Goal: Task Accomplishment & Management: Manage account settings

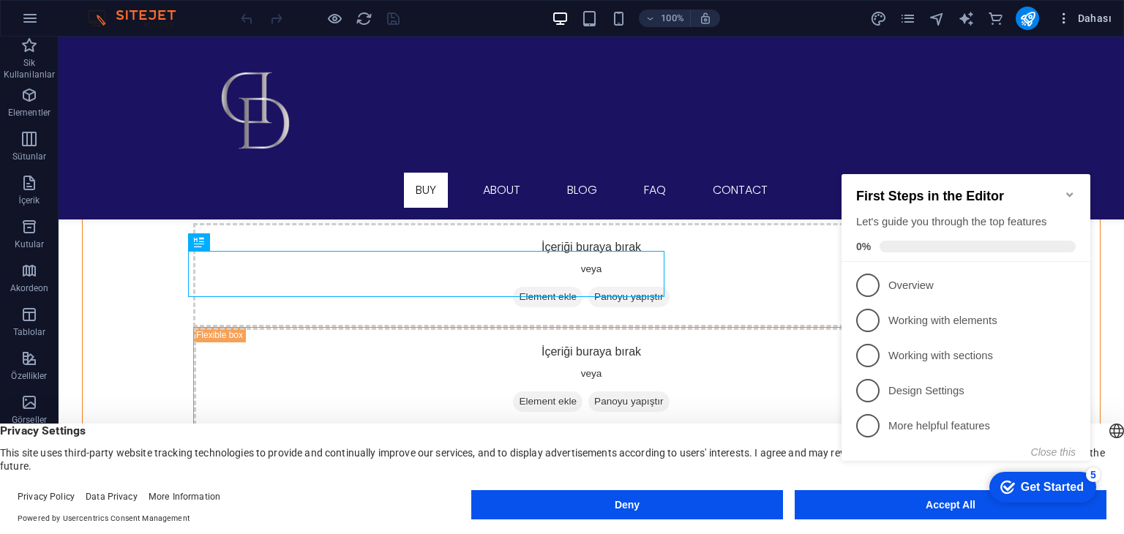
click at [1068, 15] on icon "button" at bounding box center [1063, 18] width 15 height 15
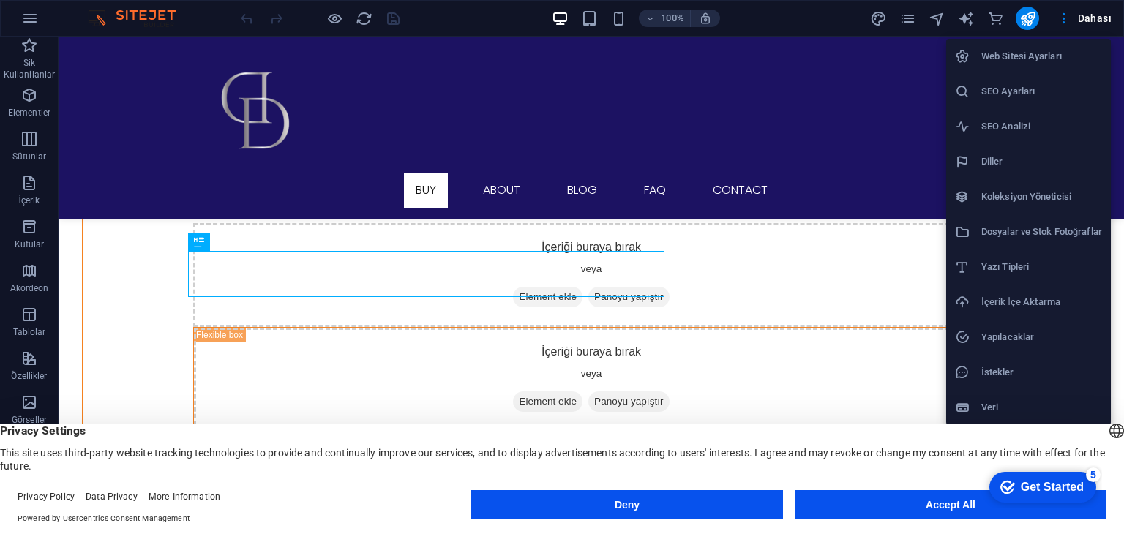
drag, startPoint x: 1010, startPoint y: 379, endPoint x: 1024, endPoint y: 391, distance: 19.2
click at [1024, 391] on ul "Web Sitesi Ayarları SEO Ayarları SEO Analizi Diller Koleksiyon Yöneticisi Dosya…" at bounding box center [1028, 232] width 165 height 386
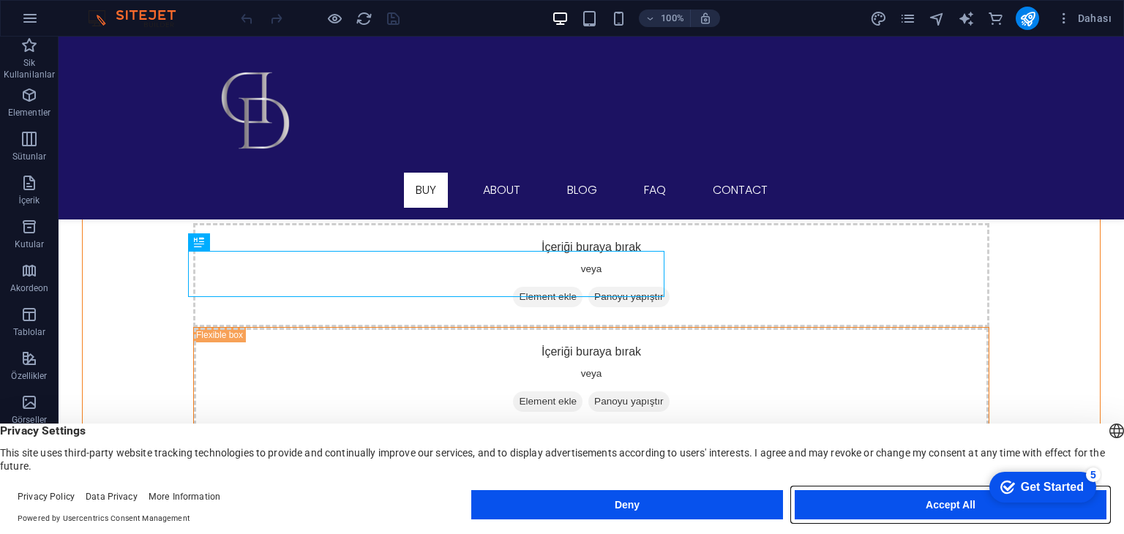
click at [977, 516] on button "Accept All" at bounding box center [951, 504] width 312 height 29
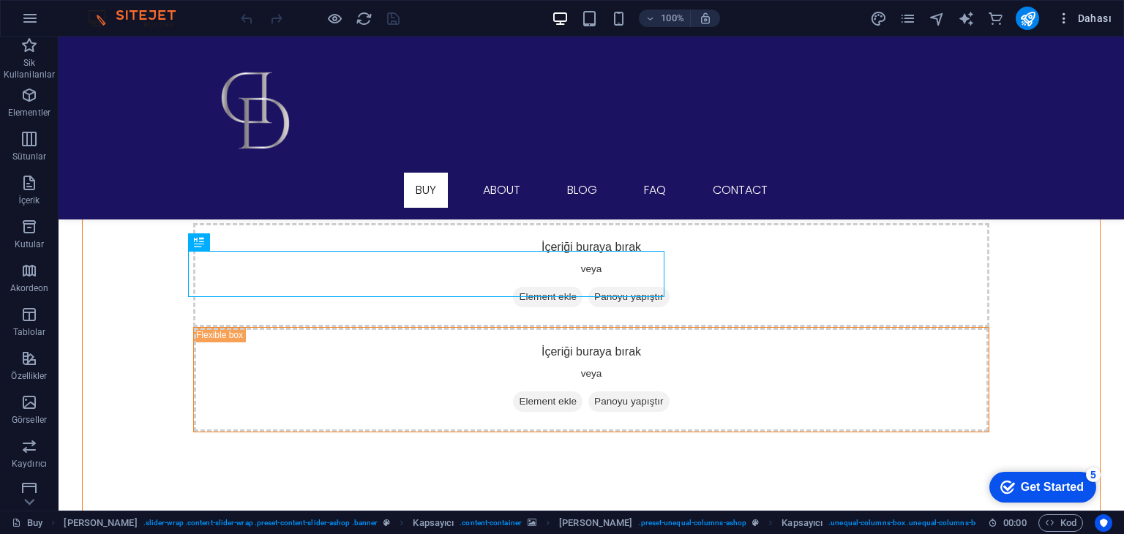
click at [1064, 16] on icon "button" at bounding box center [1063, 18] width 15 height 15
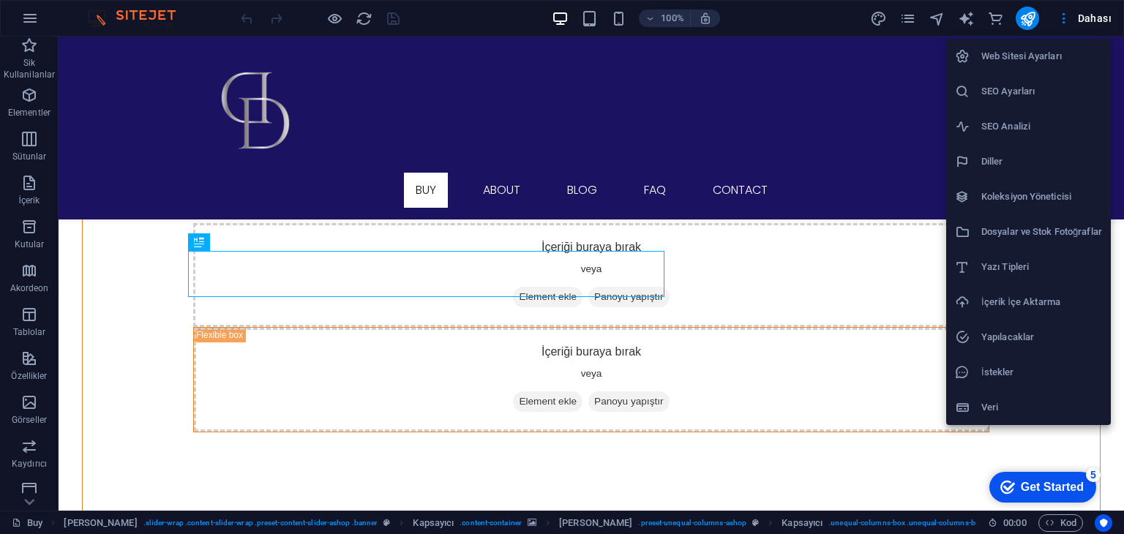
click at [913, 30] on div at bounding box center [562, 267] width 1124 height 534
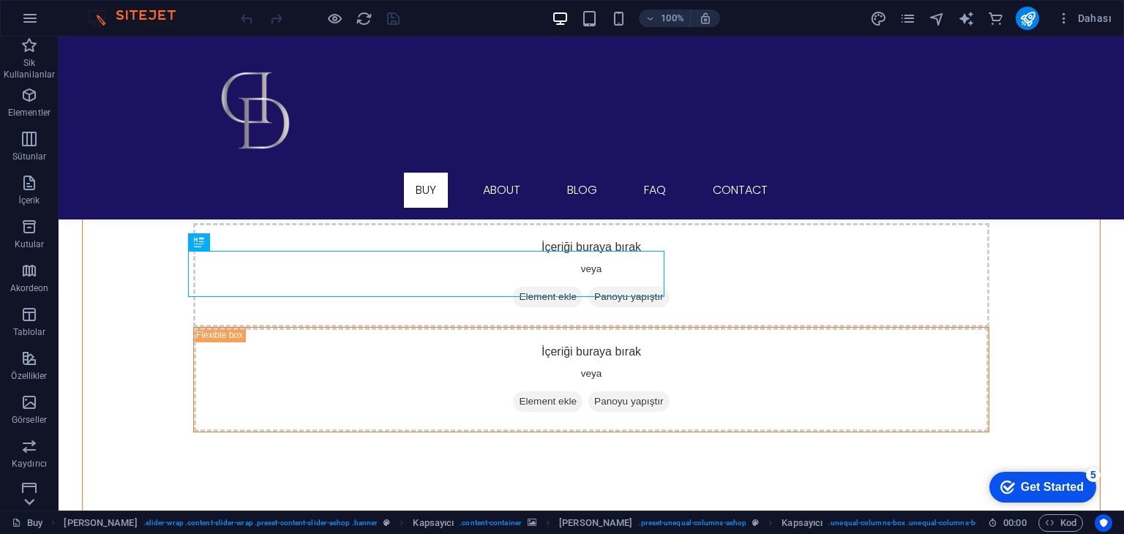
click at [30, 506] on icon at bounding box center [29, 502] width 20 height 20
drag, startPoint x: 1105, startPoint y: 5, endPoint x: 1100, endPoint y: 14, distance: 9.8
click at [1104, 7] on div "100% Dahası" at bounding box center [562, 18] width 1122 height 35
click at [1100, 14] on span "Dahası" at bounding box center [1083, 18] width 55 height 15
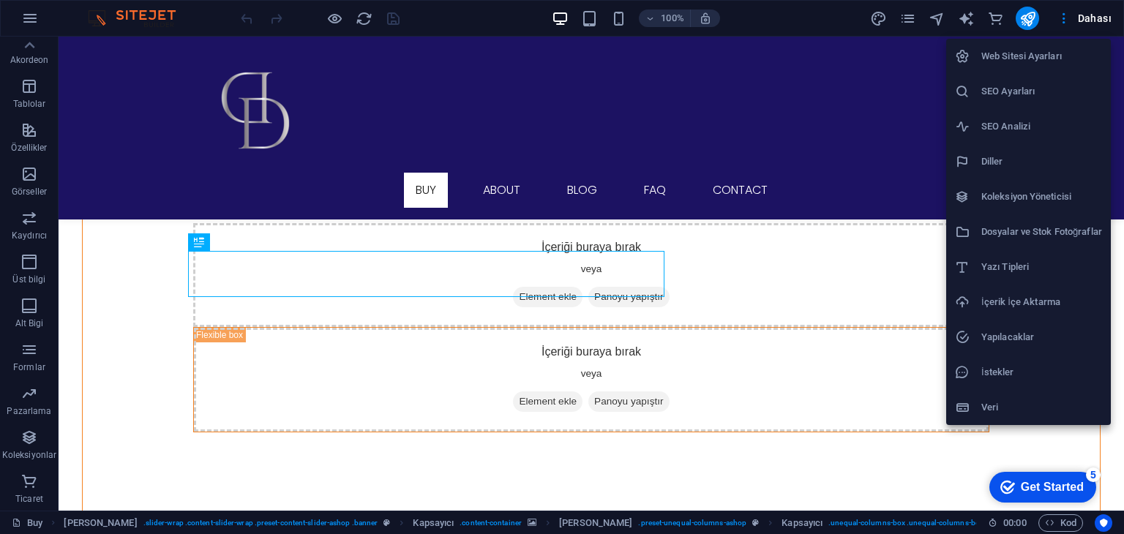
click at [912, 21] on div at bounding box center [562, 267] width 1124 height 534
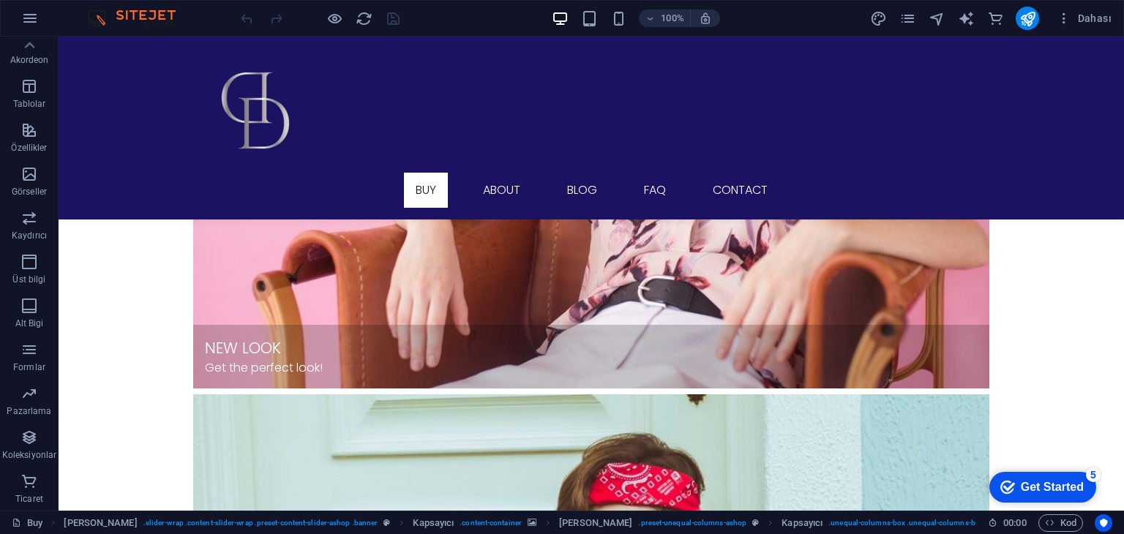
scroll to position [1994, 0]
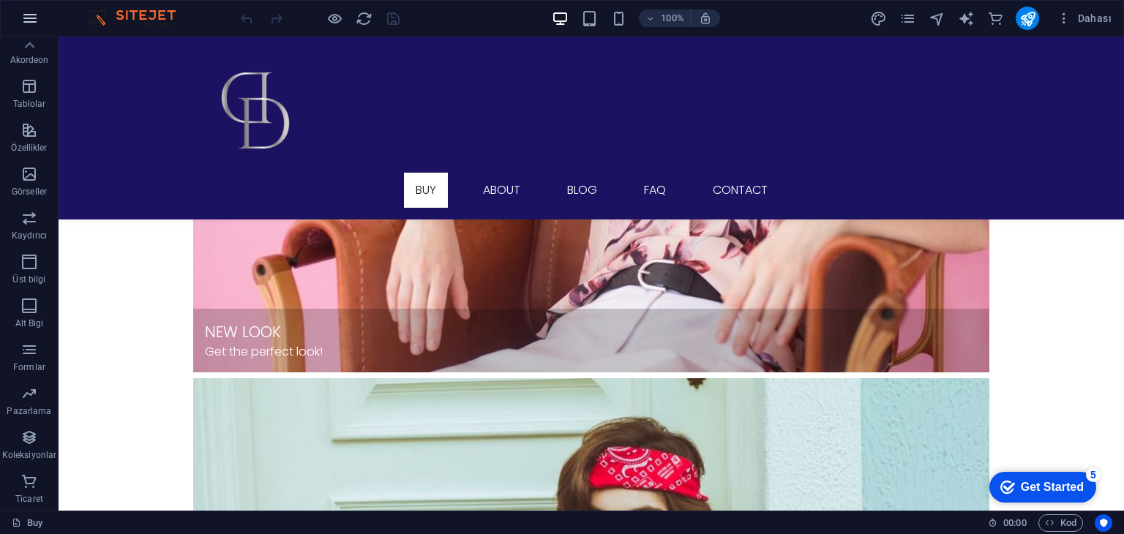
click at [29, 15] on icon "button" at bounding box center [30, 19] width 18 height 18
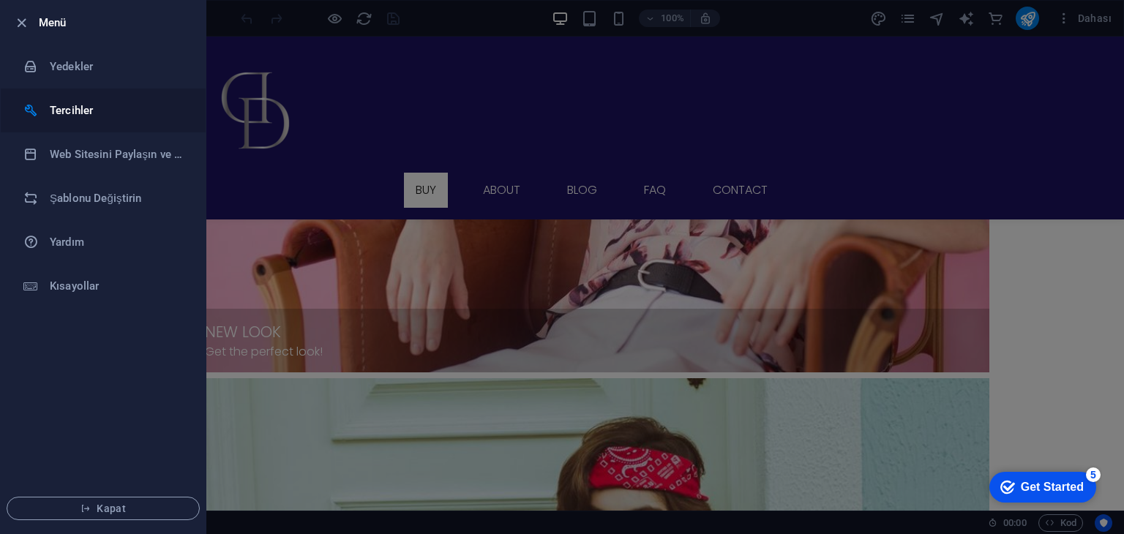
click at [73, 110] on h6 "Tercihler" at bounding box center [117, 111] width 135 height 18
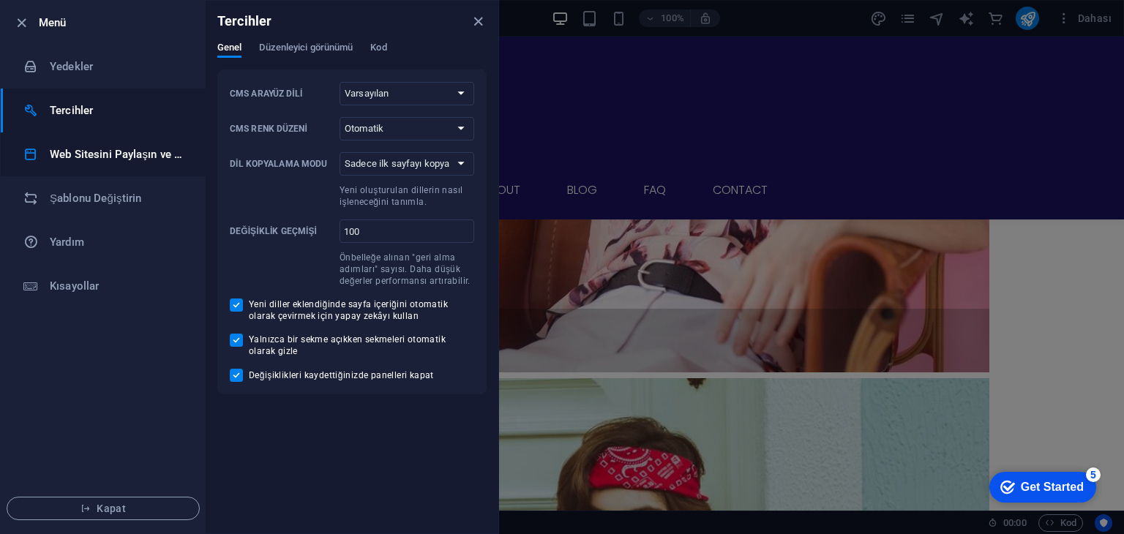
click at [79, 144] on li "Web Sitesini Paylaşın ve [GEOGRAPHIC_DATA]" at bounding box center [103, 154] width 205 height 44
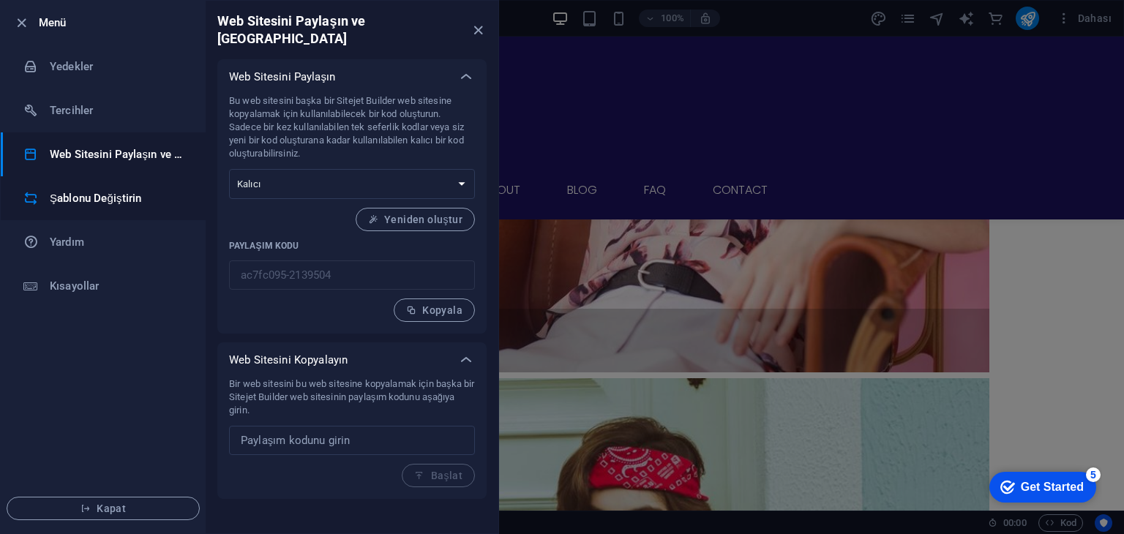
click at [97, 202] on h6 "Şablonu Değiştirin" at bounding box center [117, 198] width 135 height 18
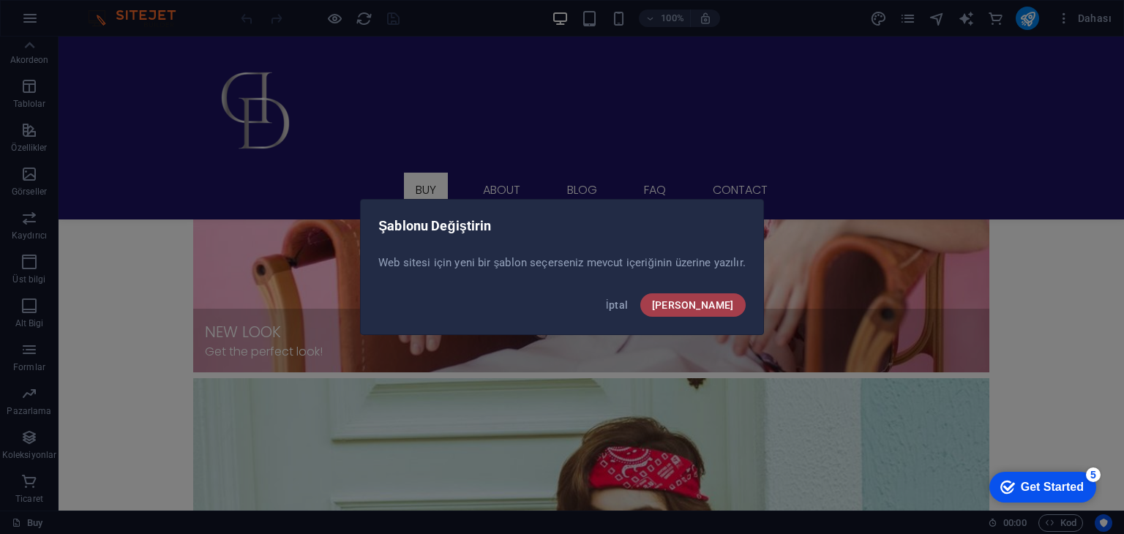
drag, startPoint x: 667, startPoint y: 301, endPoint x: 714, endPoint y: 308, distance: 47.4
click at [714, 308] on div "[PERSON_NAME]" at bounding box center [562, 310] width 402 height 50
click at [714, 308] on span "[PERSON_NAME]" at bounding box center [693, 305] width 82 height 12
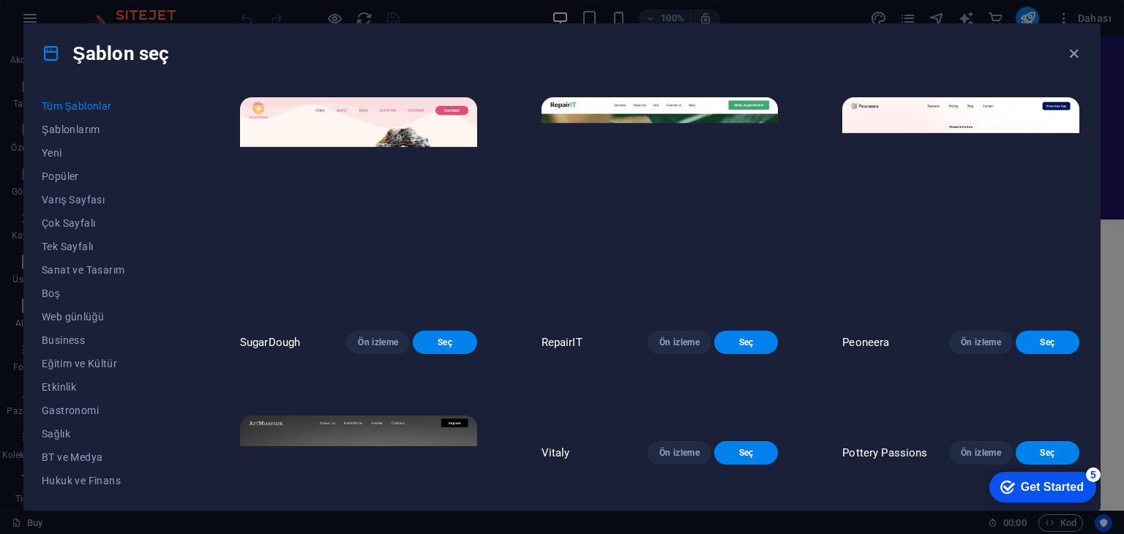
drag, startPoint x: 158, startPoint y: 274, endPoint x: 530, endPoint y: 238, distance: 374.1
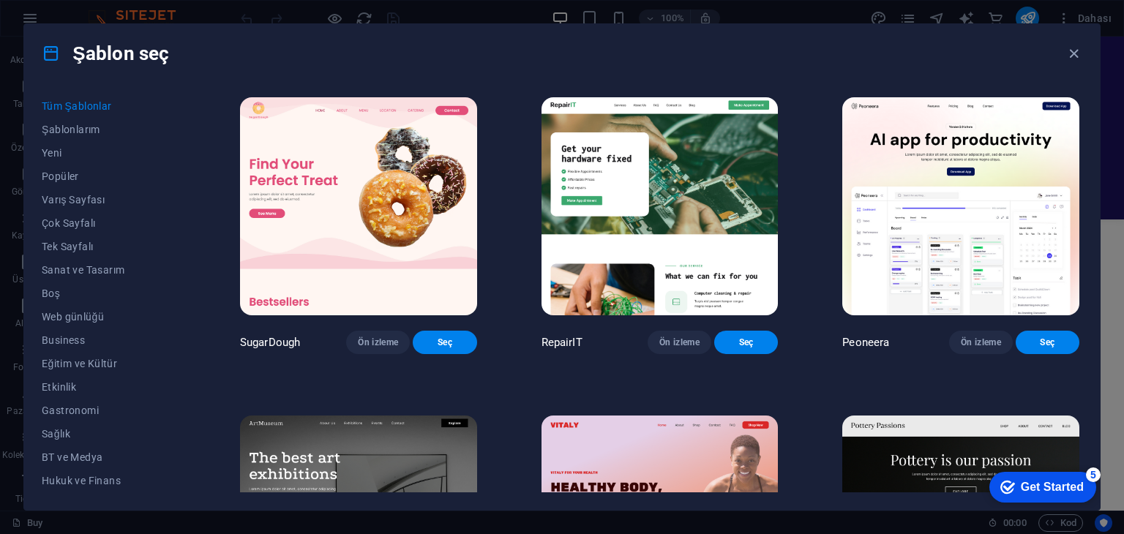
click at [159, 378] on div "Tüm Şablonlar Şablonlarım Yeni Popüler Varış Sayfası Çok Sayfalı Tek Sayfalı Sa…" at bounding box center [117, 293] width 151 height 398
click at [1073, 53] on icon "button" at bounding box center [1073, 53] width 17 height 17
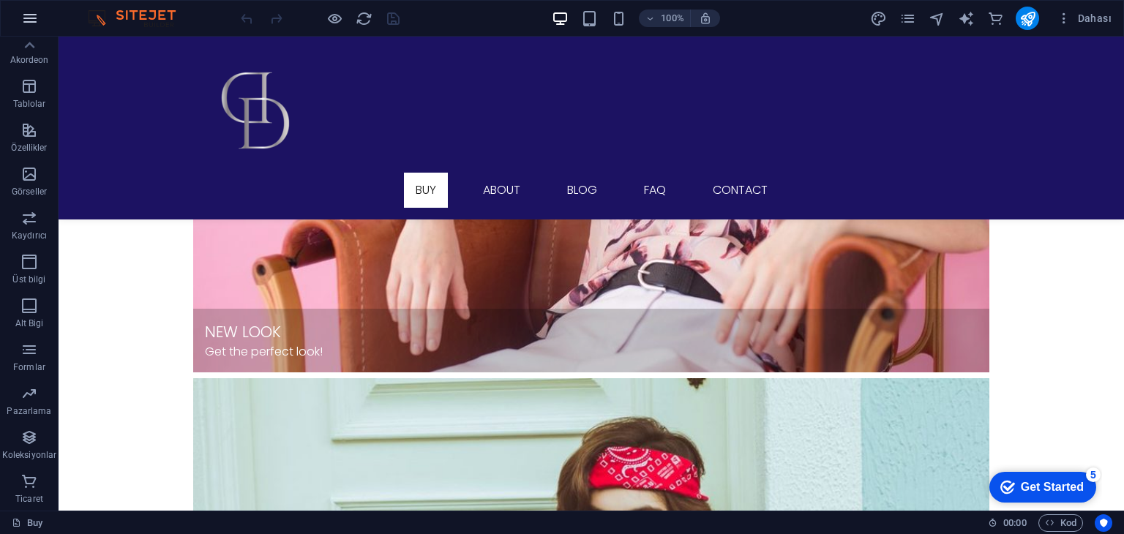
click at [29, 12] on icon "button" at bounding box center [30, 19] width 18 height 18
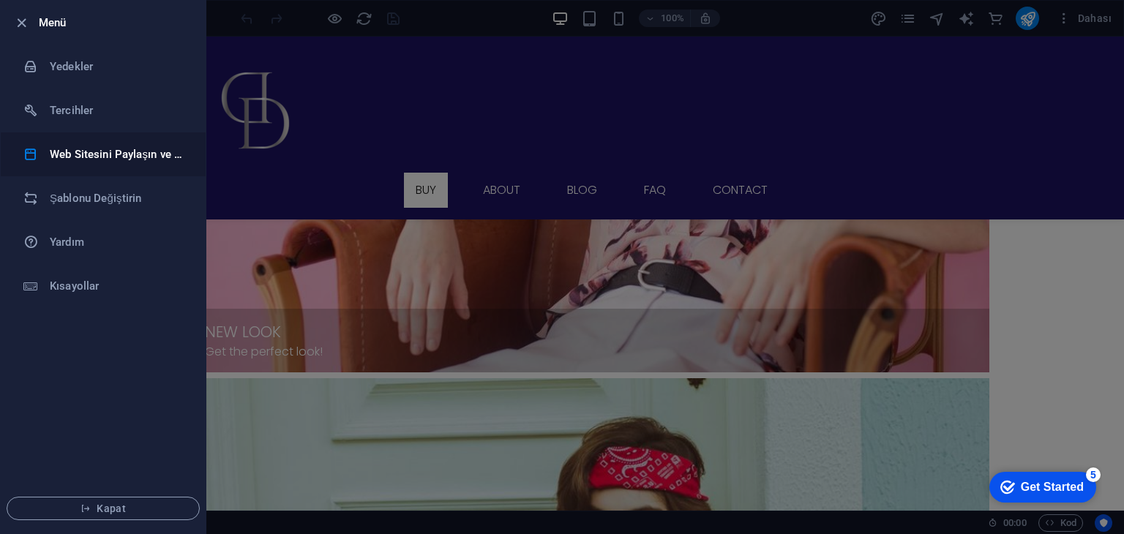
click at [71, 146] on h6 "Web Sitesini Paylaşın ve [GEOGRAPHIC_DATA]" at bounding box center [117, 155] width 135 height 18
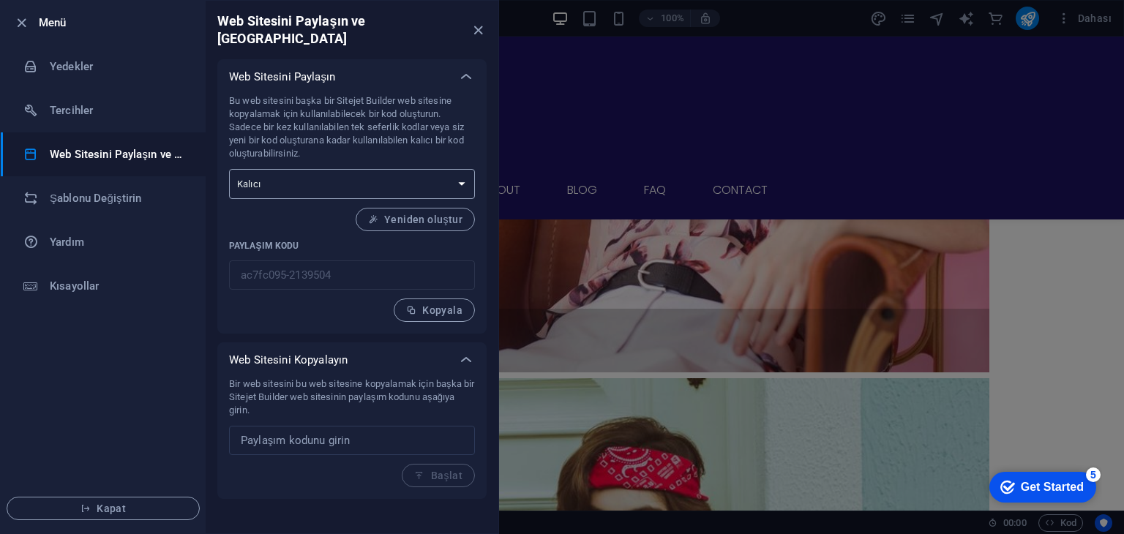
click at [363, 170] on select "Tek seferlik Kalıcı" at bounding box center [352, 184] width 246 height 30
select select "onetime"
click at [229, 169] on select "Tek seferlik Kalıcı" at bounding box center [352, 184] width 246 height 30
click at [99, 197] on h6 "Şablonu Değiştirin" at bounding box center [117, 198] width 135 height 18
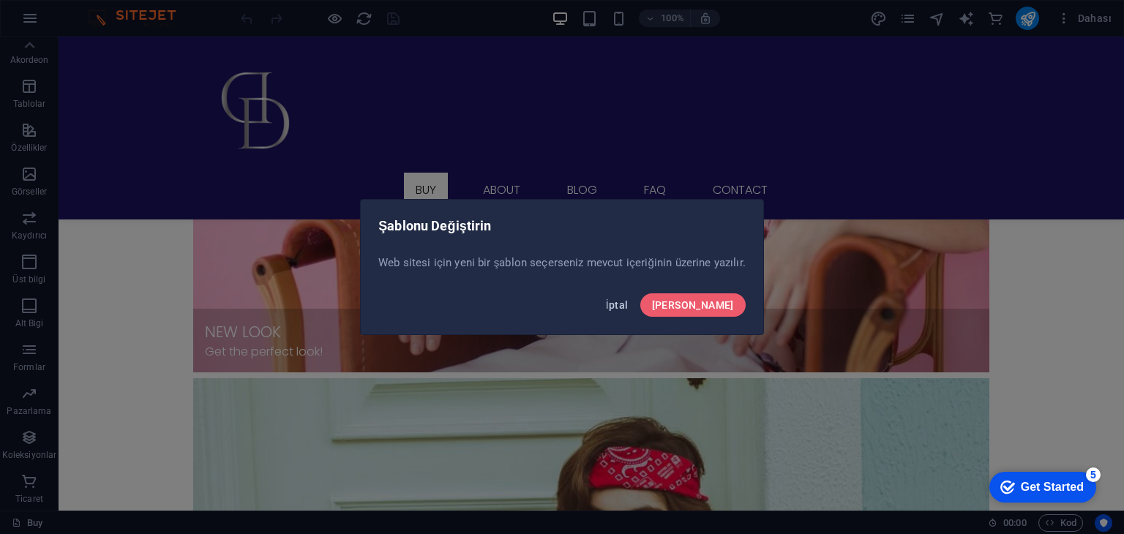
drag, startPoint x: 658, startPoint y: 302, endPoint x: 316, endPoint y: 157, distance: 372.1
click at [628, 302] on span "İptal" at bounding box center [617, 305] width 23 height 12
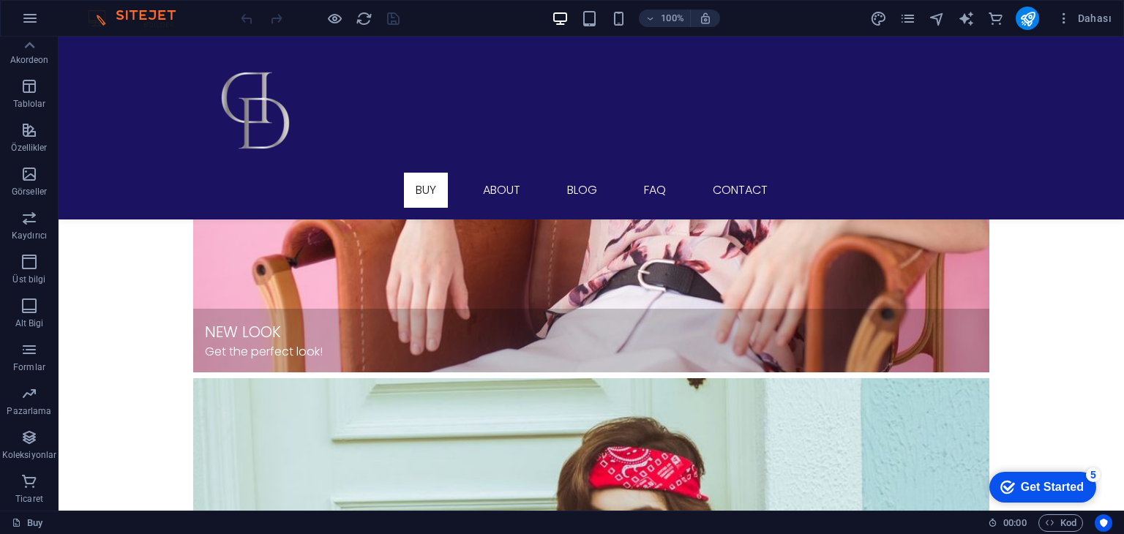
click at [10, 15] on div "100% Dahası" at bounding box center [562, 18] width 1122 height 35
click at [20, 18] on button "button" at bounding box center [29, 18] width 35 height 35
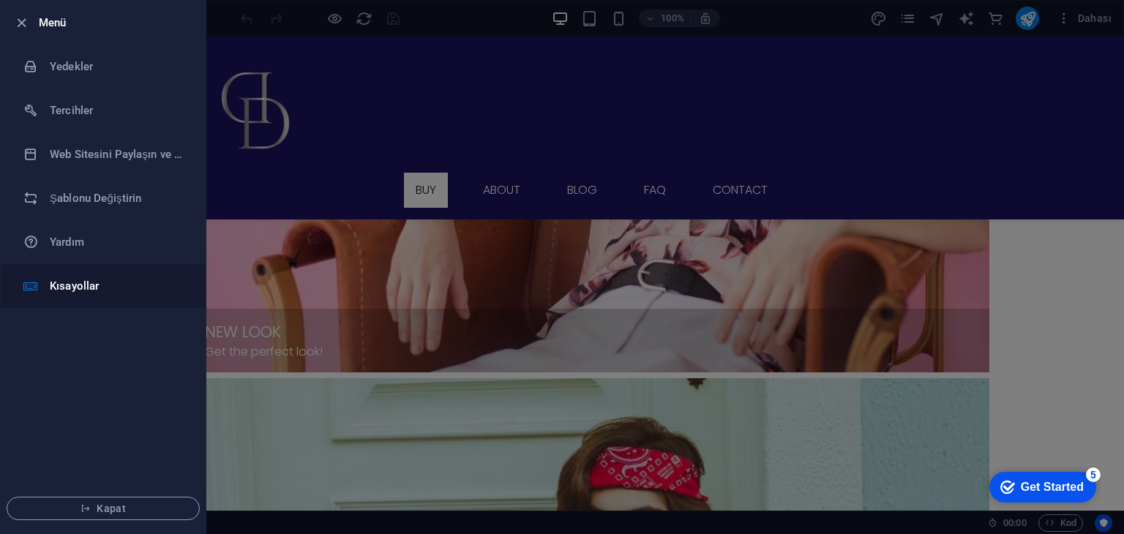
click at [126, 277] on h6 "Kısayollar" at bounding box center [117, 286] width 135 height 18
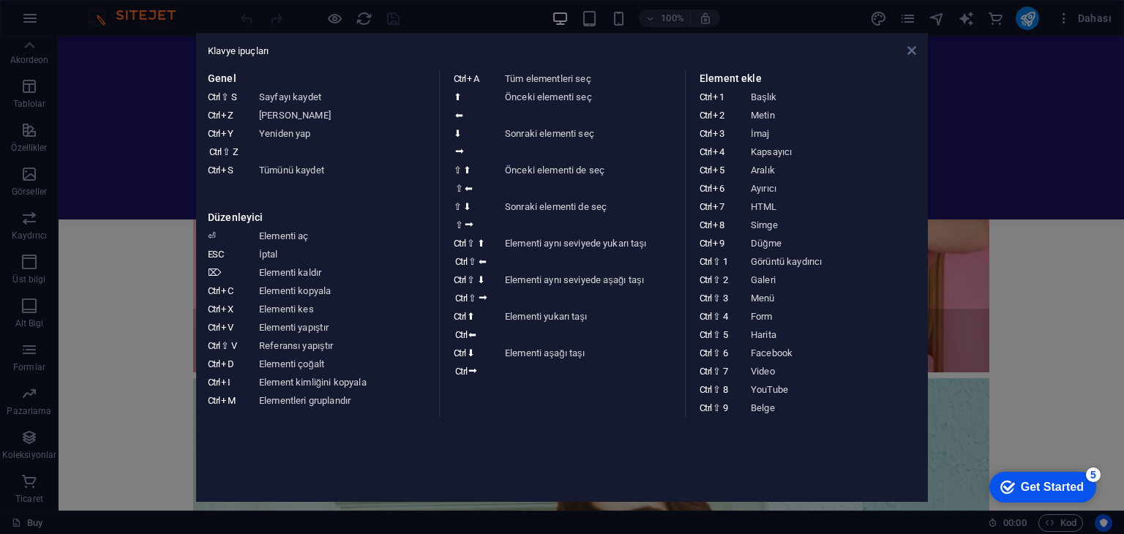
drag, startPoint x: 913, startPoint y: 50, endPoint x: 833, endPoint y: 14, distance: 87.7
click at [913, 50] on icon at bounding box center [911, 51] width 9 height 12
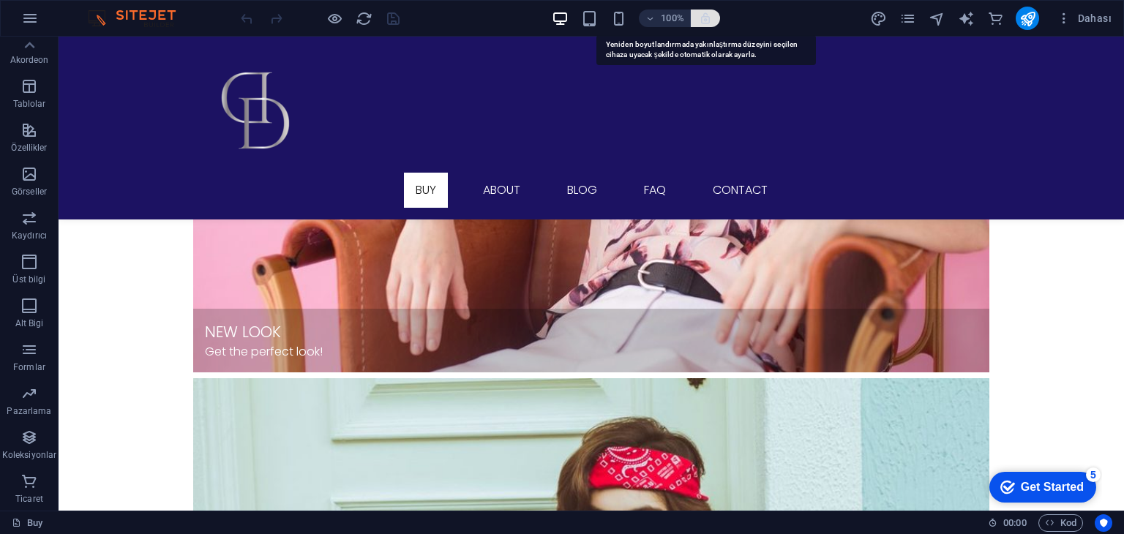
click at [705, 15] on icon "button" at bounding box center [705, 18] width 13 height 13
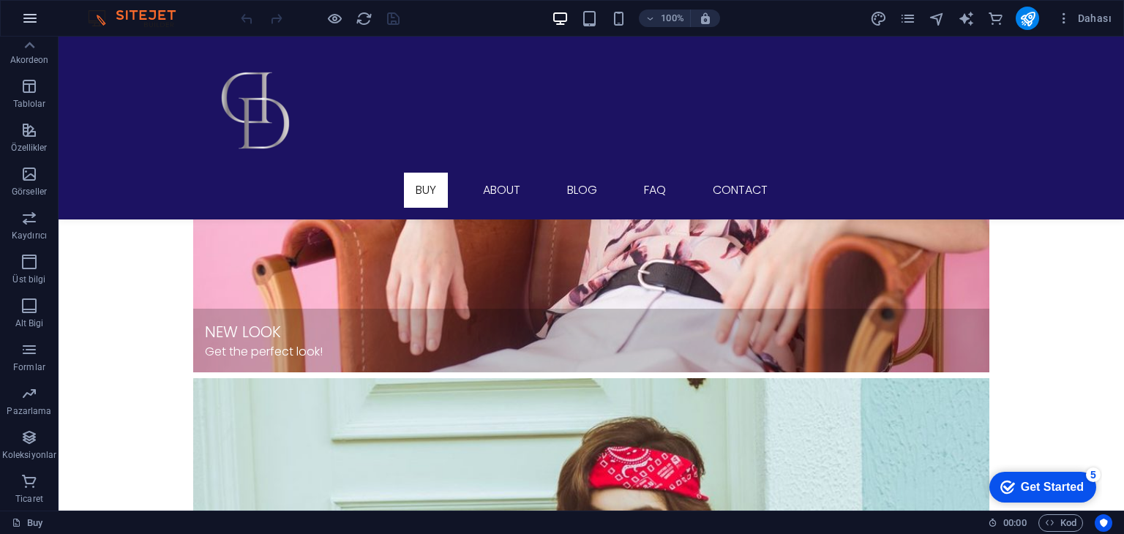
click at [29, 15] on icon "button" at bounding box center [30, 19] width 18 height 18
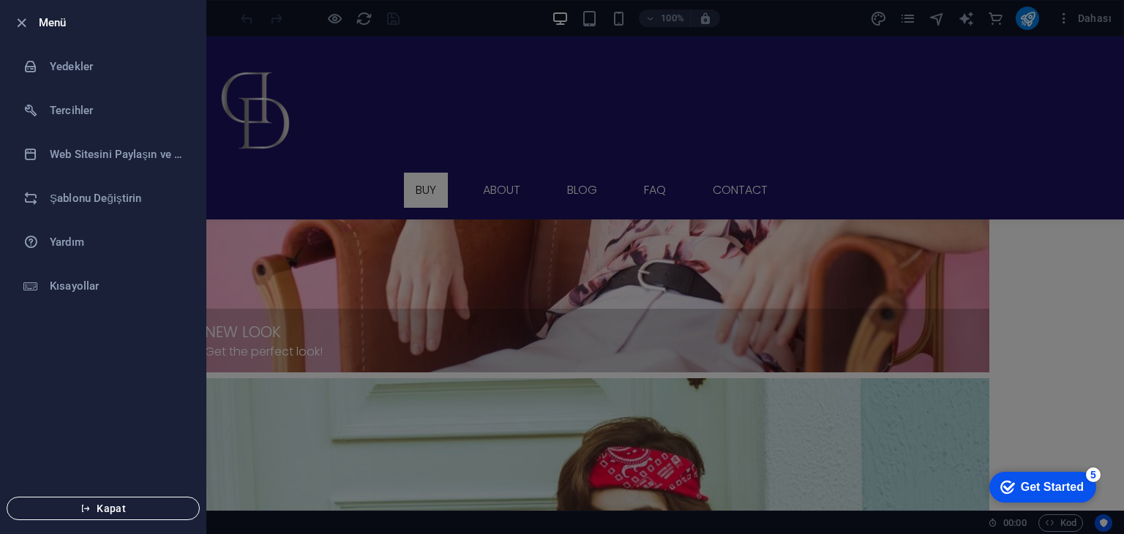
click at [83, 497] on button "Kapat" at bounding box center [103, 508] width 193 height 23
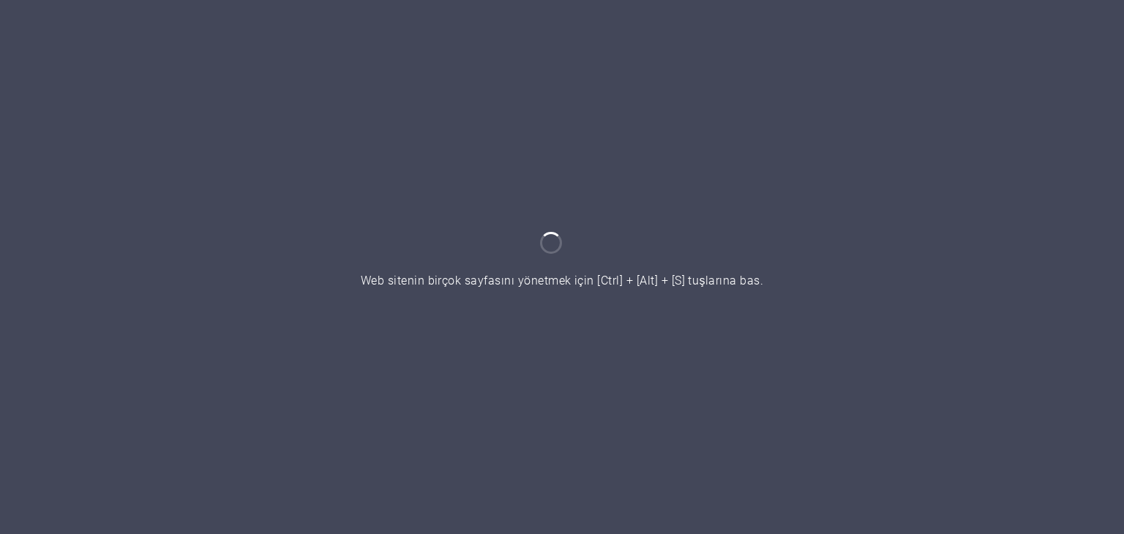
click at [1004, 240] on div at bounding box center [562, 267] width 1124 height 534
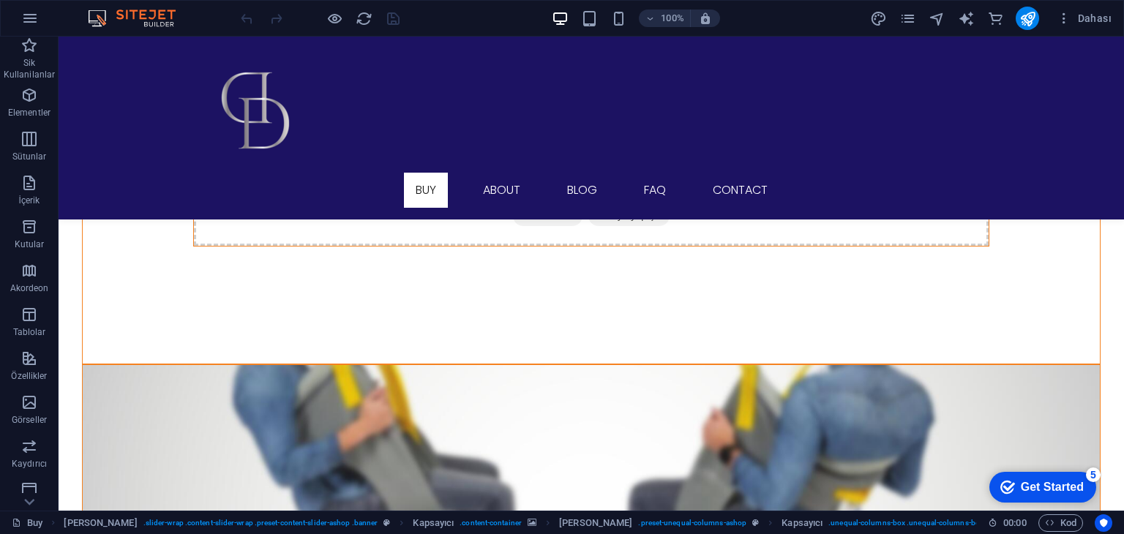
scroll to position [702, 0]
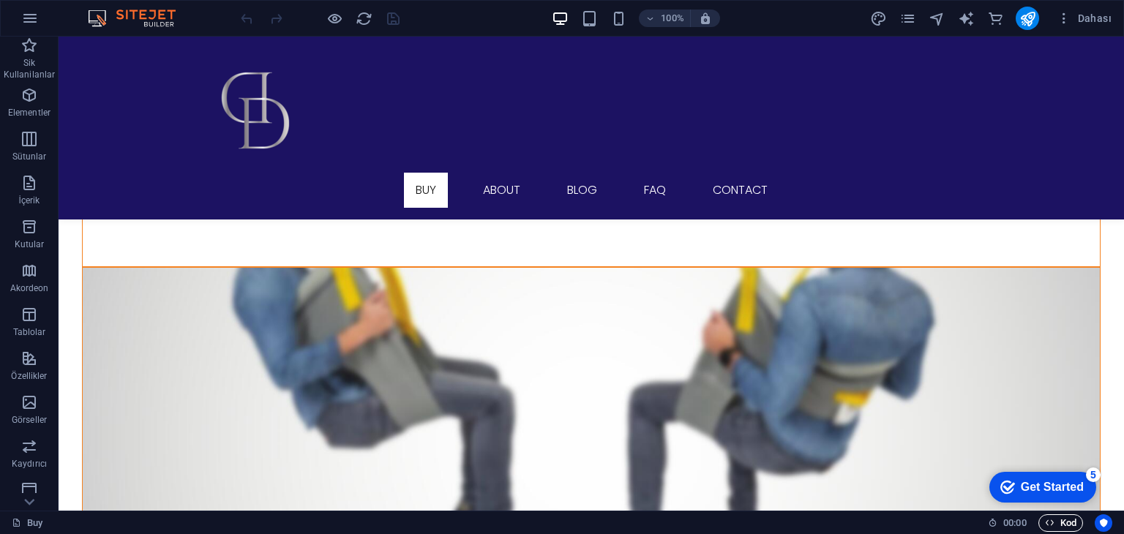
click at [1051, 525] on icon "button" at bounding box center [1050, 523] width 10 height 10
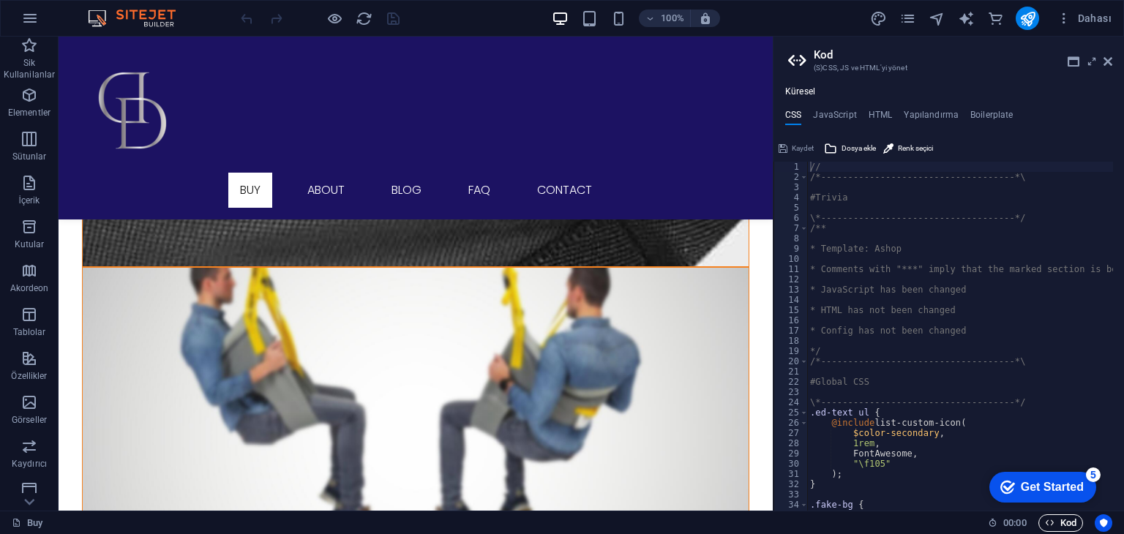
click at [1039, 524] on button "Kod" at bounding box center [1060, 523] width 45 height 18
click at [664, 514] on div "Buy" at bounding box center [494, 523] width 964 height 18
click at [32, 518] on link "Buy" at bounding box center [27, 523] width 31 height 18
click at [32, 516] on link "Buy" at bounding box center [27, 523] width 31 height 18
click at [14, 522] on icon at bounding box center [17, 523] width 10 height 10
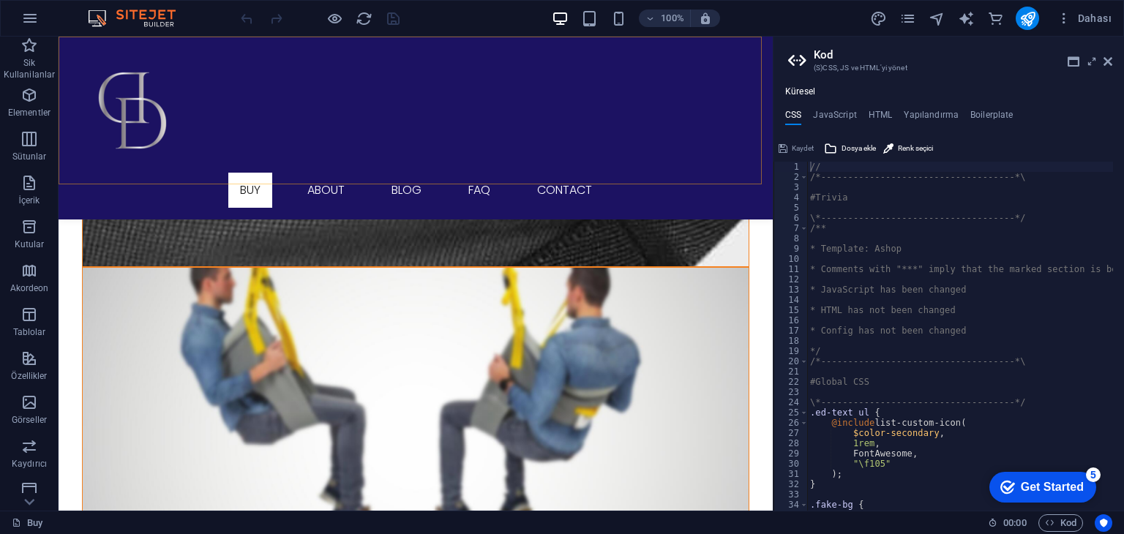
click at [699, 143] on div "Buy About Blog FAQ Contact" at bounding box center [416, 128] width 714 height 183
click at [1100, 61] on h2 "Kod" at bounding box center [963, 54] width 298 height 13
click at [1105, 61] on icon at bounding box center [1107, 62] width 9 height 12
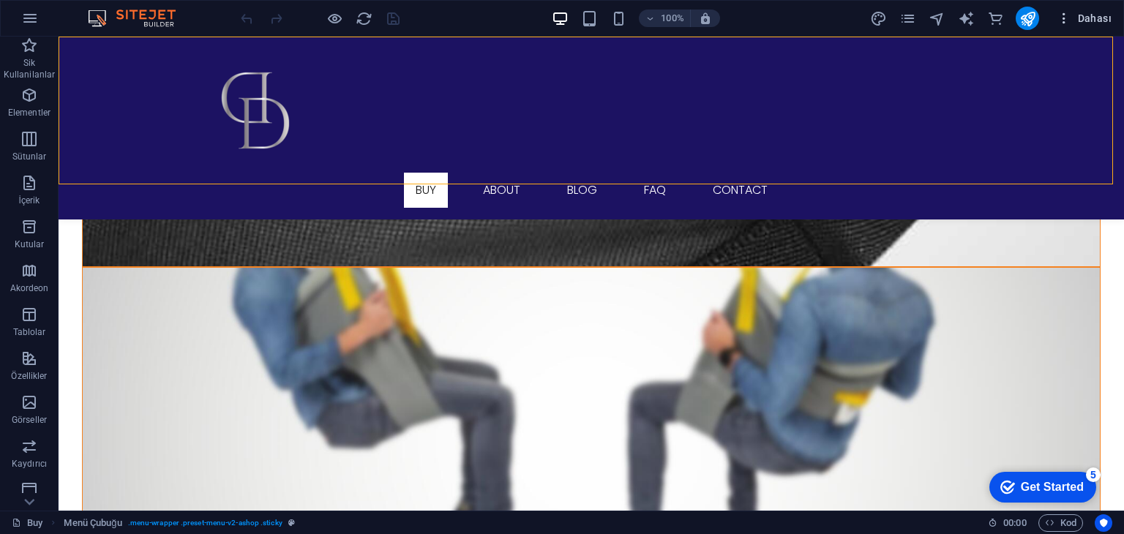
click at [1075, 10] on button "Dahası" at bounding box center [1084, 18] width 67 height 23
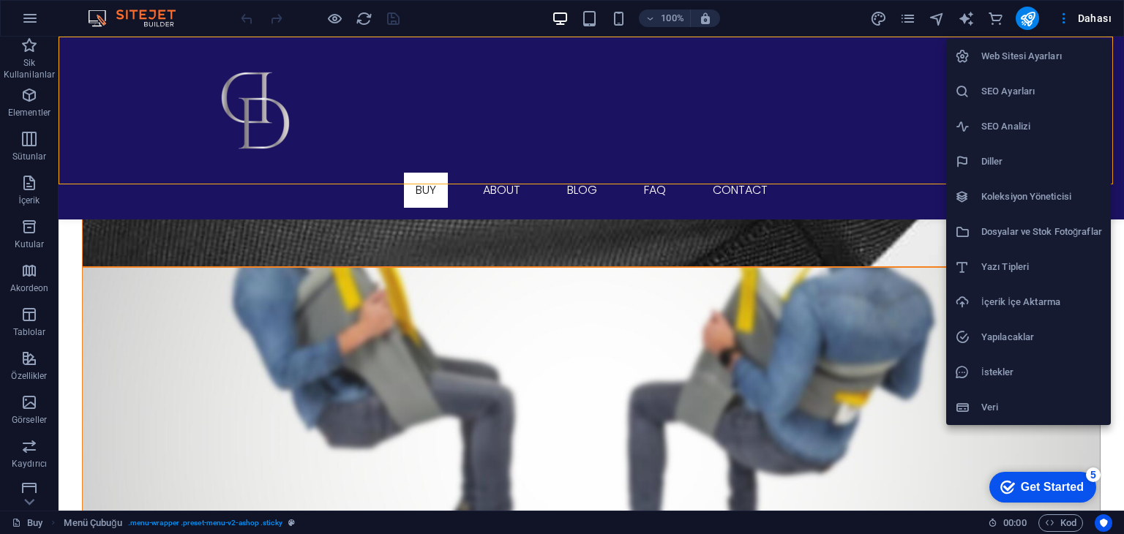
click at [1051, 68] on li "Web Sitesi Ayarları" at bounding box center [1028, 56] width 165 height 35
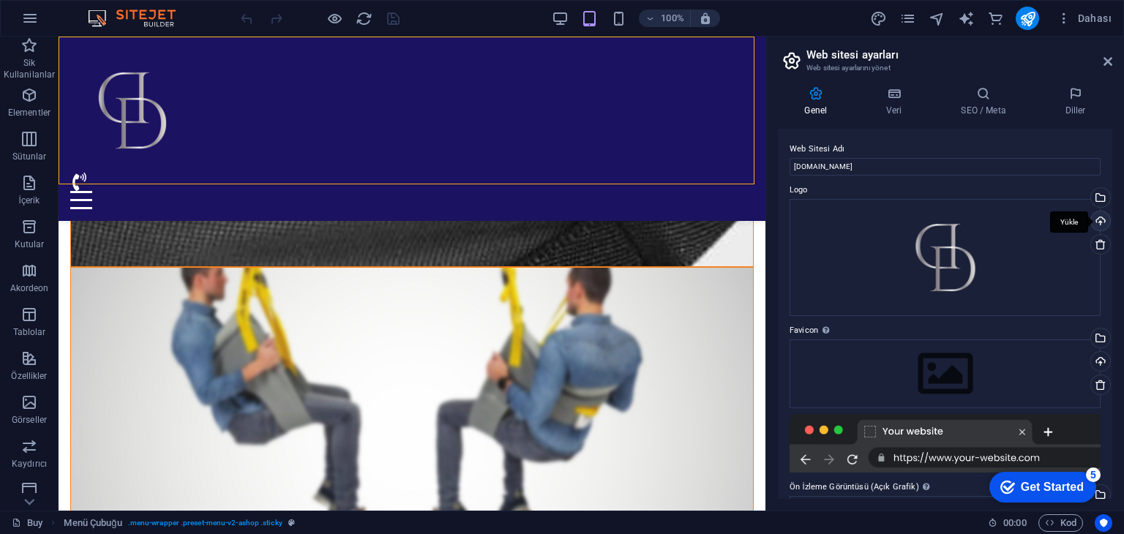
drag, startPoint x: 1109, startPoint y: 205, endPoint x: 1103, endPoint y: 225, distance: 20.6
click at [1103, 229] on div "Genel Veri SEO / Meta Diller Web Sitesi Adı dncmedtex.com.tr Logo Dosyaları bur…" at bounding box center [945, 293] width 358 height 436
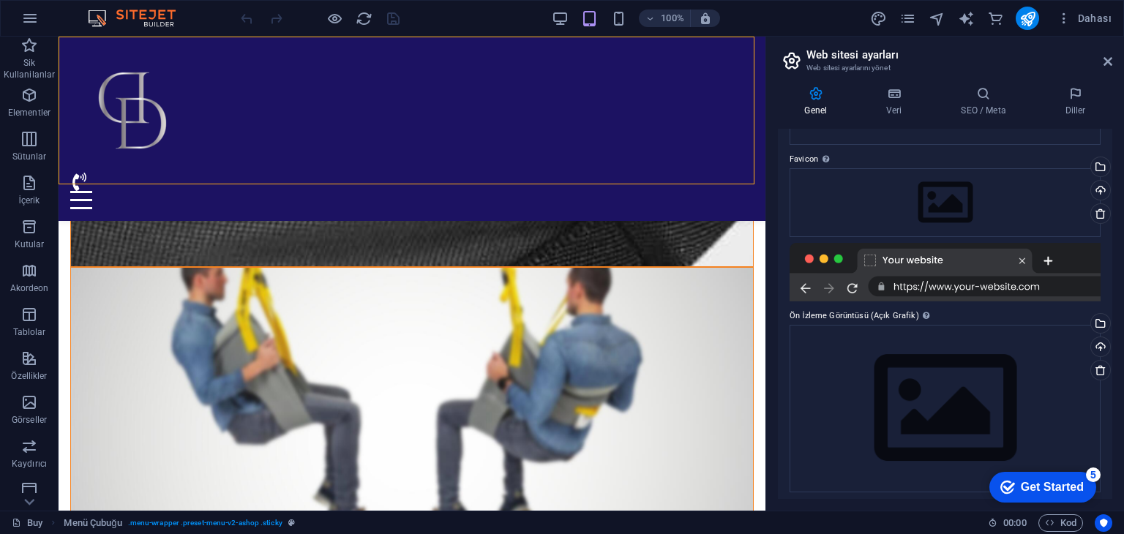
scroll to position [176, 0]
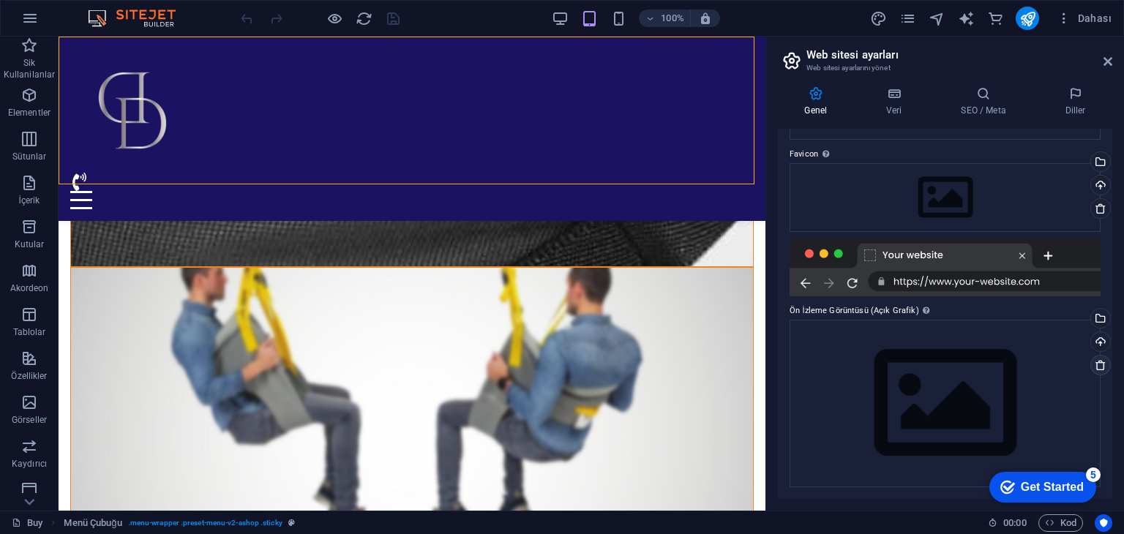
click at [1096, 364] on icon at bounding box center [1100, 365] width 12 height 12
click at [1097, 366] on icon at bounding box center [1100, 365] width 12 height 12
click at [1094, 207] on icon at bounding box center [1100, 209] width 12 height 12
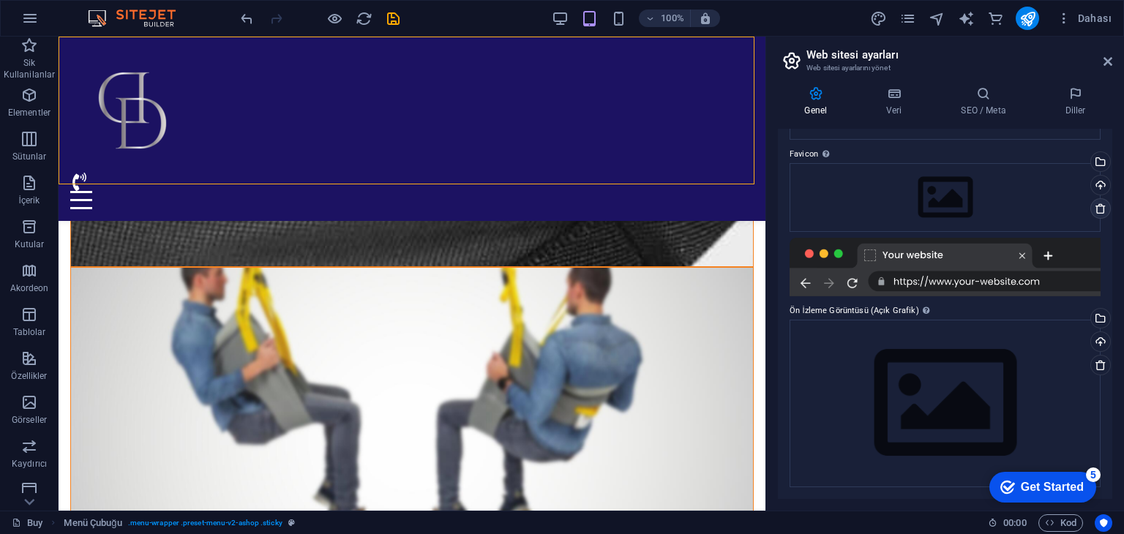
click at [1098, 206] on icon at bounding box center [1100, 209] width 12 height 12
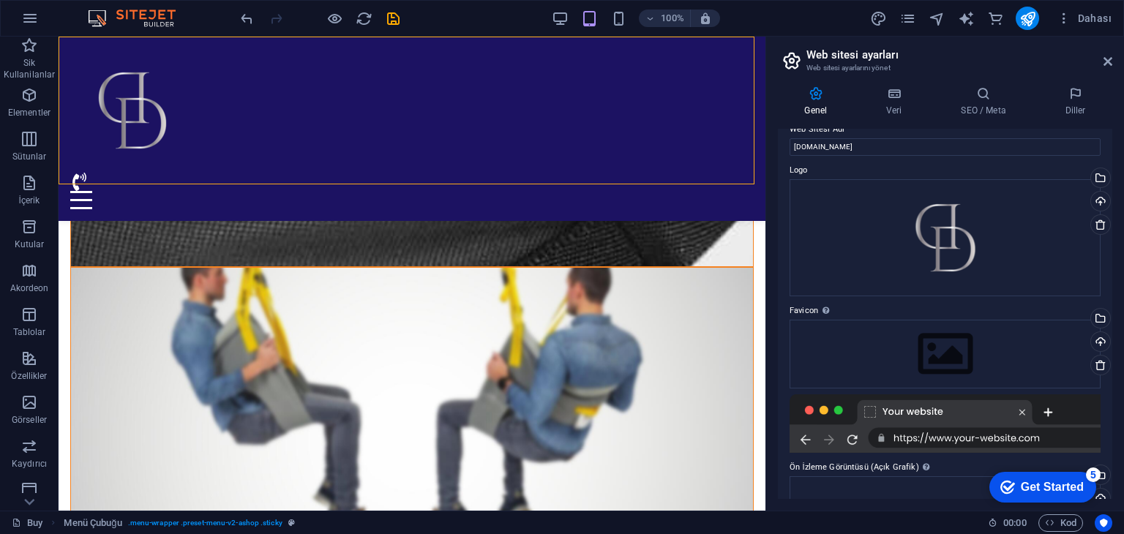
scroll to position [0, 0]
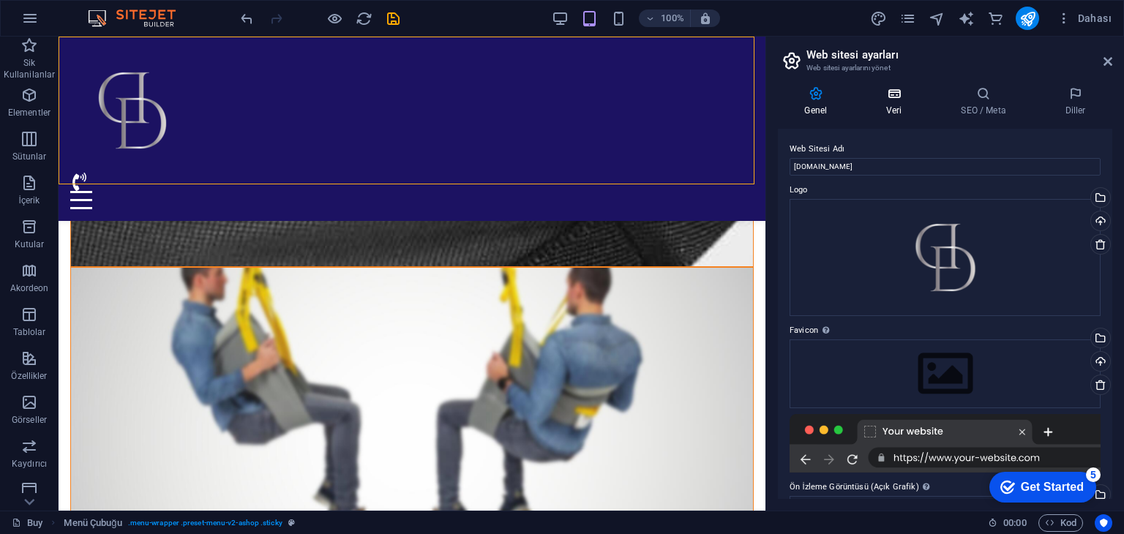
click at [884, 89] on icon at bounding box center [894, 93] width 69 height 15
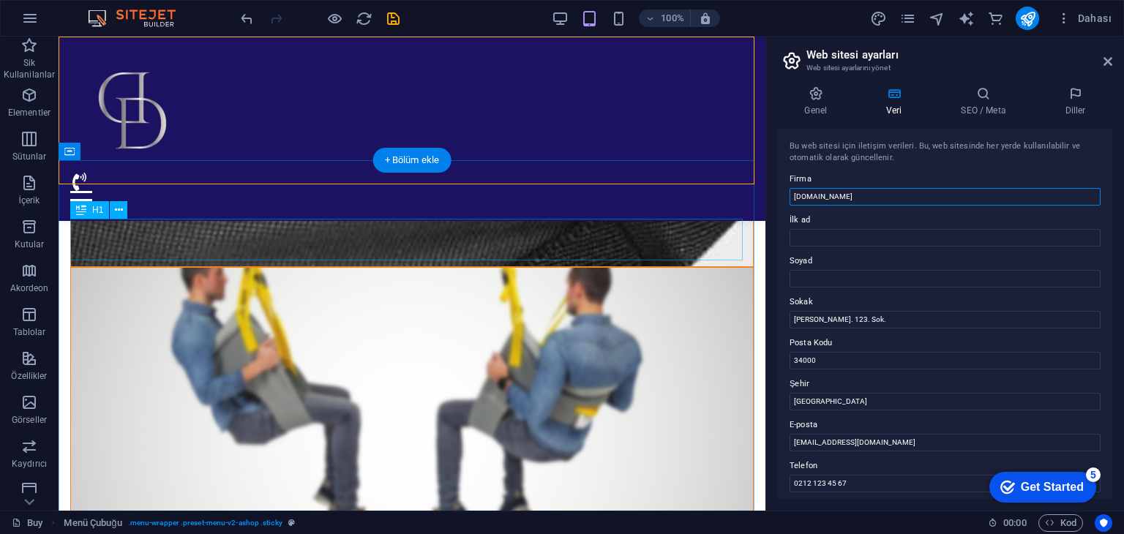
drag, startPoint x: 1041, startPoint y: 228, endPoint x: 735, endPoint y: 222, distance: 305.8
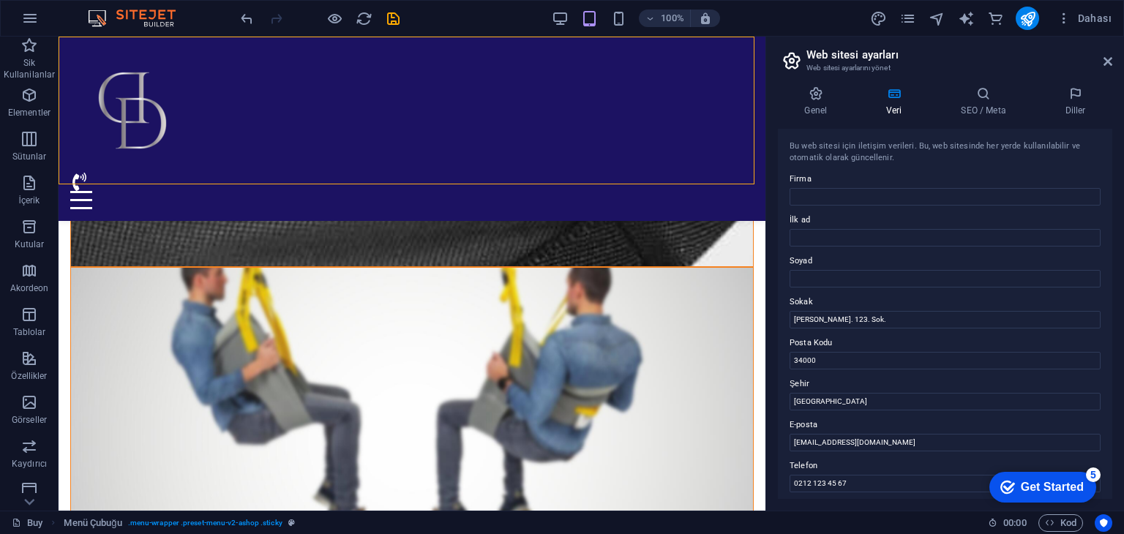
click at [949, 308] on label "Sokak" at bounding box center [944, 302] width 311 height 18
click at [949, 311] on input "[PERSON_NAME]. 123. Sok." at bounding box center [944, 320] width 311 height 18
type input "Ö"
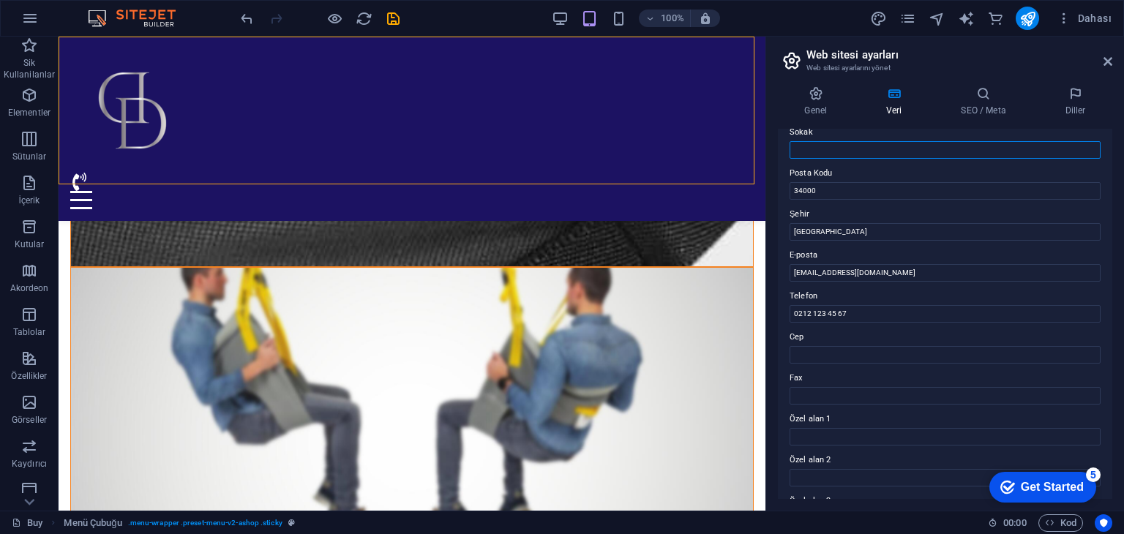
scroll to position [142, 0]
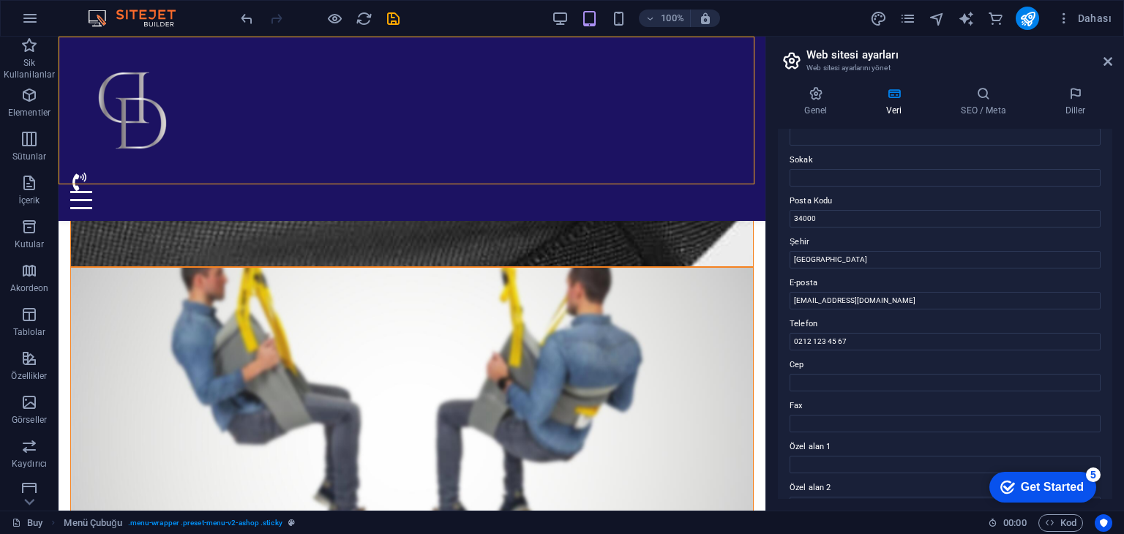
click at [982, 350] on div "Bu web sitesi için iletişim verileri. Bu, web sitesinde her yerde kullanılabili…" at bounding box center [945, 314] width 334 height 370
drag, startPoint x: 977, startPoint y: 340, endPoint x: 786, endPoint y: 346, distance: 191.8
click at [786, 346] on div "Bu web sitesi için iletişim verileri. Bu, web sitesinde her yerde kullanılabili…" at bounding box center [945, 314] width 334 height 370
drag, startPoint x: 893, startPoint y: 296, endPoint x: 784, endPoint y: 301, distance: 108.4
click at [784, 301] on div "Bu web sitesi için iletişim verileri. Bu, web sitesinde her yerde kullanılabili…" at bounding box center [945, 314] width 334 height 370
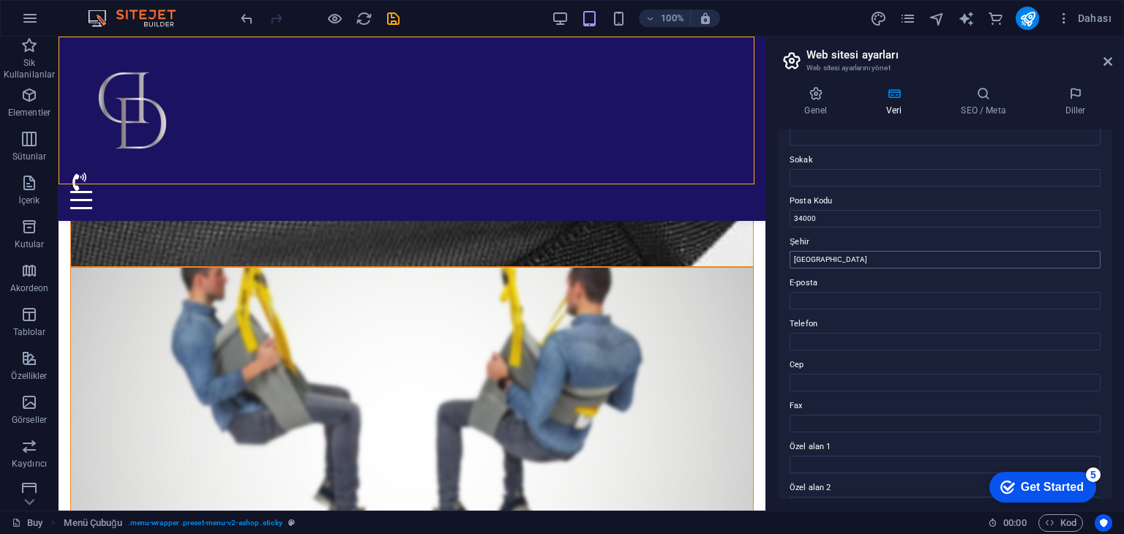
drag, startPoint x: 869, startPoint y: 248, endPoint x: 827, endPoint y: 257, distance: 43.3
click at [827, 257] on div "Şehir İstanbul" at bounding box center [944, 250] width 311 height 35
drag, startPoint x: 835, startPoint y: 257, endPoint x: 787, endPoint y: 268, distance: 49.5
click at [787, 268] on div "Bu web sitesi için iletişim verileri. Bu, web sitesinde her yerde kullanılabili…" at bounding box center [945, 314] width 334 height 370
drag, startPoint x: 840, startPoint y: 218, endPoint x: 931, endPoint y: 223, distance: 91.6
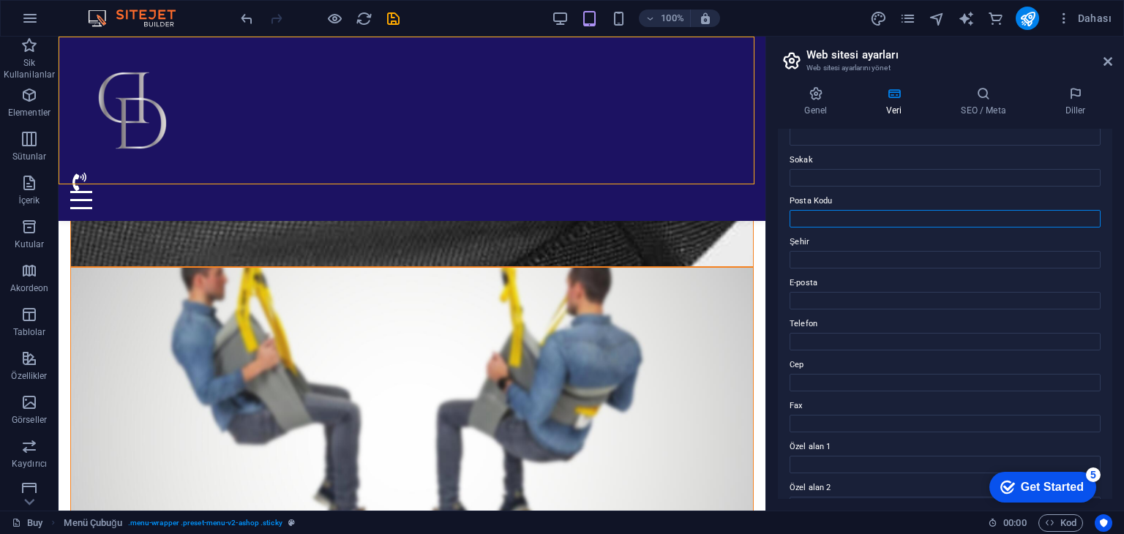
click at [778, 222] on div "Bu web sitesi için iletişim verileri. Bu, web sitesinde her yerde kullanılabili…" at bounding box center [945, 314] width 334 height 370
drag, startPoint x: 1107, startPoint y: 254, endPoint x: 1107, endPoint y: 209, distance: 45.4
click at [1107, 209] on div "Bu web sitesi için iletişim verileri. Bu, web sitesinde her yerde kullanılabili…" at bounding box center [945, 314] width 334 height 370
click at [1112, 234] on div "Genel Veri SEO / Meta Diller Web Sitesi Adı dncmedtex.com.tr Logo Dosyaları bur…" at bounding box center [945, 293] width 358 height 436
drag, startPoint x: 1112, startPoint y: 234, endPoint x: 1110, endPoint y: 226, distance: 8.3
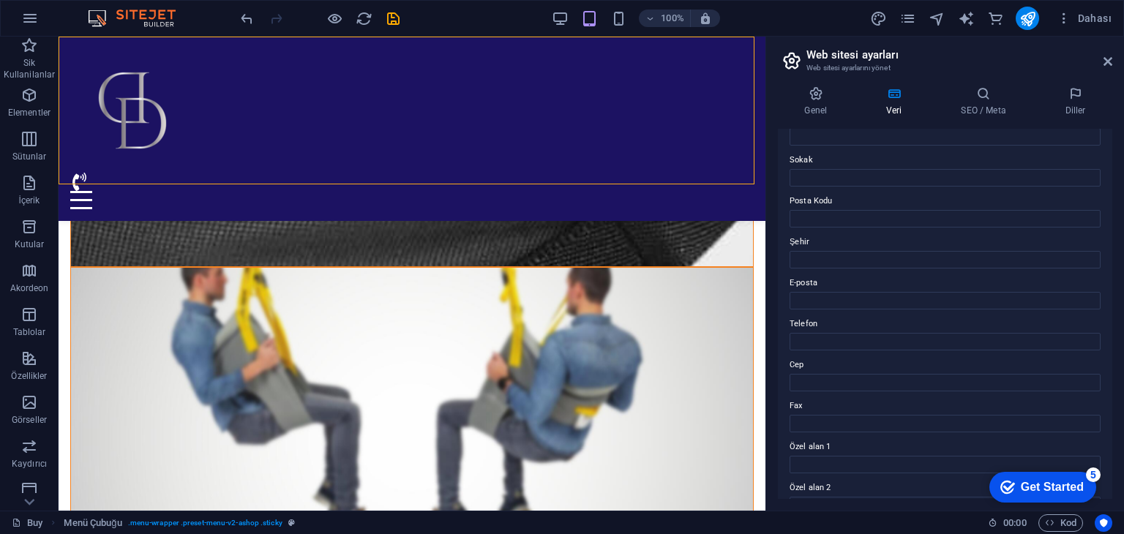
click at [1110, 226] on div "Genel Veri SEO / Meta Diller Web Sitesi Adı dncmedtex.com.tr Logo Dosyaları bur…" at bounding box center [945, 293] width 358 height 436
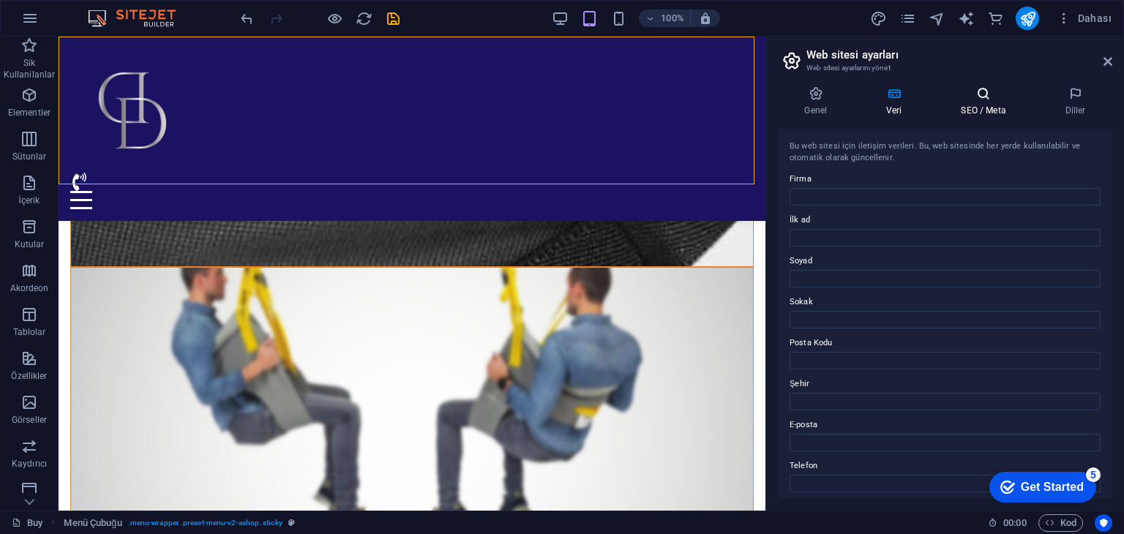
click at [990, 89] on icon at bounding box center [983, 93] width 98 height 15
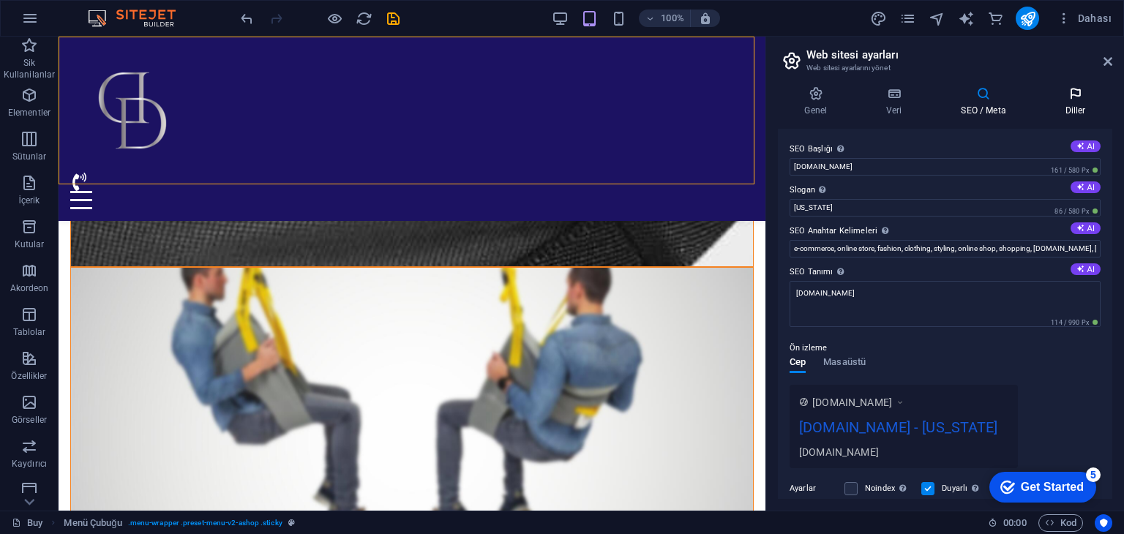
click at [1054, 102] on h4 "Diller" at bounding box center [1075, 101] width 74 height 31
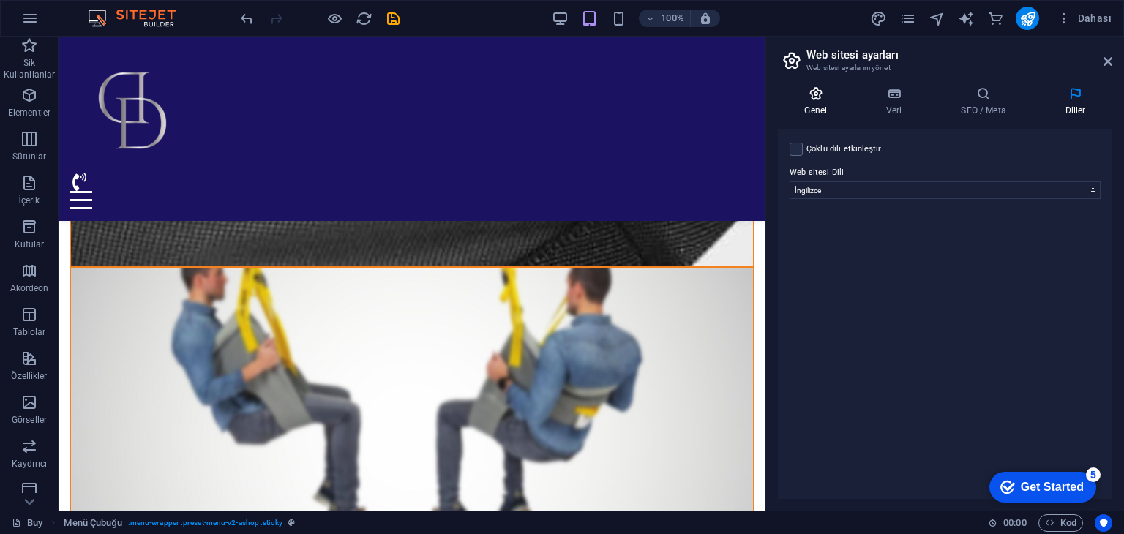
click at [794, 88] on icon at bounding box center [816, 93] width 76 height 15
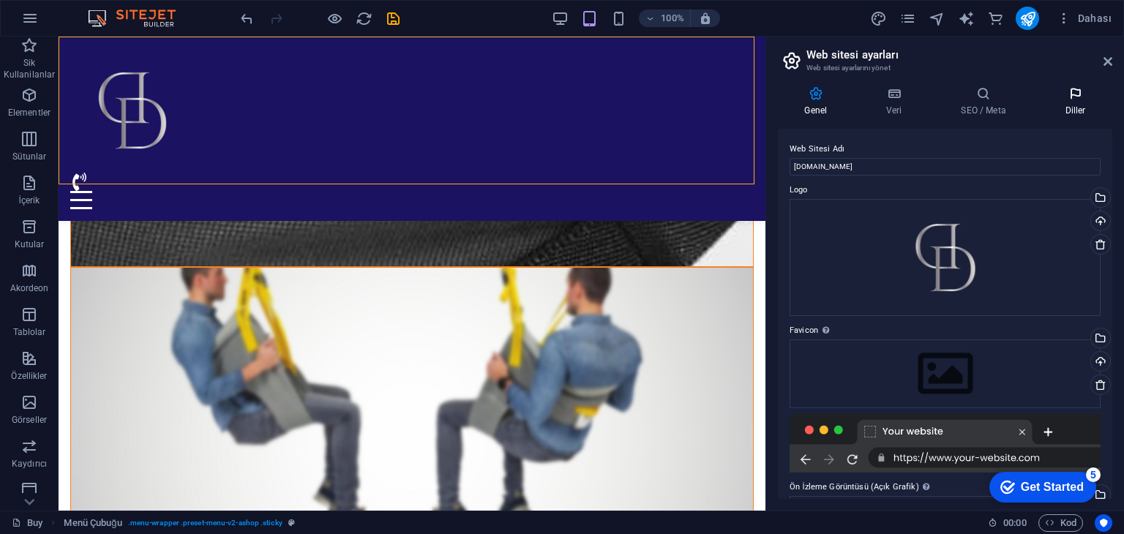
drag, startPoint x: 1111, startPoint y: 100, endPoint x: 1094, endPoint y: 95, distance: 17.6
click at [1111, 100] on icon at bounding box center [1075, 93] width 74 height 15
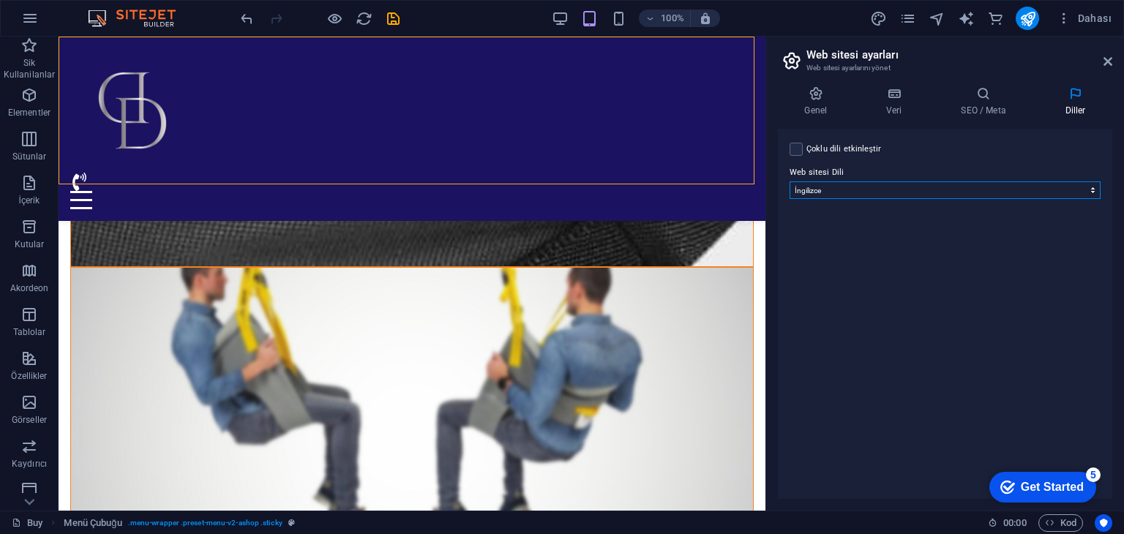
click at [1070, 188] on select "Abkhazian Afar Afrikaans Akan Albanian Almanca Amharic Aragonese Arapça Armenia…" at bounding box center [944, 190] width 311 height 18
click at [1109, 54] on header "Web sitesi ayarları Web sitesi ayarlarını yönet" at bounding box center [946, 56] width 331 height 38
click at [994, 14] on icon "commerce" at bounding box center [995, 18] width 17 height 17
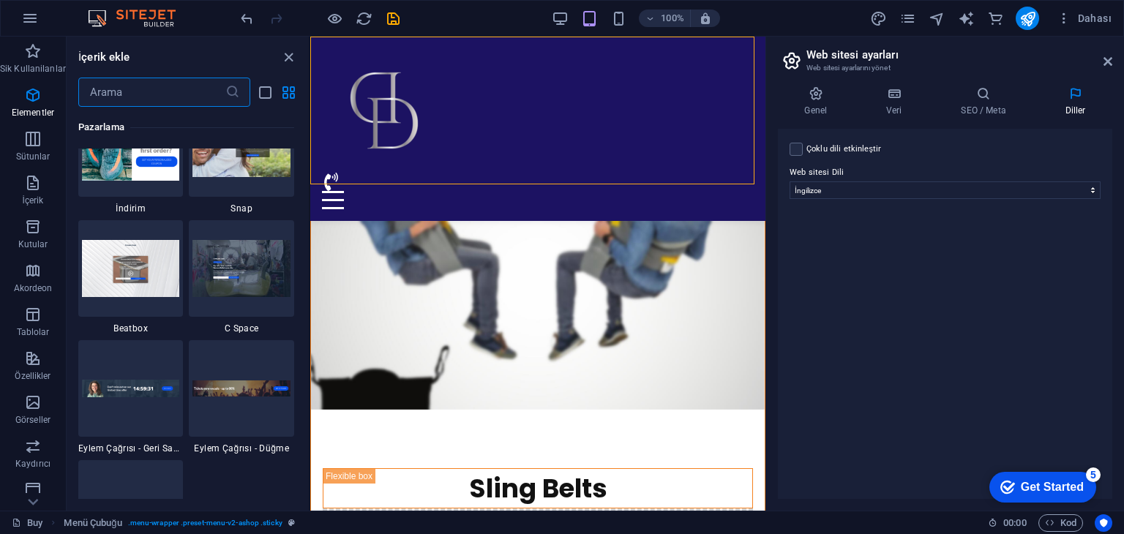
scroll to position [14099, 0]
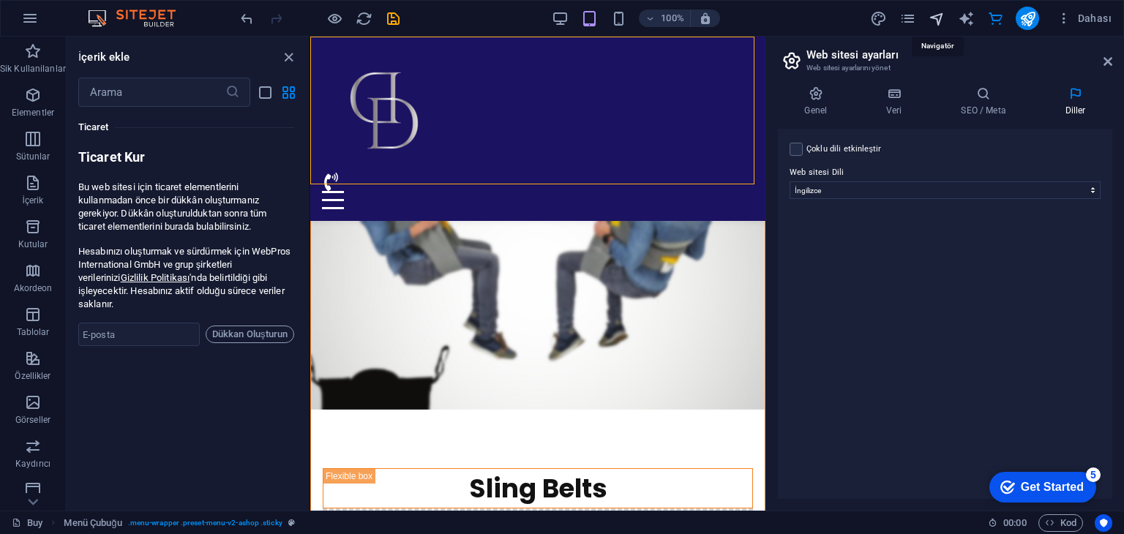
click at [942, 12] on icon "navigator" at bounding box center [936, 18] width 17 height 17
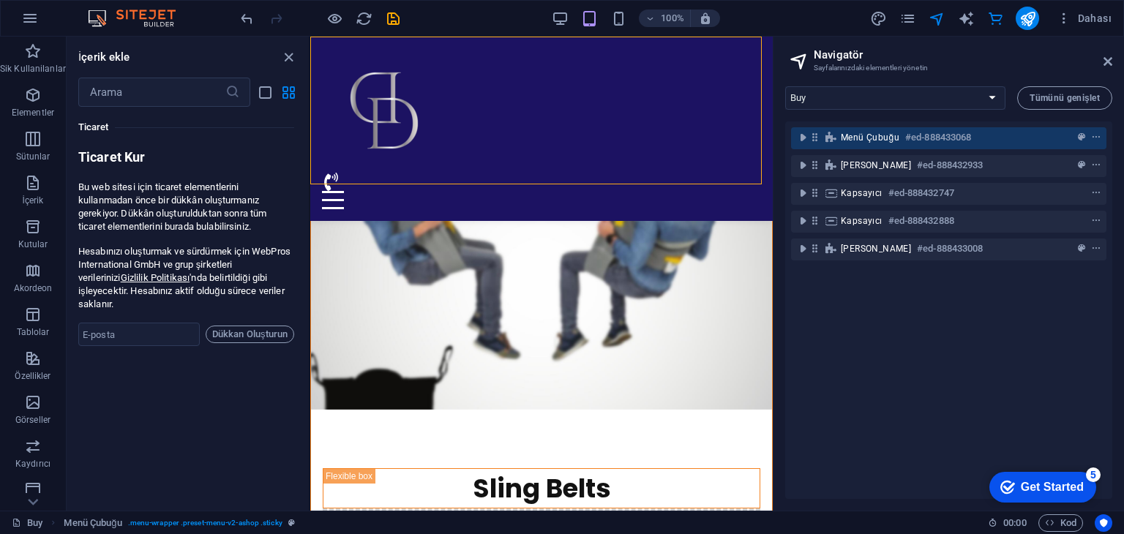
click at [957, 14] on div "Dahası" at bounding box center [993, 18] width 248 height 23
click at [1092, 137] on icon "context-menu" at bounding box center [1096, 137] width 10 height 10
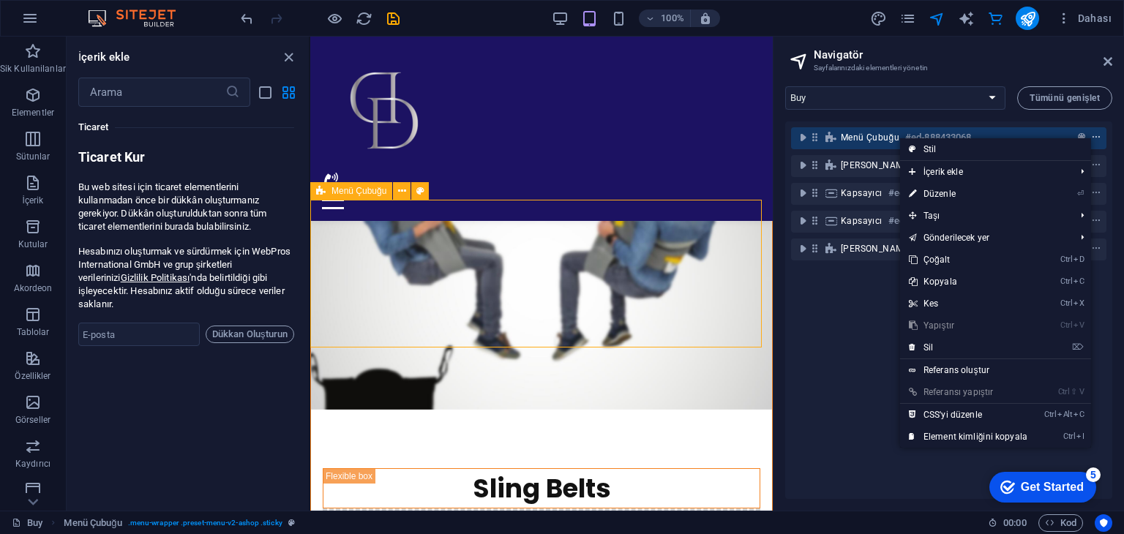
scroll to position [538, 0]
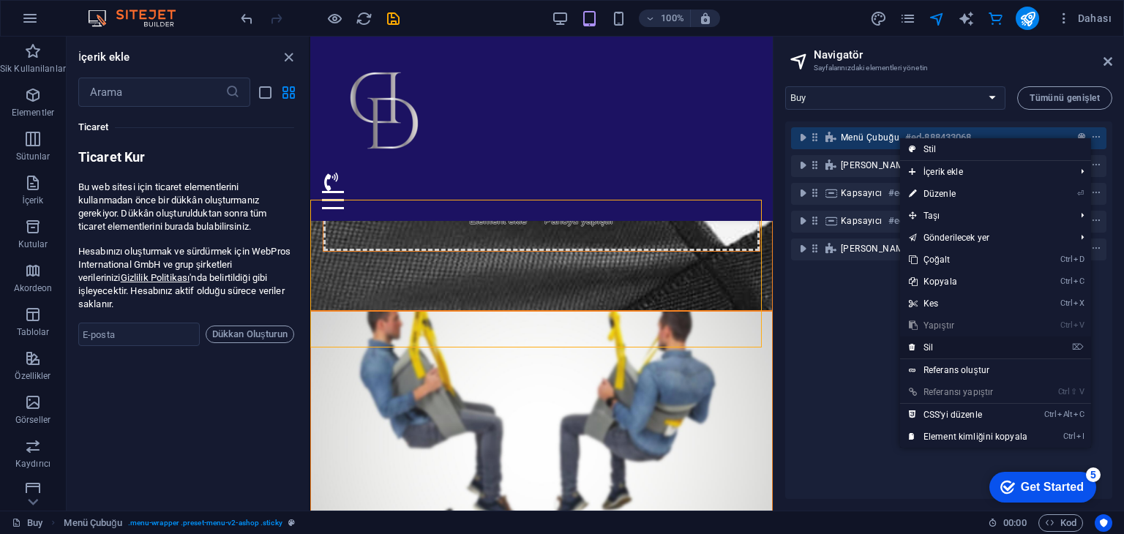
click at [959, 344] on link "⌦ Sil" at bounding box center [968, 348] width 136 height 22
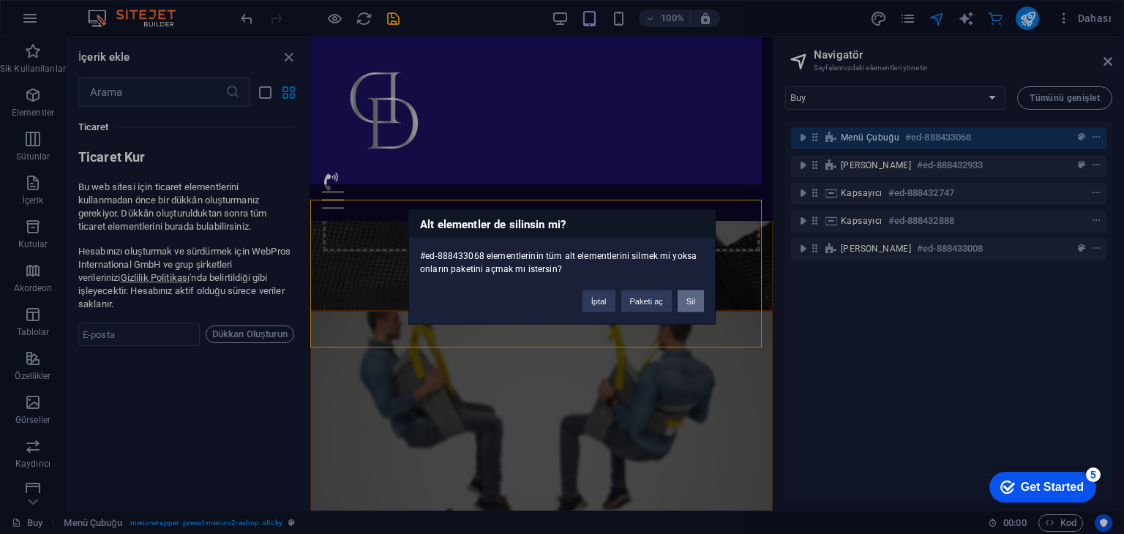
click at [688, 300] on button "Sil" at bounding box center [690, 301] width 26 height 22
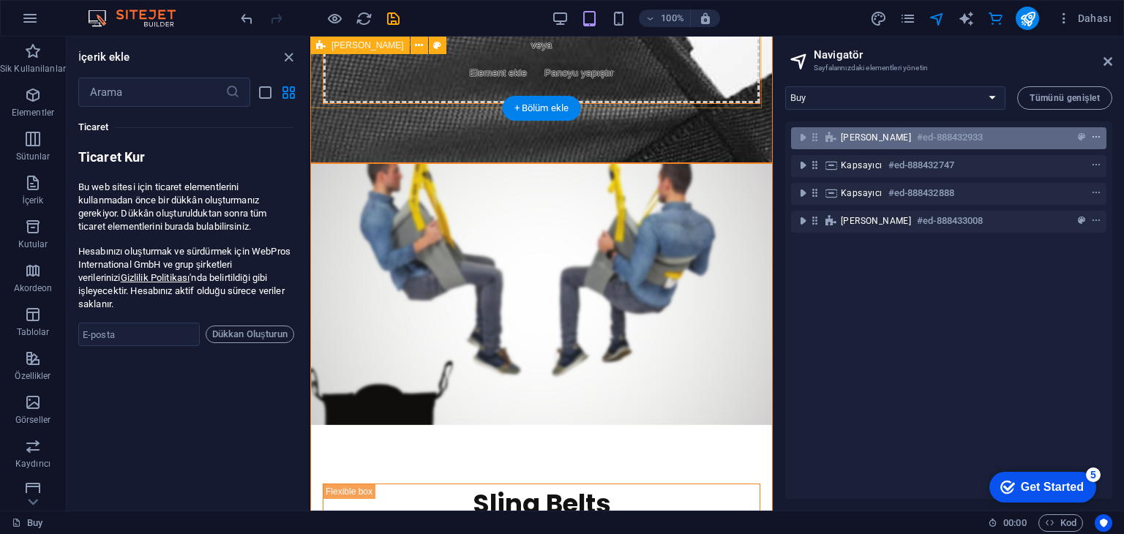
click at [1091, 135] on icon "context-menu" at bounding box center [1096, 137] width 10 height 10
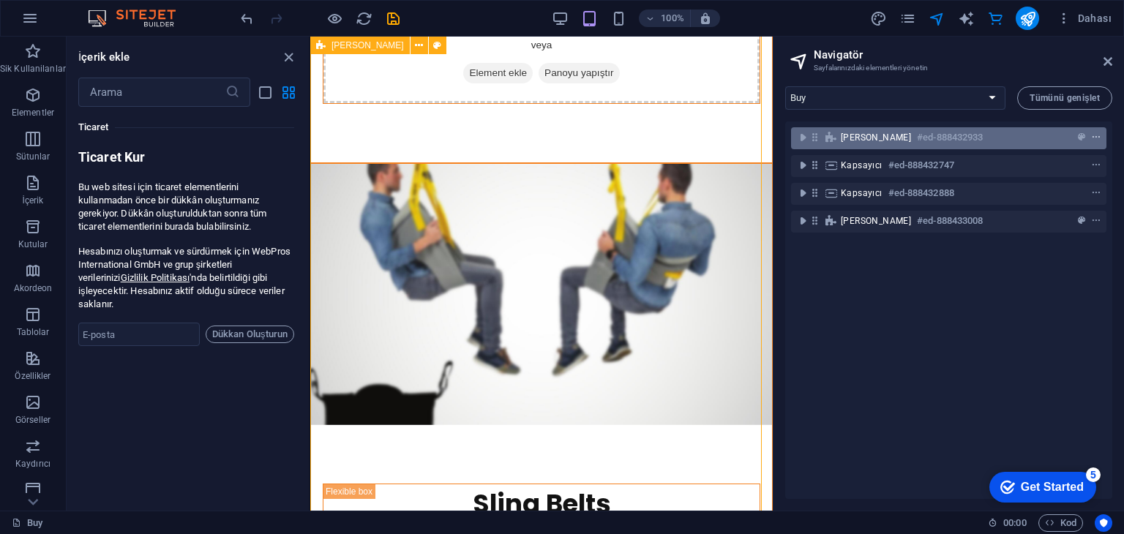
scroll to position [67, 0]
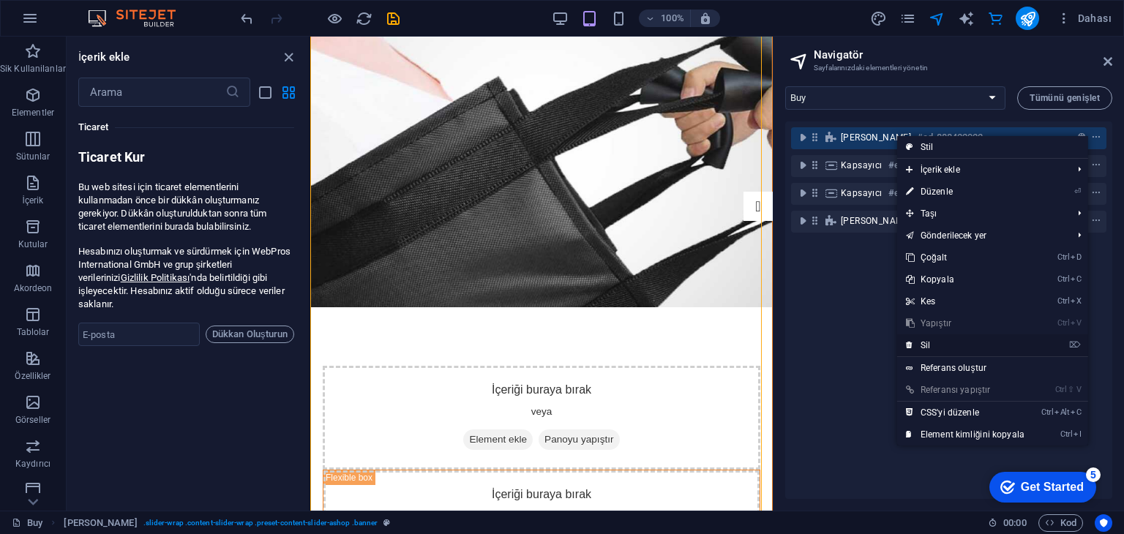
click at [943, 342] on link "⌦ Sil" at bounding box center [965, 345] width 136 height 22
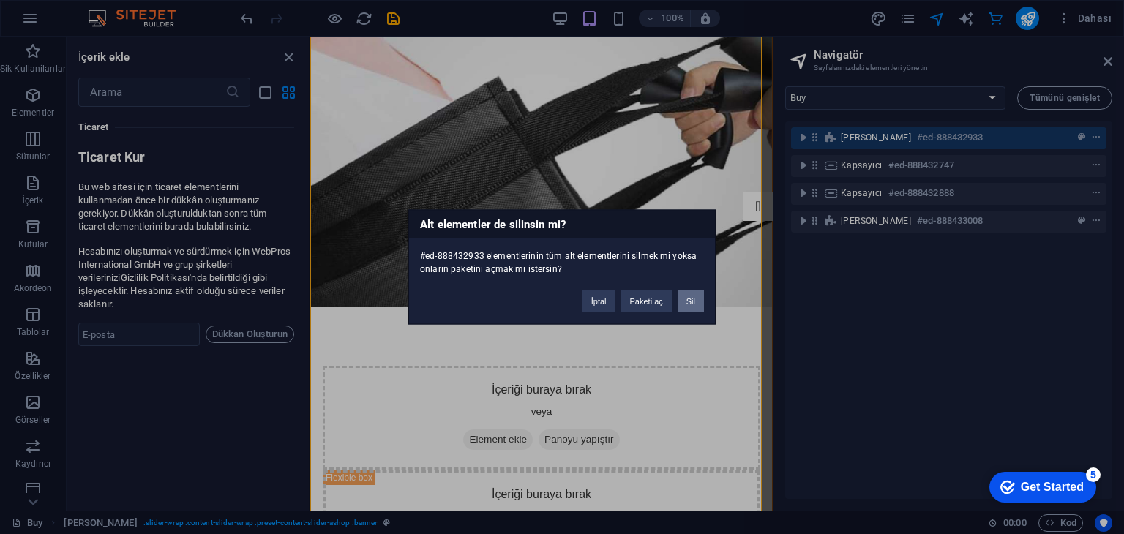
click at [694, 299] on button "Sil" at bounding box center [690, 301] width 26 height 22
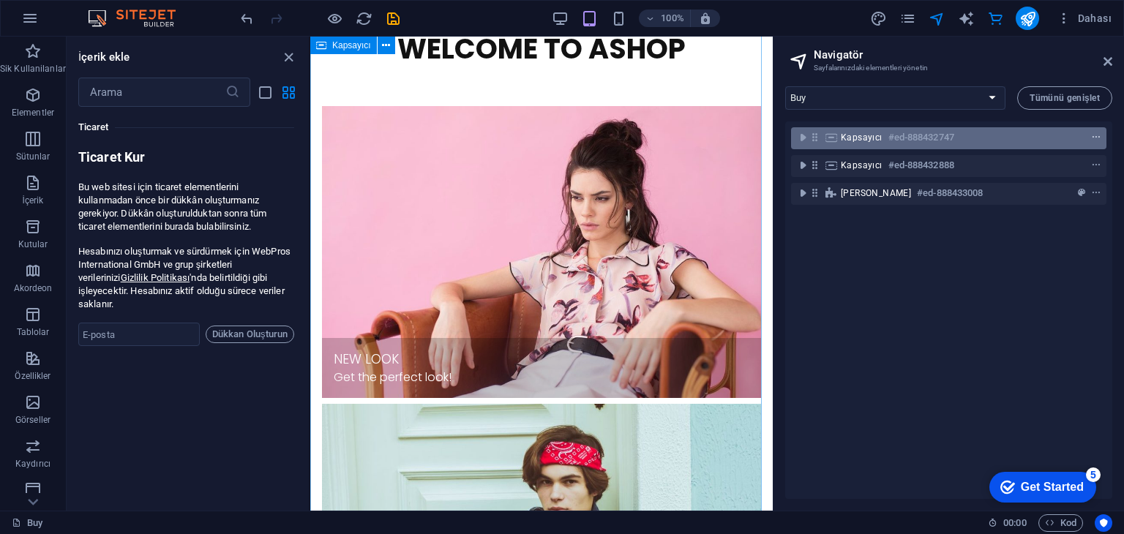
click at [1094, 138] on icon "context-menu" at bounding box center [1096, 137] width 10 height 10
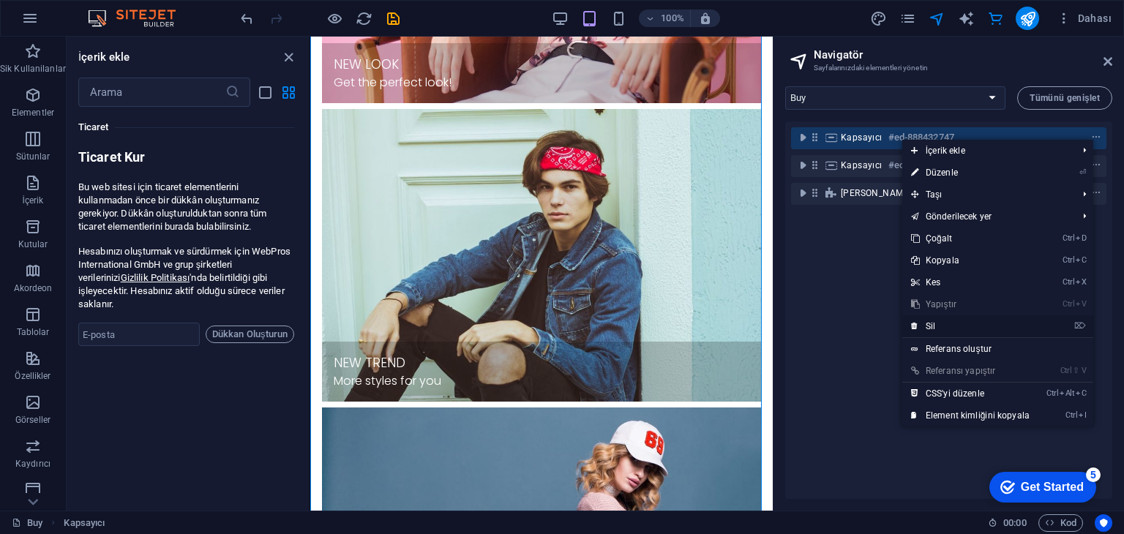
click at [939, 319] on link "⌦ Sil" at bounding box center [970, 326] width 136 height 22
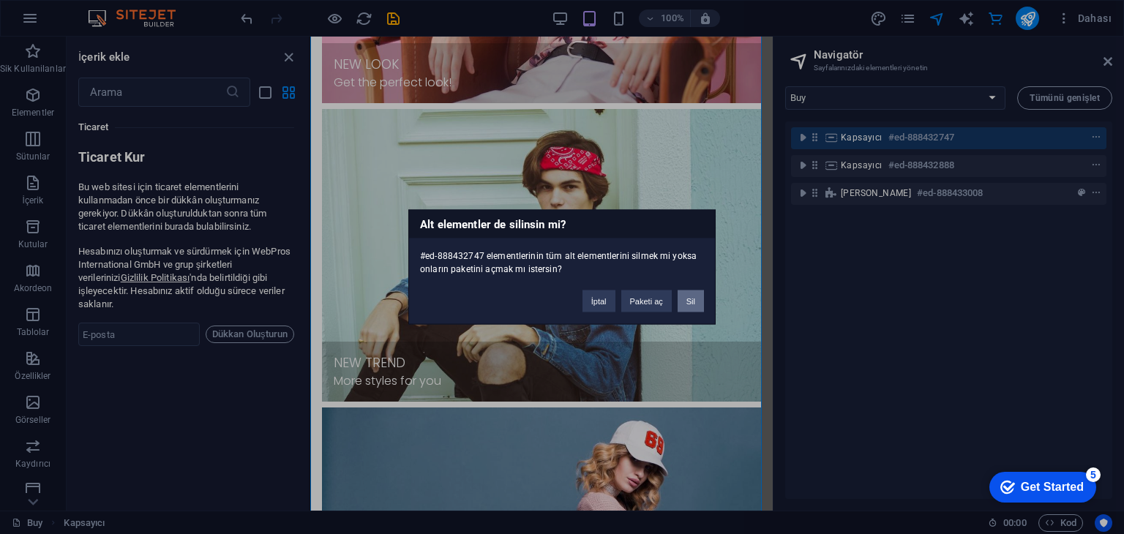
click at [686, 297] on button "Sil" at bounding box center [690, 301] width 26 height 22
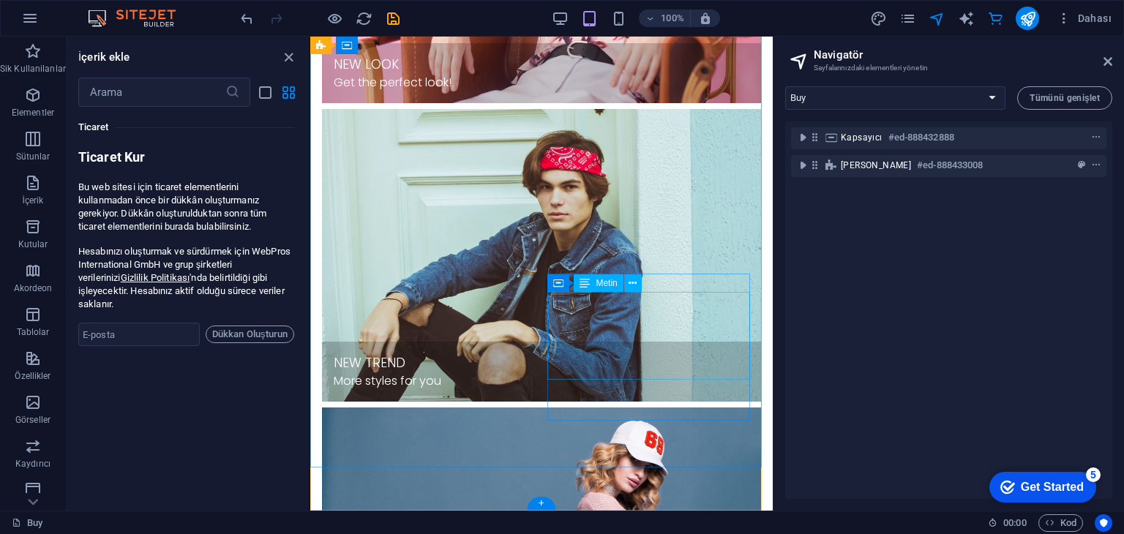
scroll to position [297, 0]
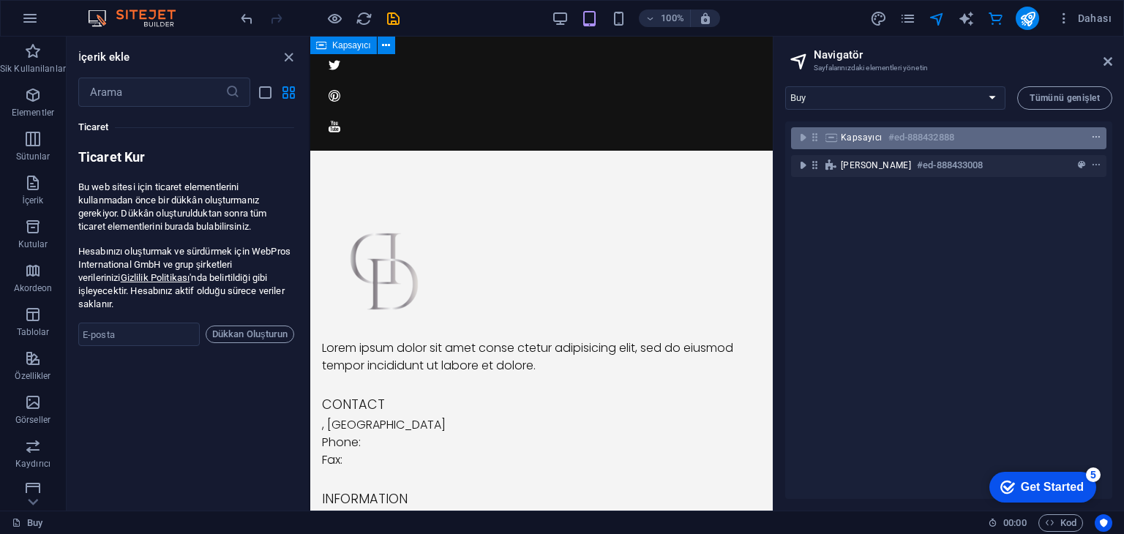
click at [1091, 136] on icon "context-menu" at bounding box center [1096, 137] width 10 height 10
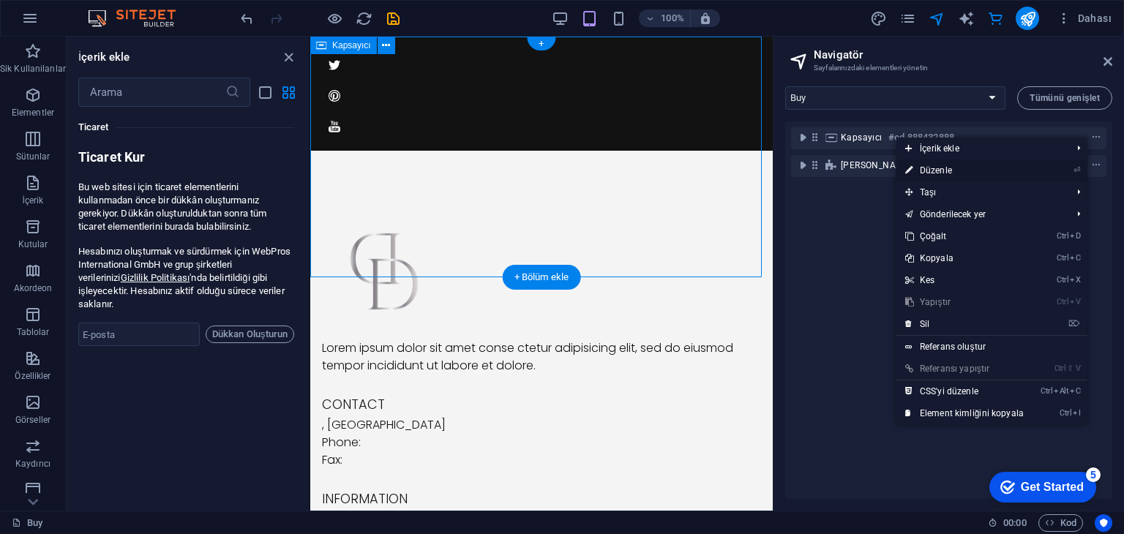
scroll to position [0, 0]
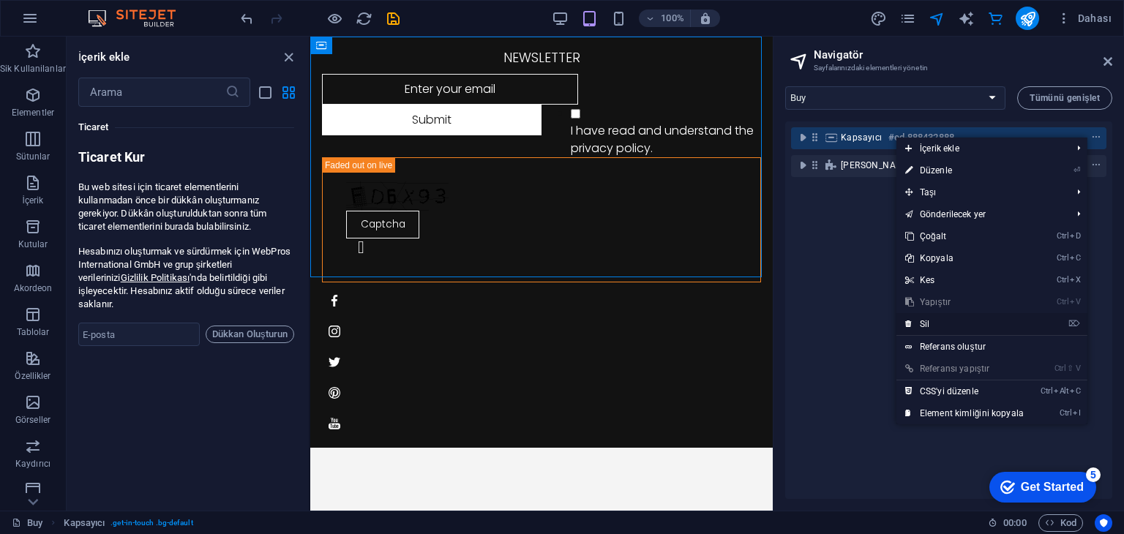
click at [942, 319] on link "⌦ Sil" at bounding box center [964, 324] width 136 height 22
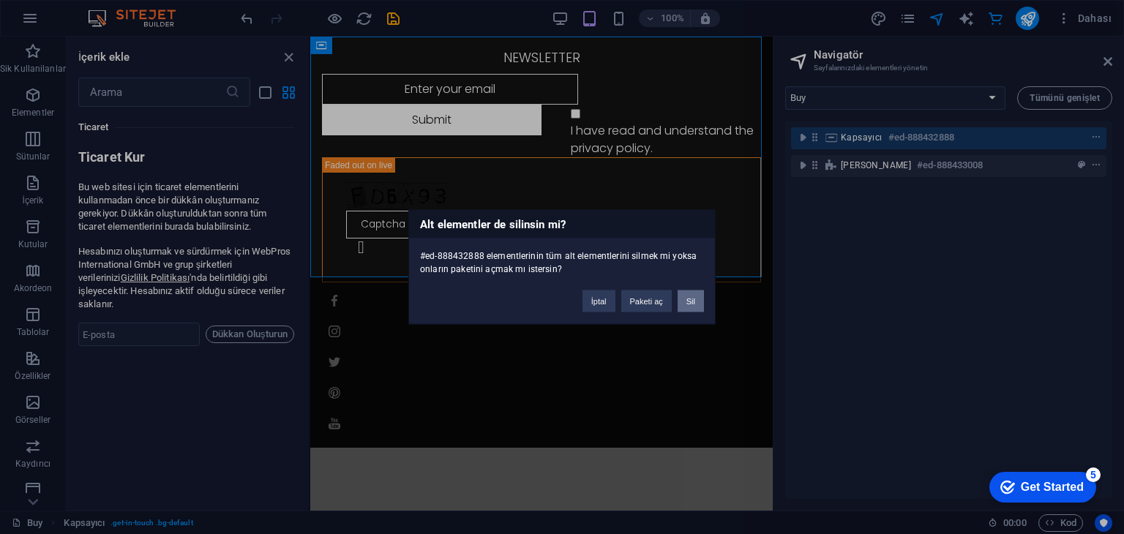
click at [688, 301] on button "Sil" at bounding box center [690, 301] width 26 height 22
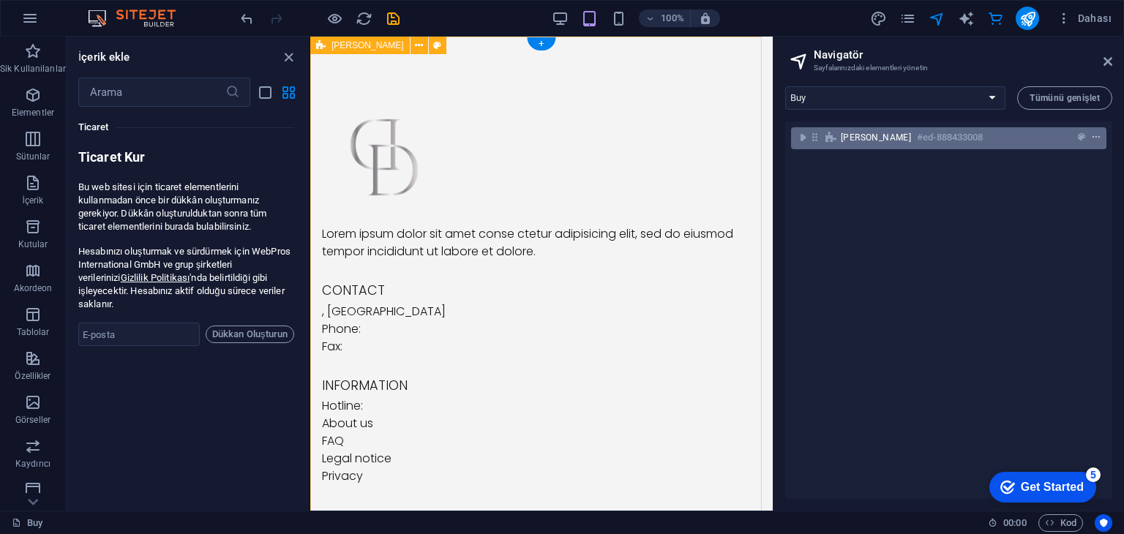
click at [1092, 135] on icon "context-menu" at bounding box center [1096, 137] width 10 height 10
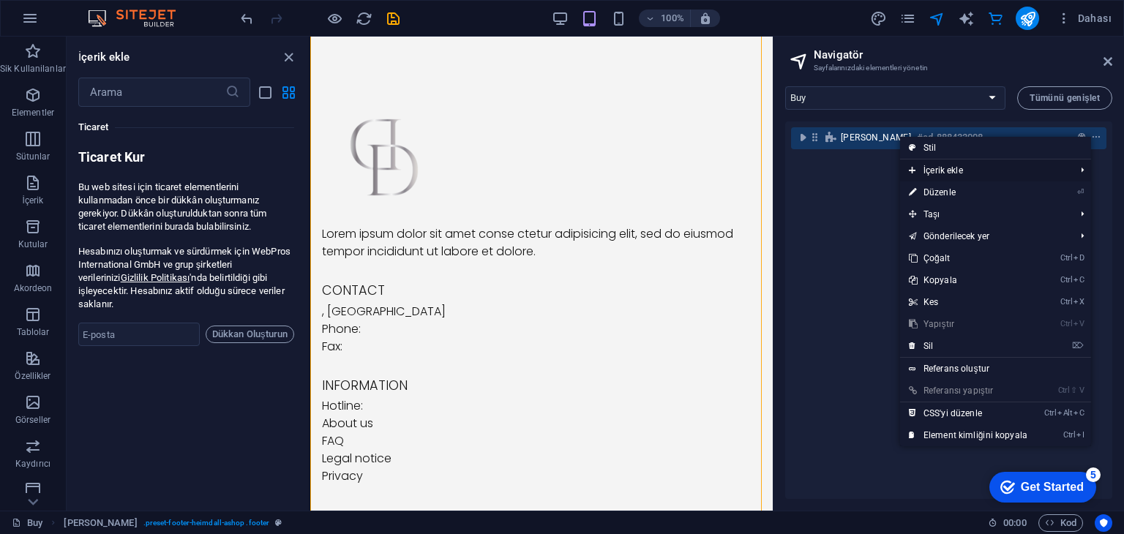
scroll to position [29, 0]
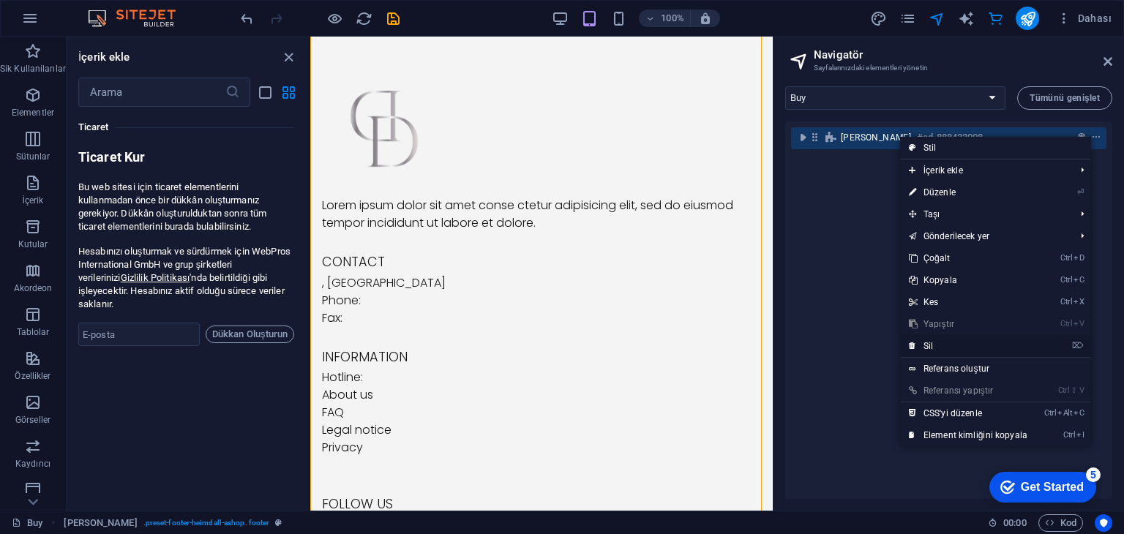
click at [938, 340] on link "⌦ Sil" at bounding box center [968, 346] width 136 height 22
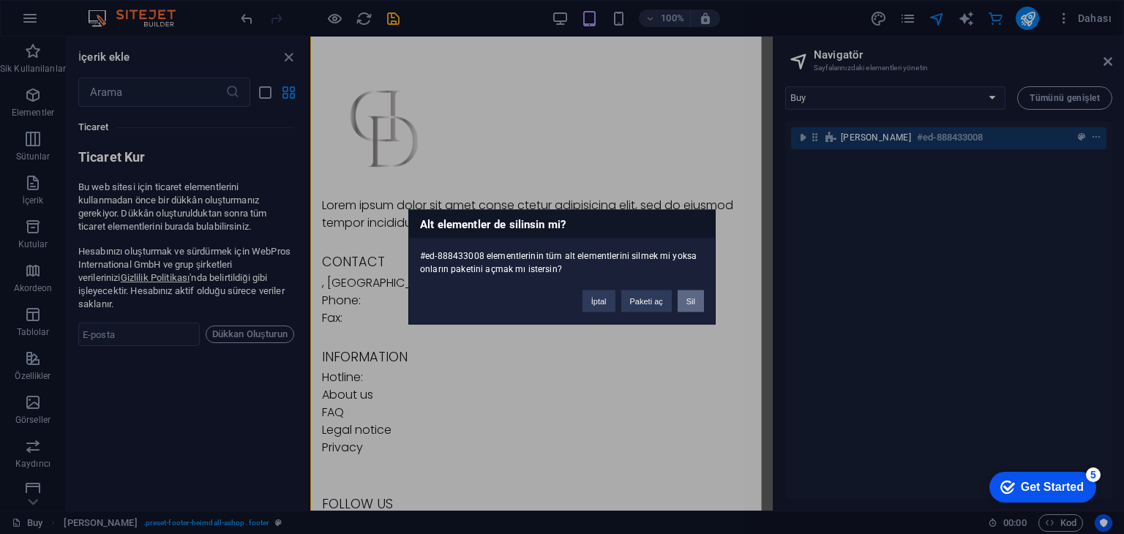
click at [691, 299] on button "Sil" at bounding box center [690, 301] width 26 height 22
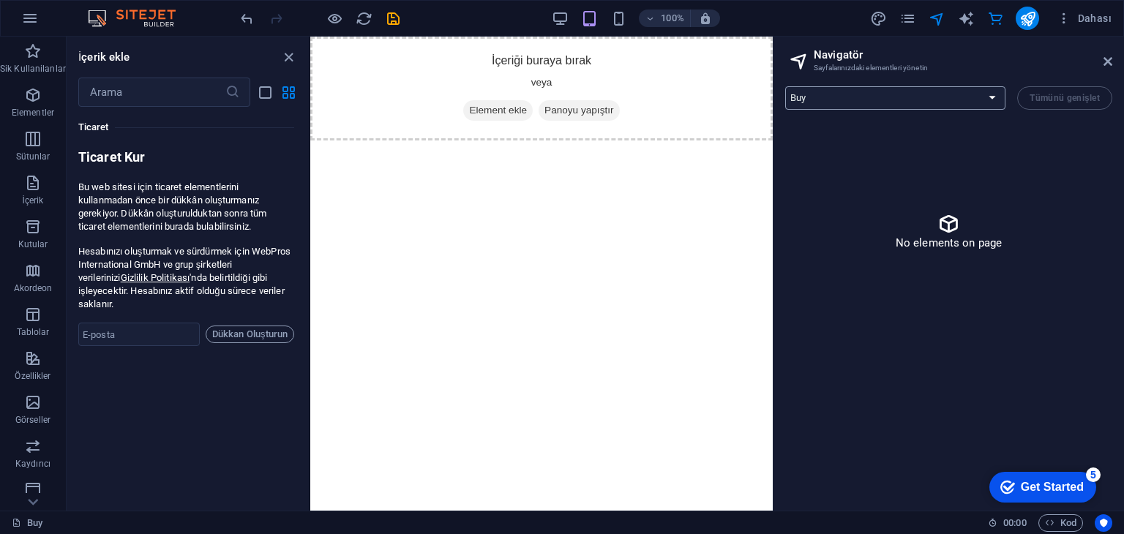
click at [986, 102] on select "Buy About Blog FAQ Contact Legal notice Privacy Blog Post" at bounding box center [895, 97] width 220 height 23
select select "16776213-en"
click at [785, 86] on select "Buy About Blog FAQ Contact Legal notice Privacy Blog Post" at bounding box center [895, 97] width 220 height 23
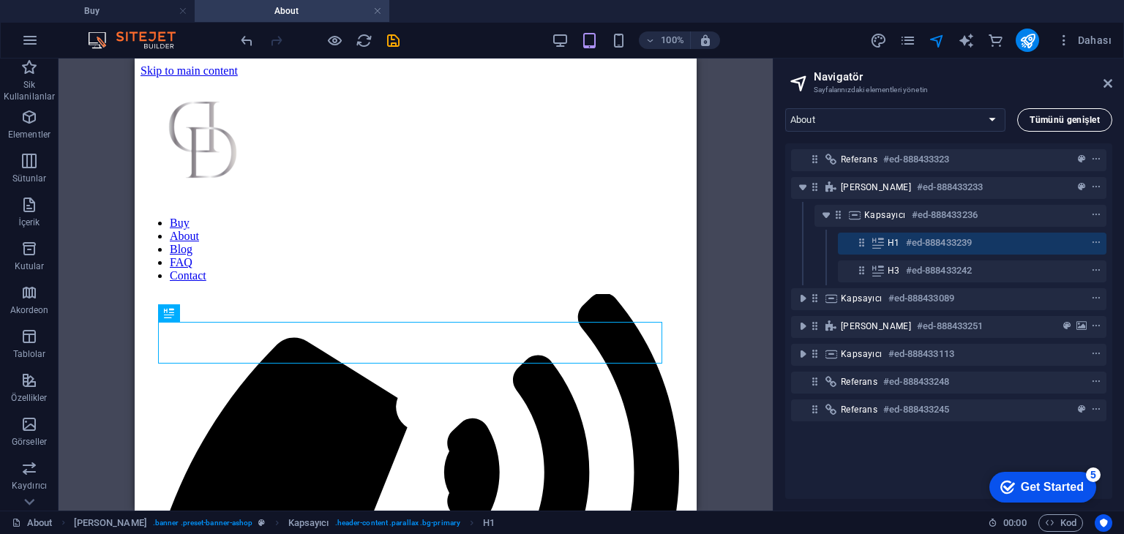
click at [1069, 123] on span "Tümünü genişlet" at bounding box center [1064, 120] width 70 height 9
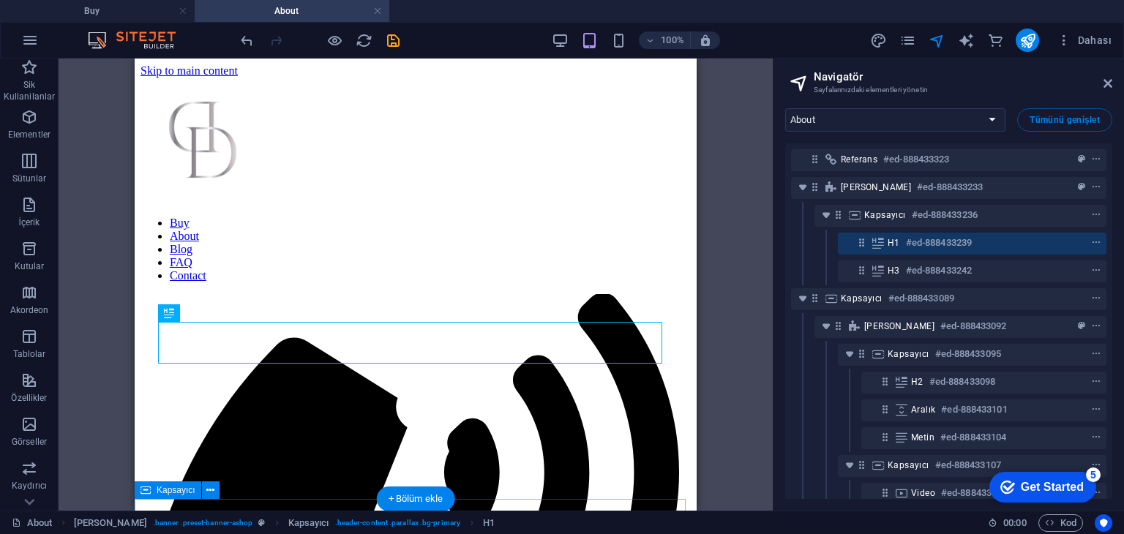
drag, startPoint x: 1112, startPoint y: 171, endPoint x: 1116, endPoint y: 243, distance: 71.8
click at [1100, 294] on div "Buy About Blog FAQ Contact Legal notice Privacy Blog Post Tümünü genişlet Refer…" at bounding box center [948, 304] width 350 height 414
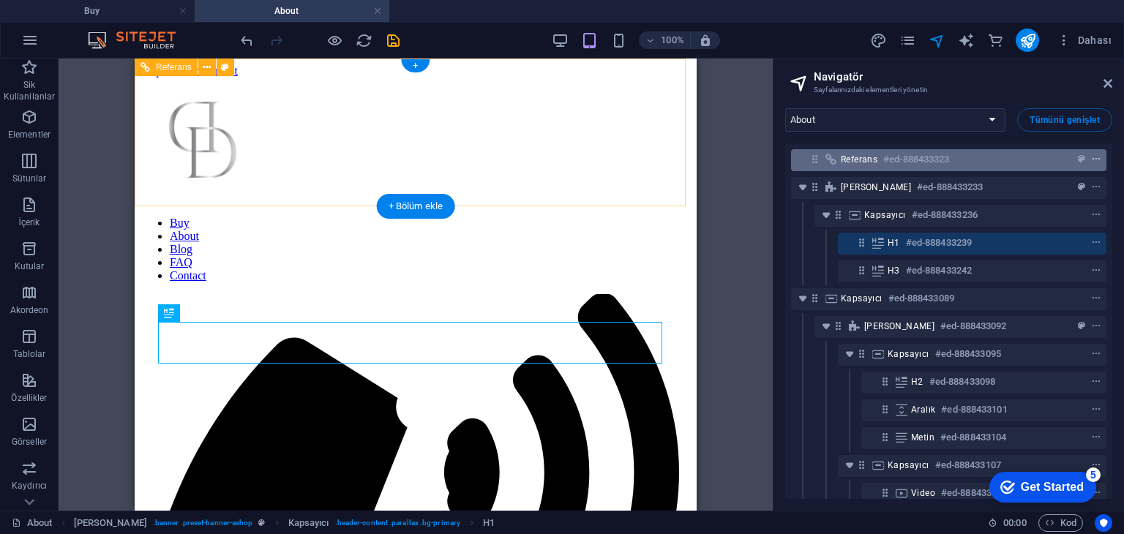
click at [1092, 157] on icon "context-menu" at bounding box center [1096, 159] width 10 height 10
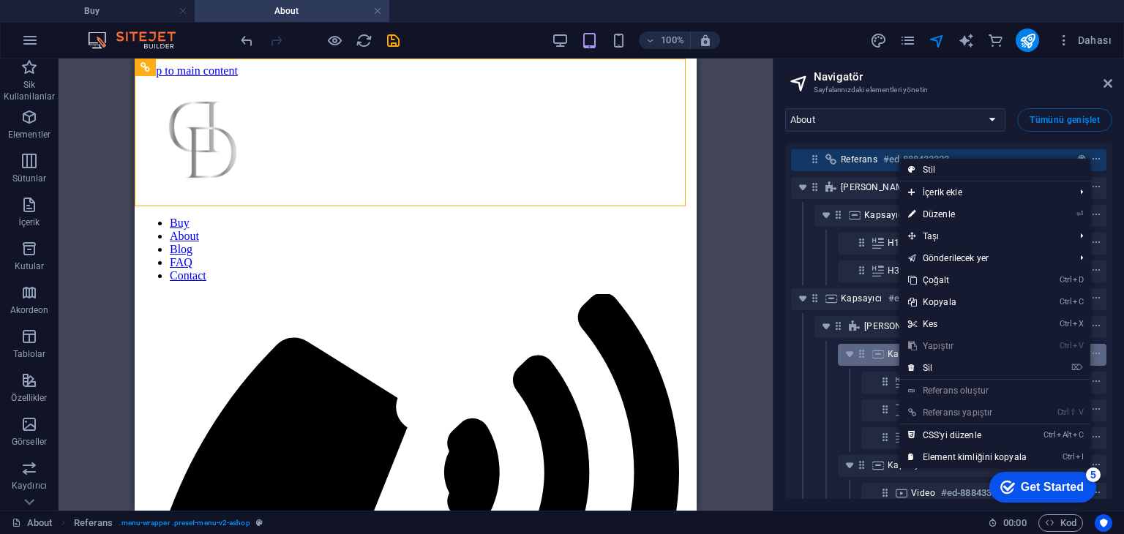
click at [967, 364] on link "⌦ Sil" at bounding box center [967, 368] width 136 height 22
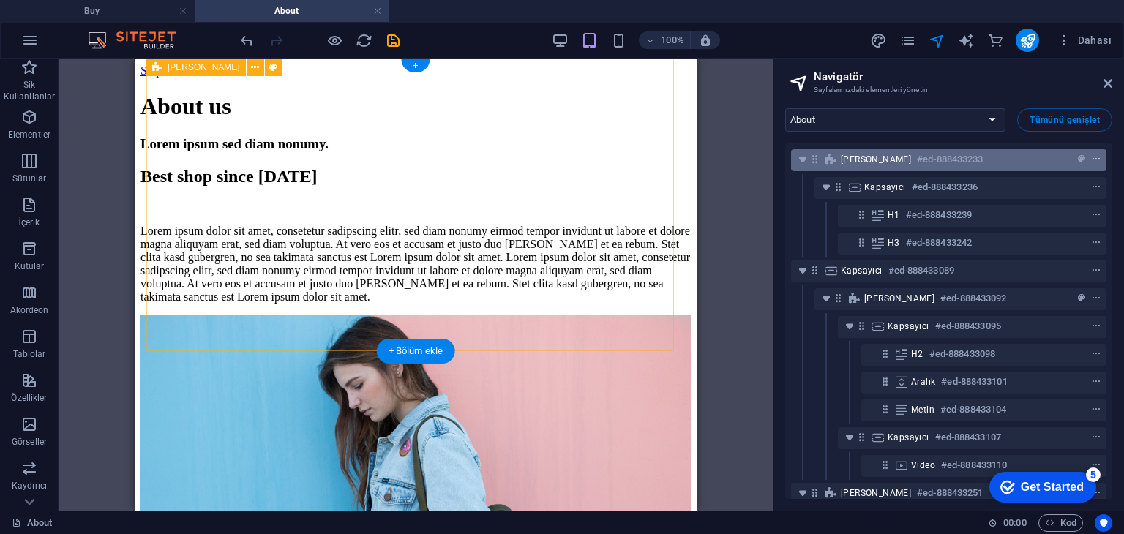
click at [1092, 159] on icon "context-menu" at bounding box center [1096, 159] width 10 height 10
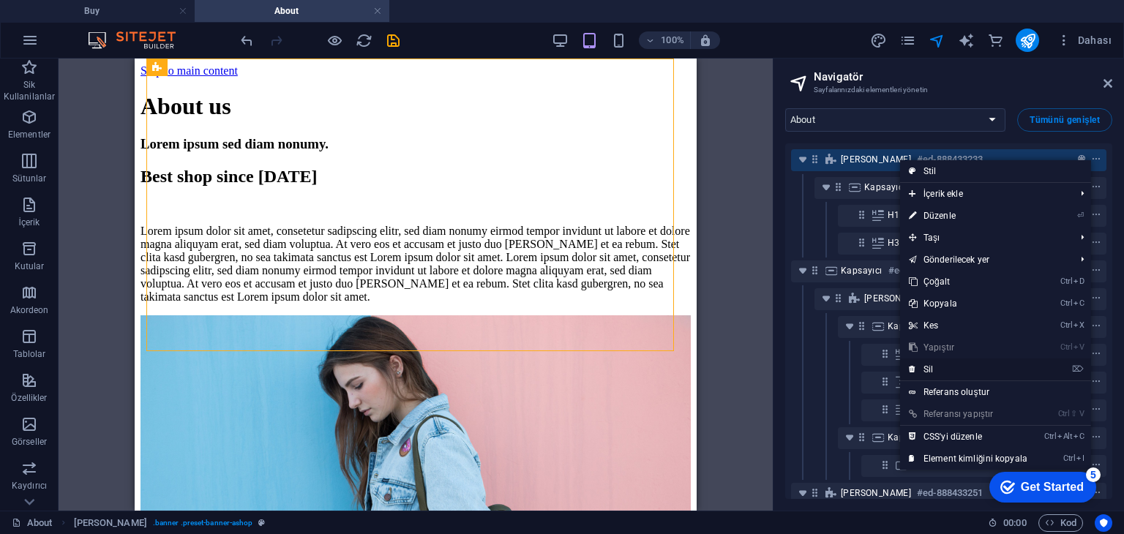
click at [980, 362] on link "⌦ Sil" at bounding box center [968, 369] width 136 height 22
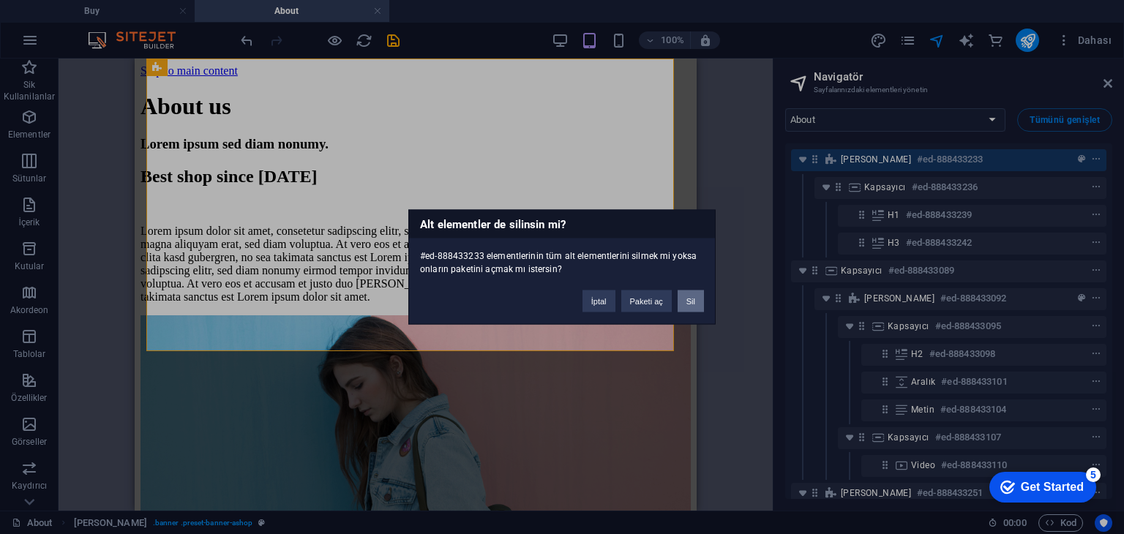
click at [688, 296] on button "Sil" at bounding box center [690, 301] width 26 height 22
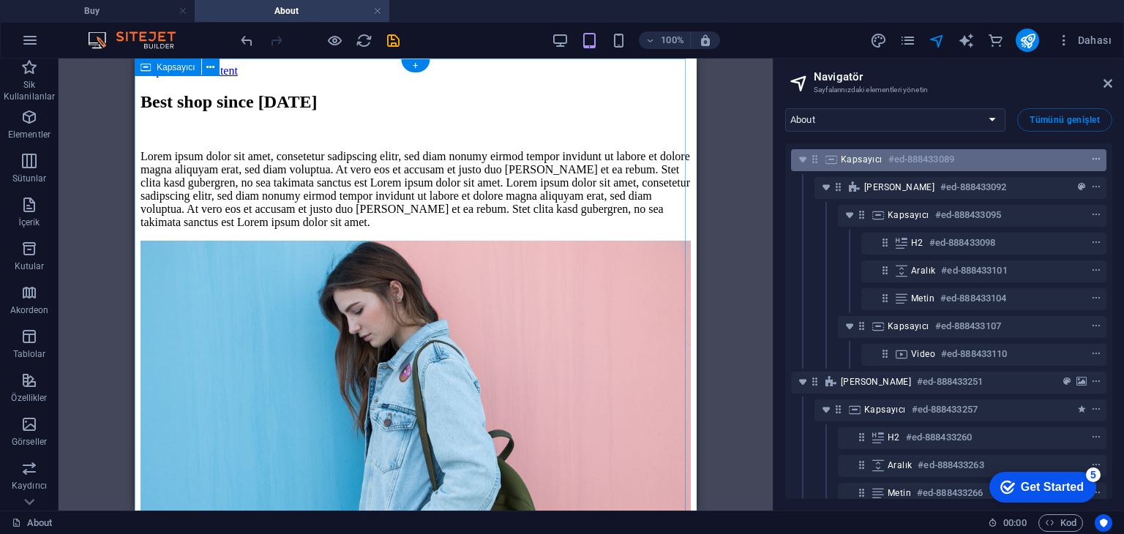
click at [1091, 159] on icon "context-menu" at bounding box center [1096, 159] width 10 height 10
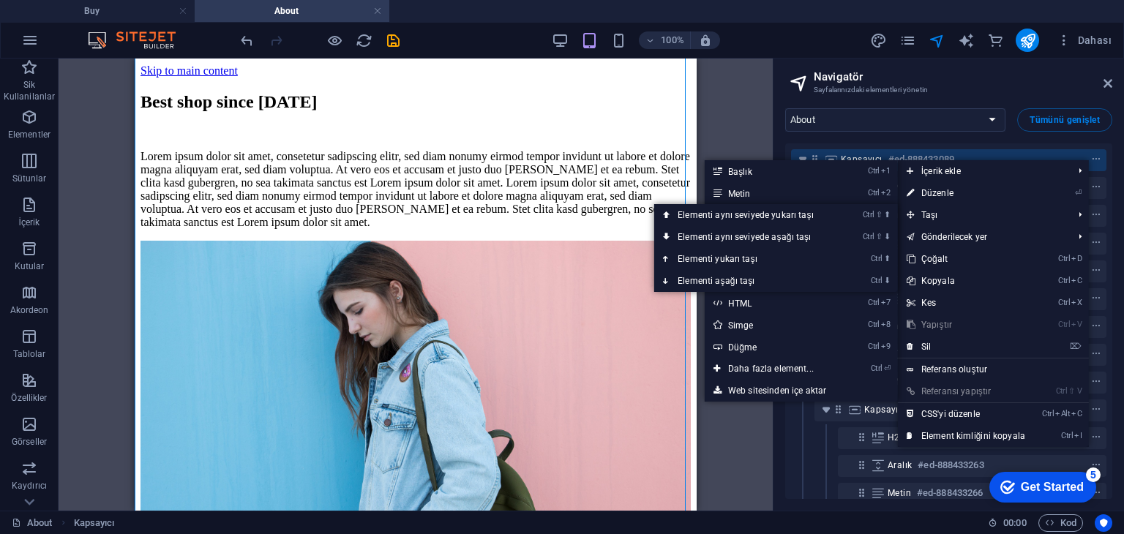
scroll to position [107, 0]
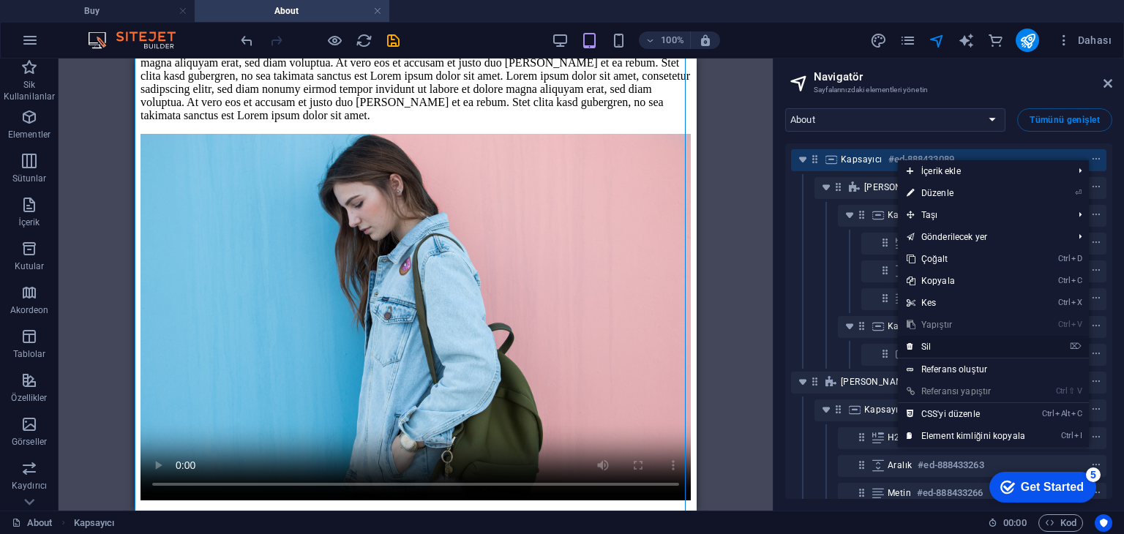
click at [938, 342] on link "⌦ Sil" at bounding box center [966, 347] width 136 height 22
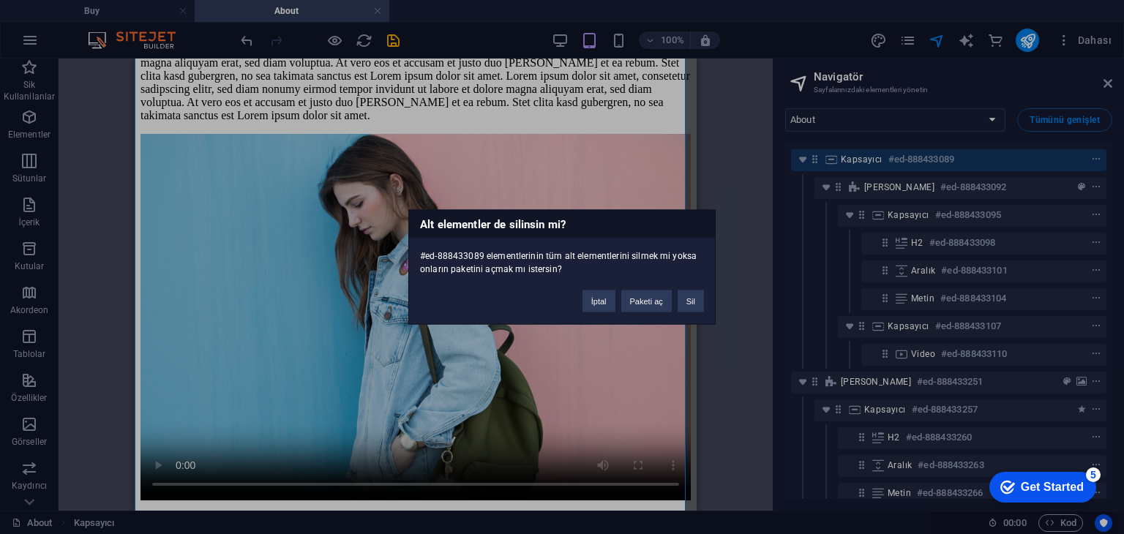
click at [699, 305] on button "Sil" at bounding box center [690, 301] width 26 height 22
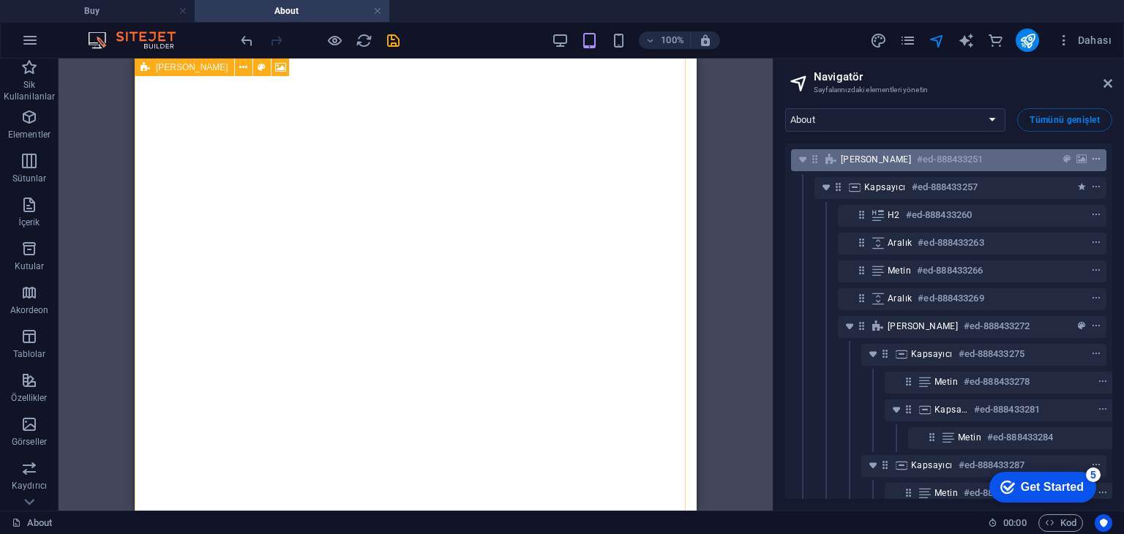
click at [1094, 157] on icon "context-menu" at bounding box center [1096, 159] width 10 height 10
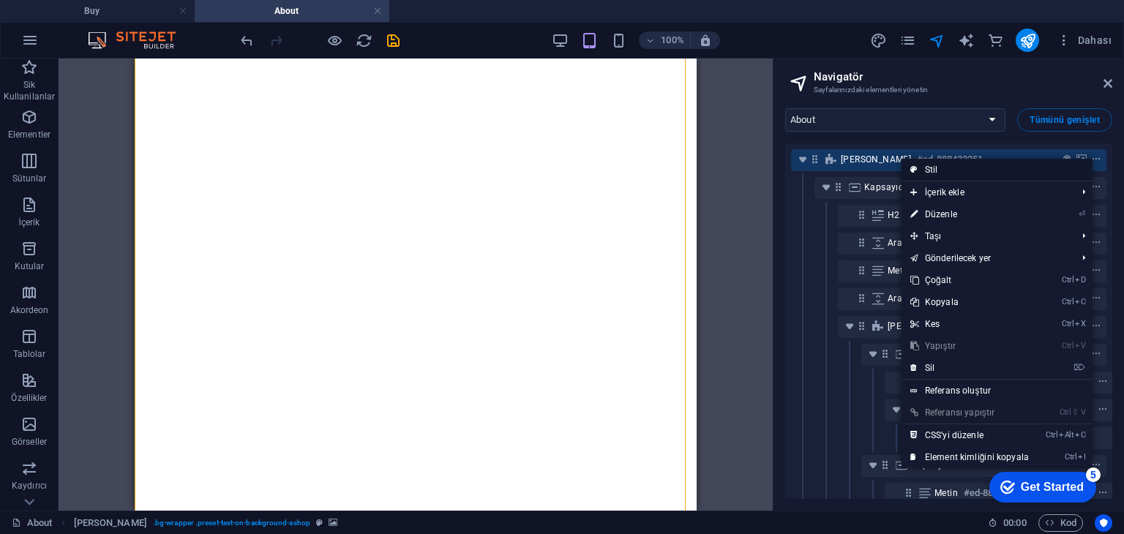
scroll to position [197, 0]
click at [957, 361] on link "⌦ Sil" at bounding box center [969, 368] width 136 height 22
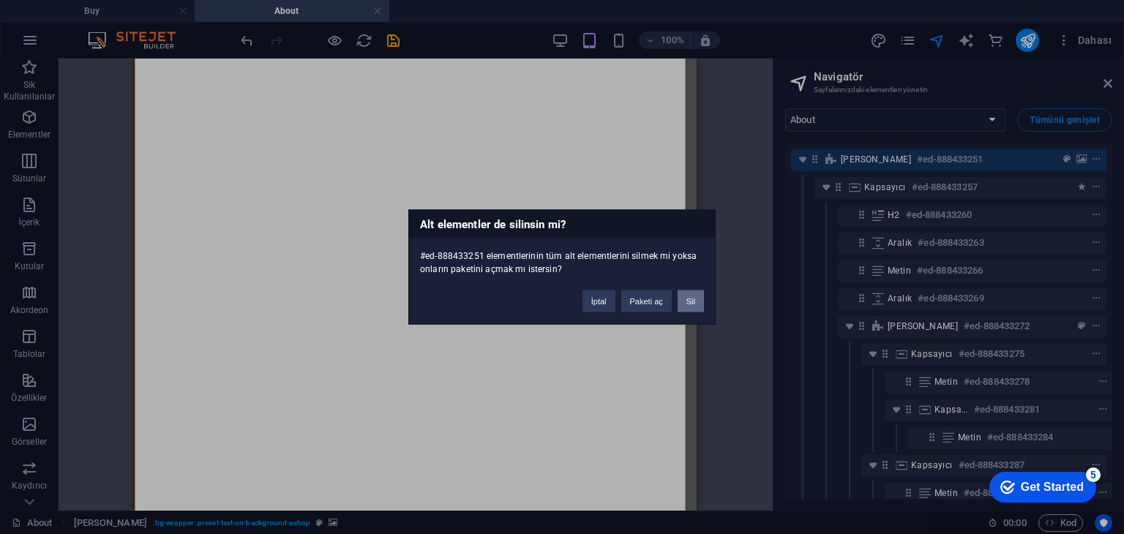
click at [688, 301] on button "Sil" at bounding box center [690, 301] width 26 height 22
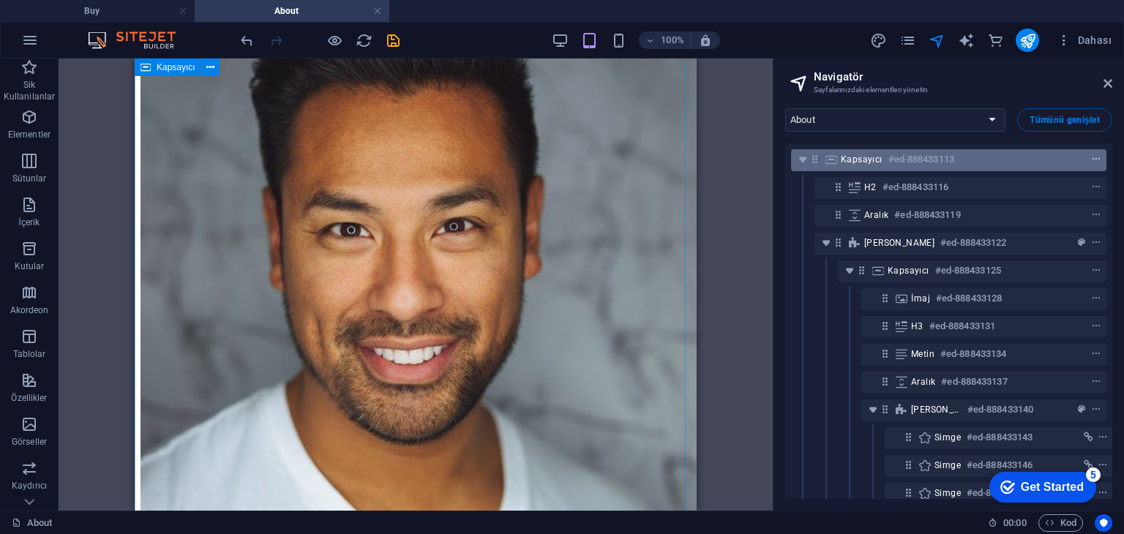
click at [1094, 157] on icon "context-menu" at bounding box center [1096, 159] width 10 height 10
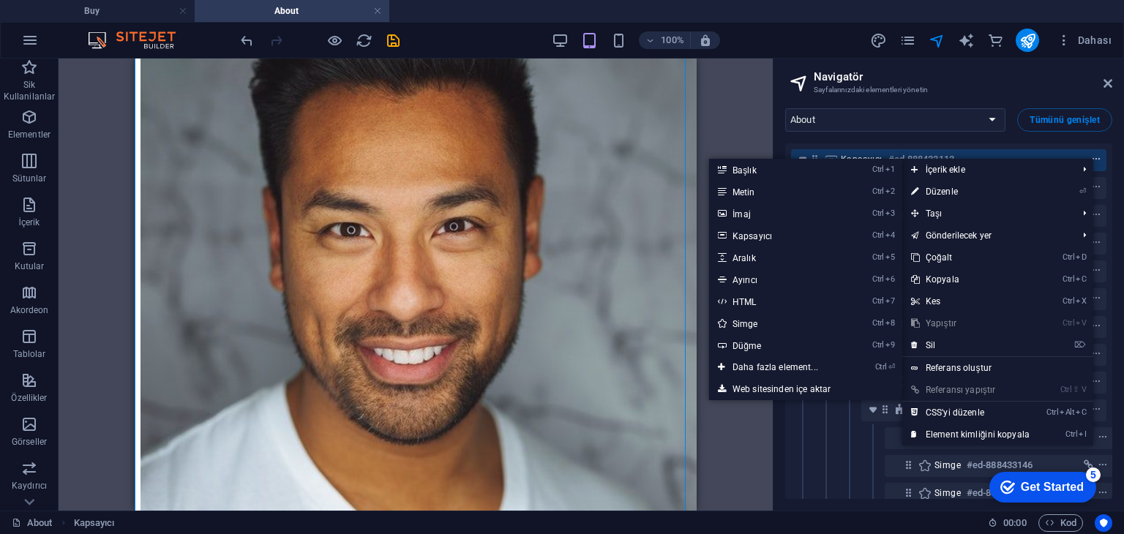
scroll to position [378, 0]
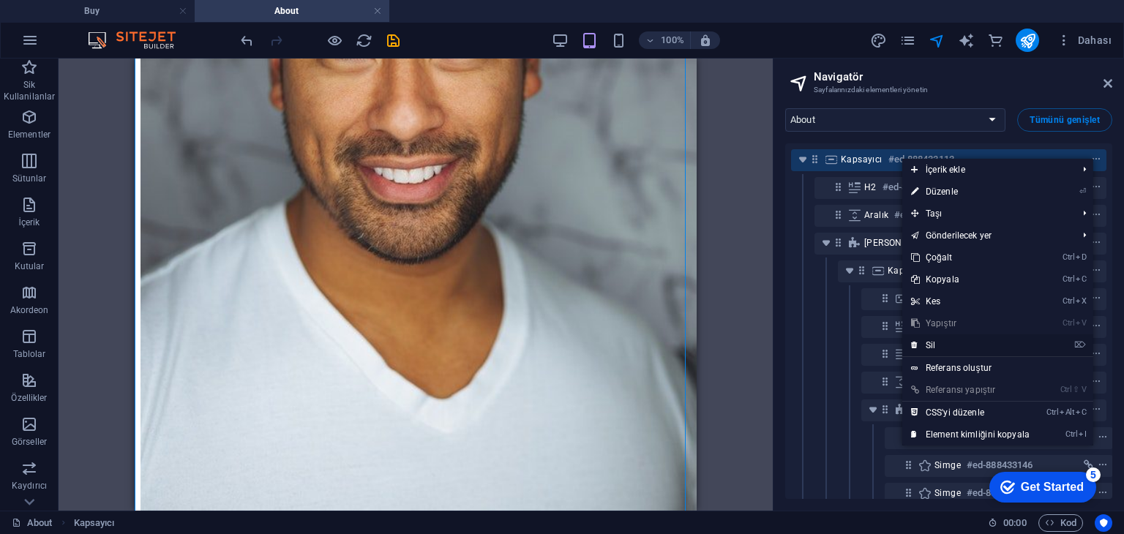
click at [957, 344] on link "⌦ Sil" at bounding box center [970, 345] width 136 height 22
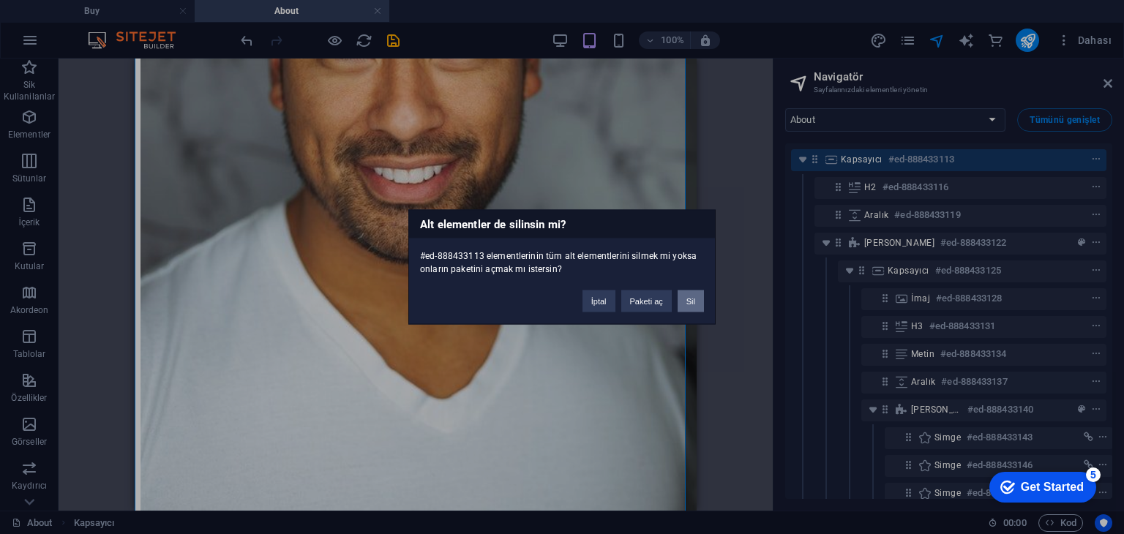
click at [702, 302] on button "Sil" at bounding box center [690, 301] width 26 height 22
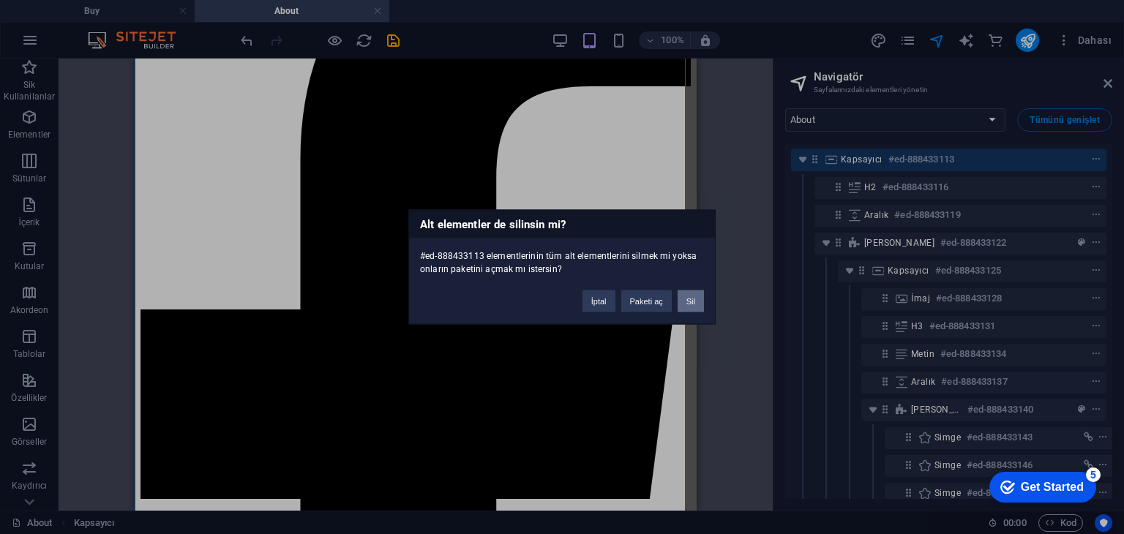
scroll to position [263, 0]
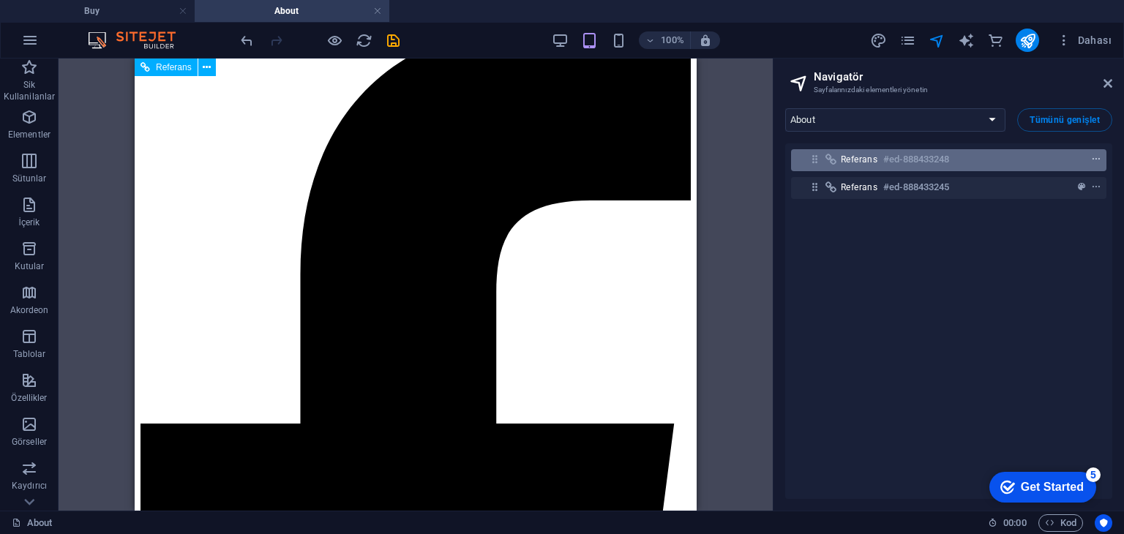
click at [1089, 157] on span "context-menu" at bounding box center [1096, 159] width 15 height 10
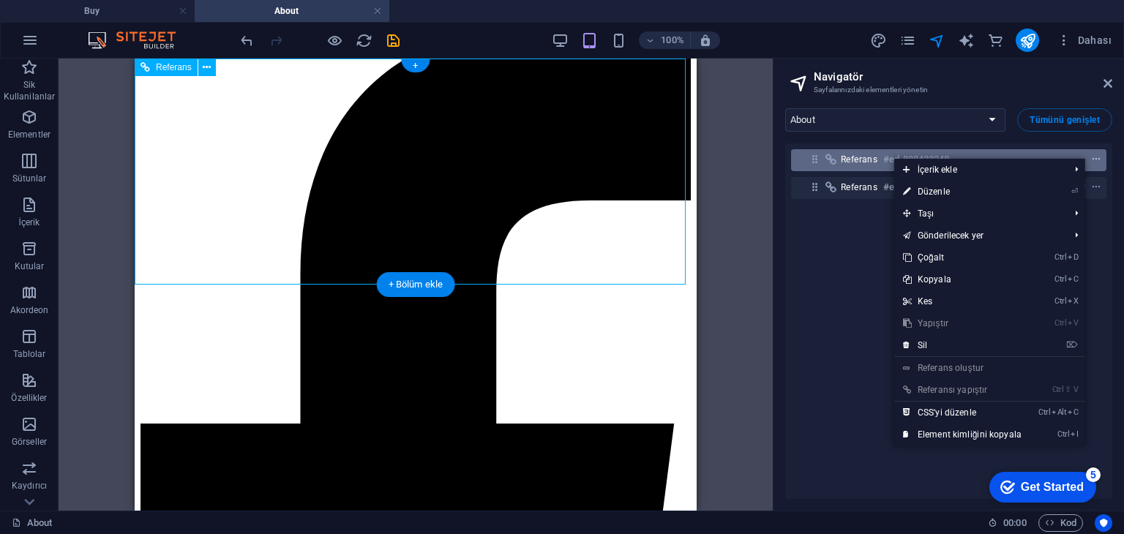
scroll to position [0, 0]
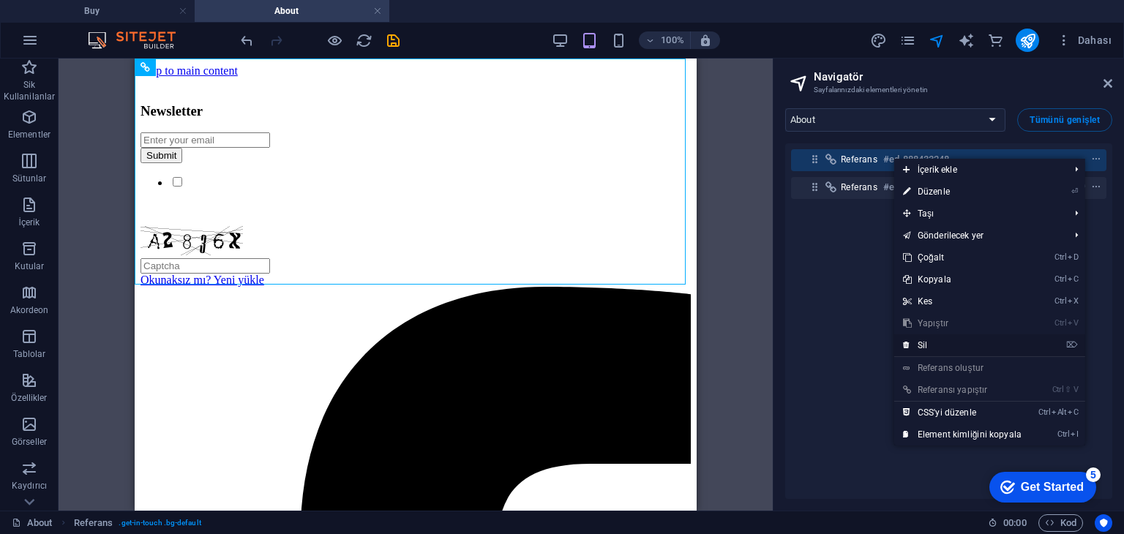
click at [935, 348] on link "⌦ Sil" at bounding box center [962, 345] width 136 height 22
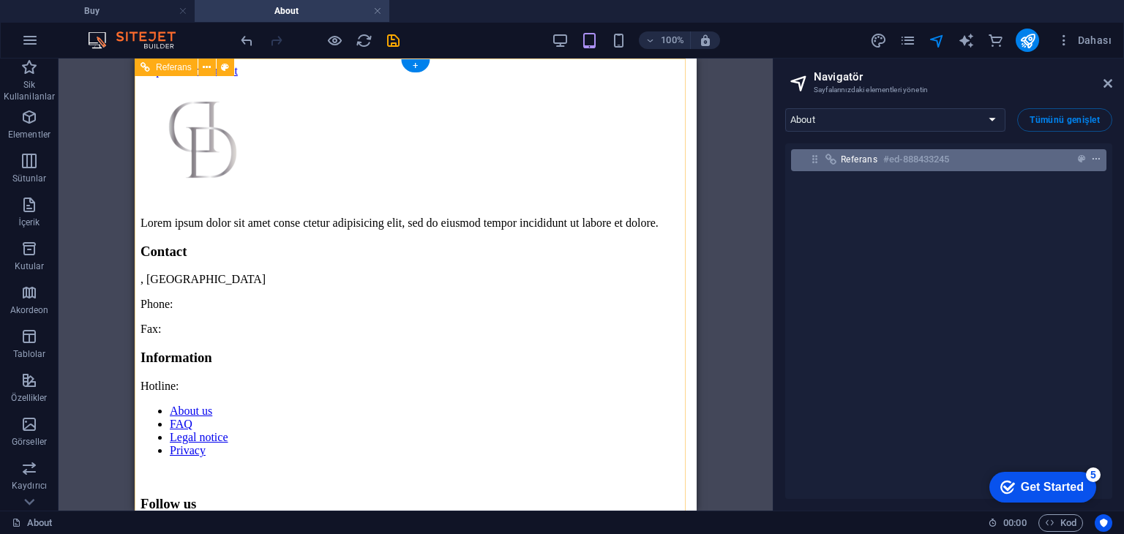
click at [1100, 155] on span "context-menu" at bounding box center [1096, 159] width 15 height 10
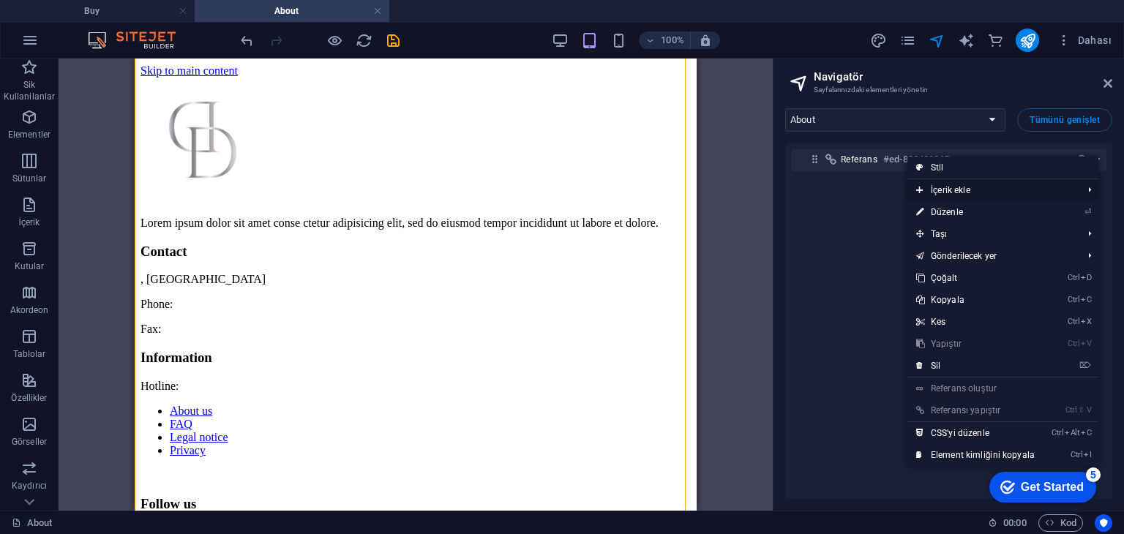
scroll to position [19, 0]
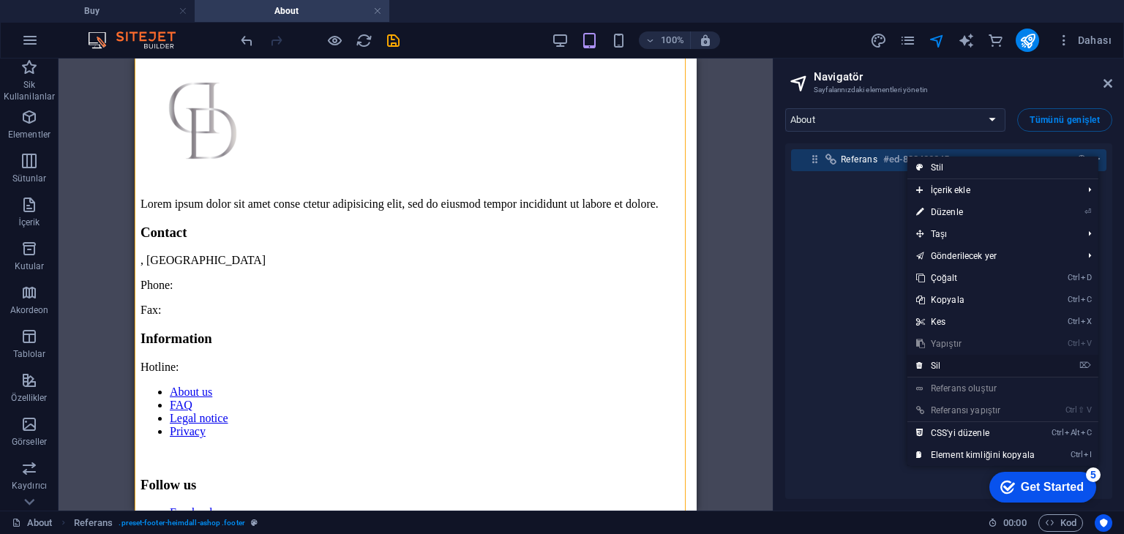
click at [956, 363] on link "⌦ Sil" at bounding box center [975, 366] width 136 height 22
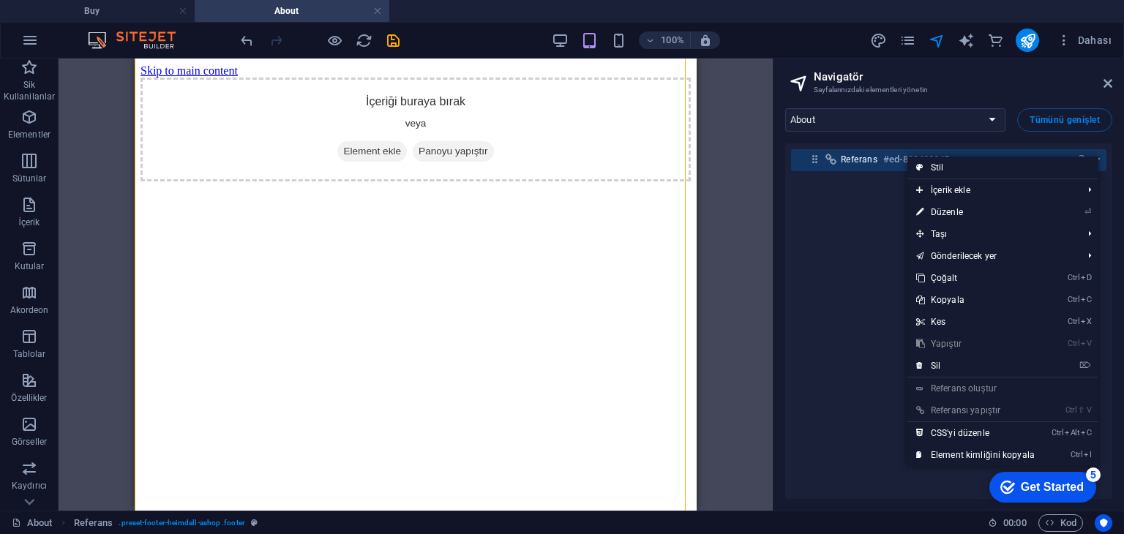
scroll to position [0, 0]
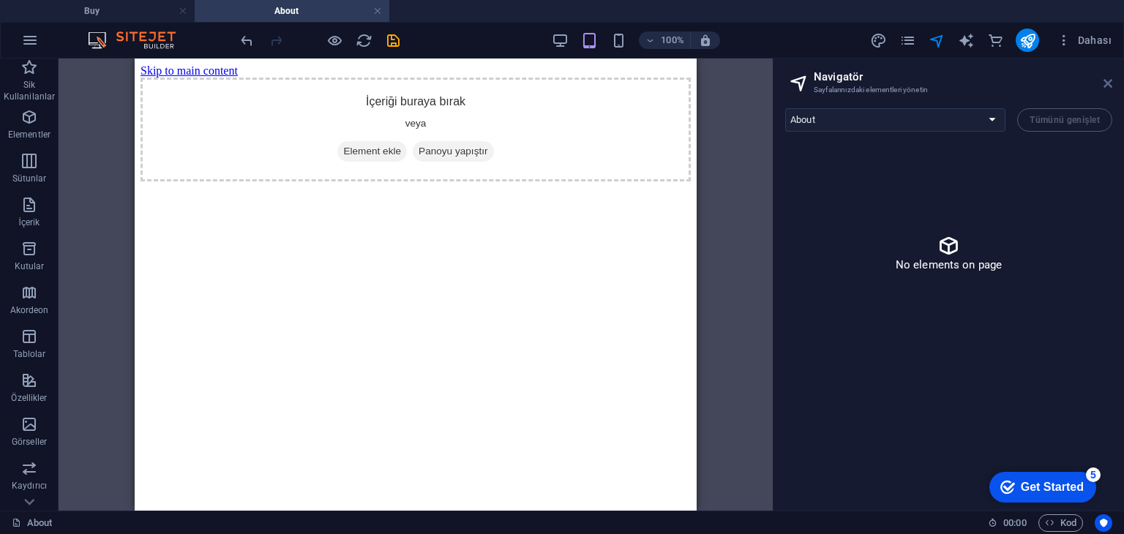
click at [1110, 79] on icon at bounding box center [1107, 84] width 9 height 12
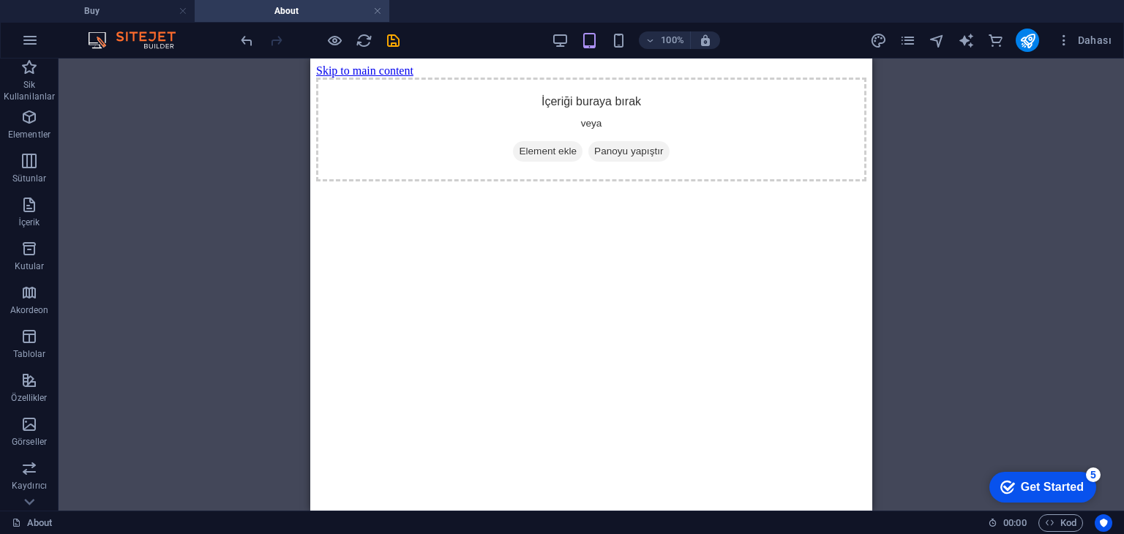
drag, startPoint x: 838, startPoint y: 147, endPoint x: 562, endPoint y: 106, distance: 278.8
click at [852, 59] on html "Skip to main content İçeriği buraya bırak veya Element ekle Panoyu yapıştır" at bounding box center [591, 123] width 562 height 129
click at [108, 187] on div "Mevcut içeriği değiştirmek için buraya sürükleyin. Yeni bir element oluşturmak …" at bounding box center [591, 285] width 1065 height 452
click at [373, 10] on link at bounding box center [377, 11] width 9 height 14
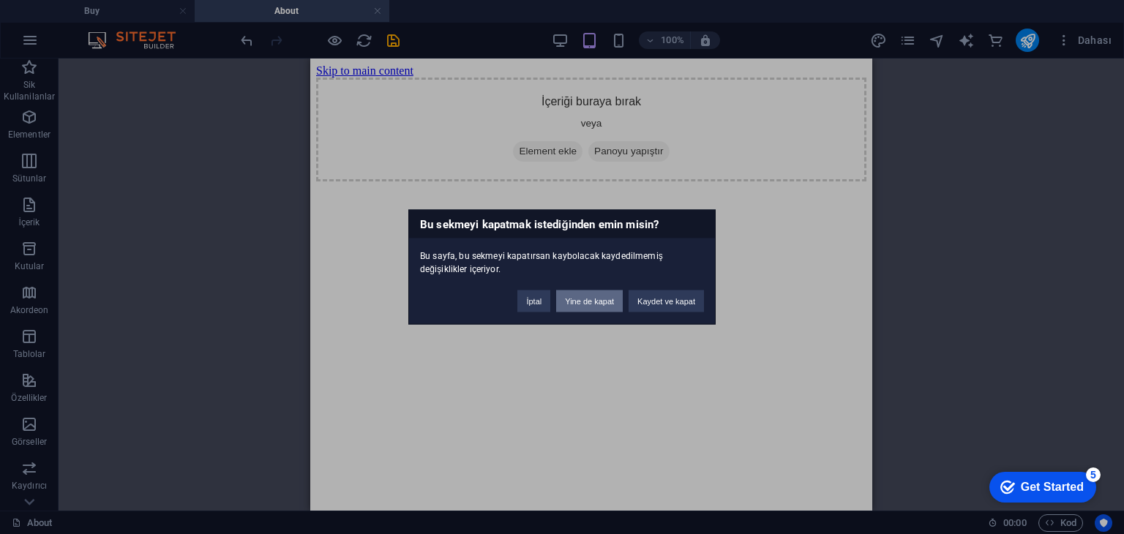
drag, startPoint x: 578, startPoint y: 300, endPoint x: 141, endPoint y: 263, distance: 438.4
click at [578, 300] on button "Yine de kapat" at bounding box center [589, 301] width 67 height 22
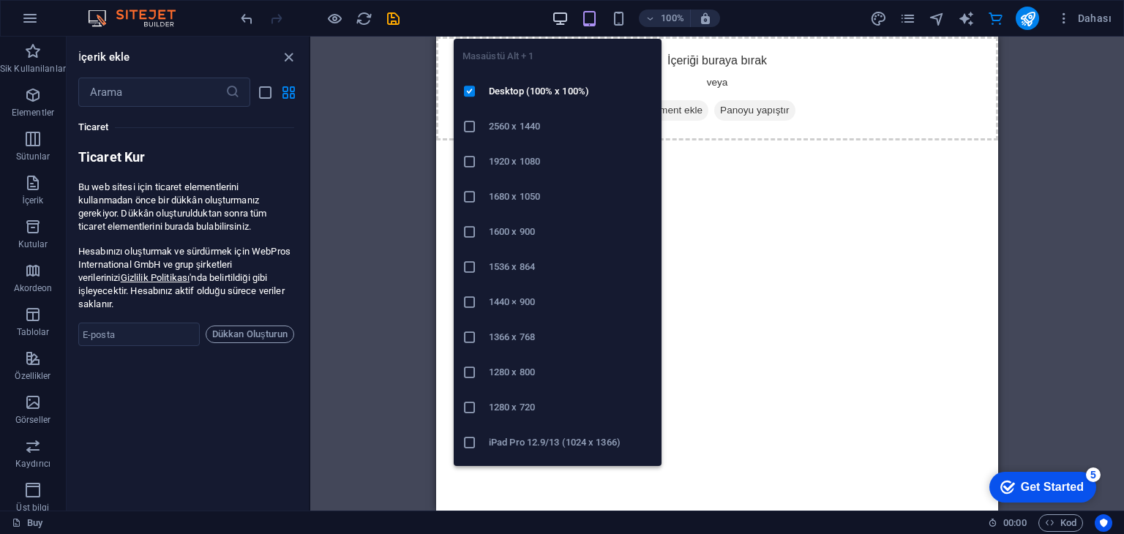
click at [555, 15] on icon "button" at bounding box center [560, 18] width 17 height 17
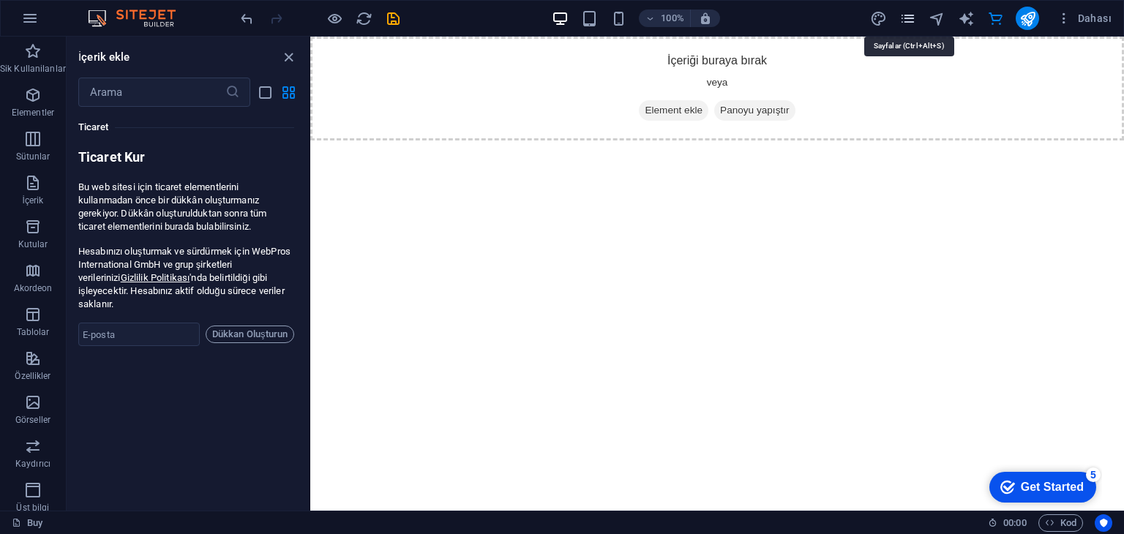
click at [913, 11] on icon "pages" at bounding box center [907, 18] width 17 height 17
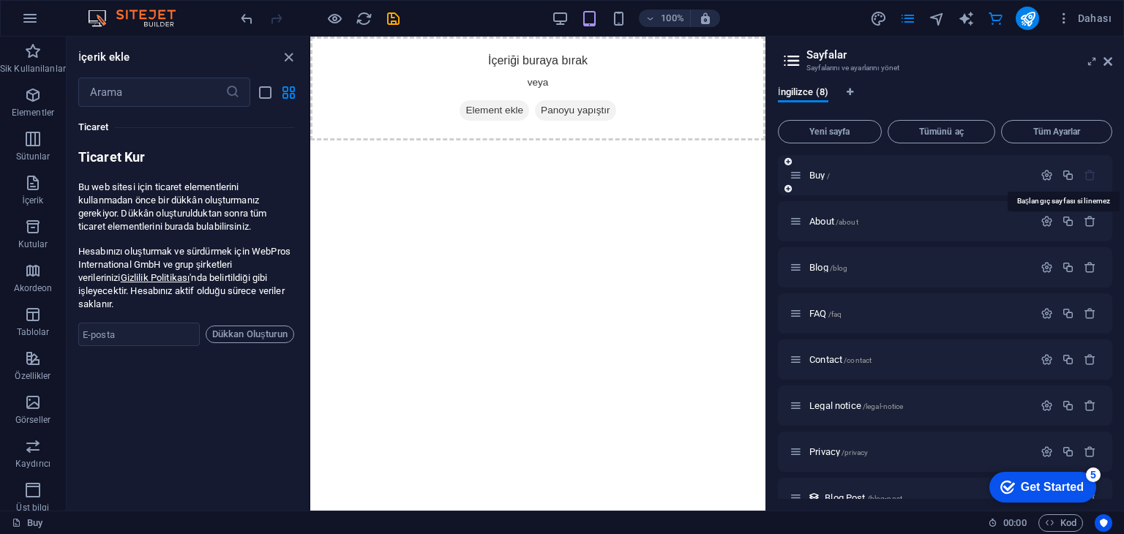
click at [1089, 173] on icon "button" at bounding box center [1089, 175] width 12 height 12
click at [1083, 223] on icon "button" at bounding box center [1089, 221] width 12 height 12
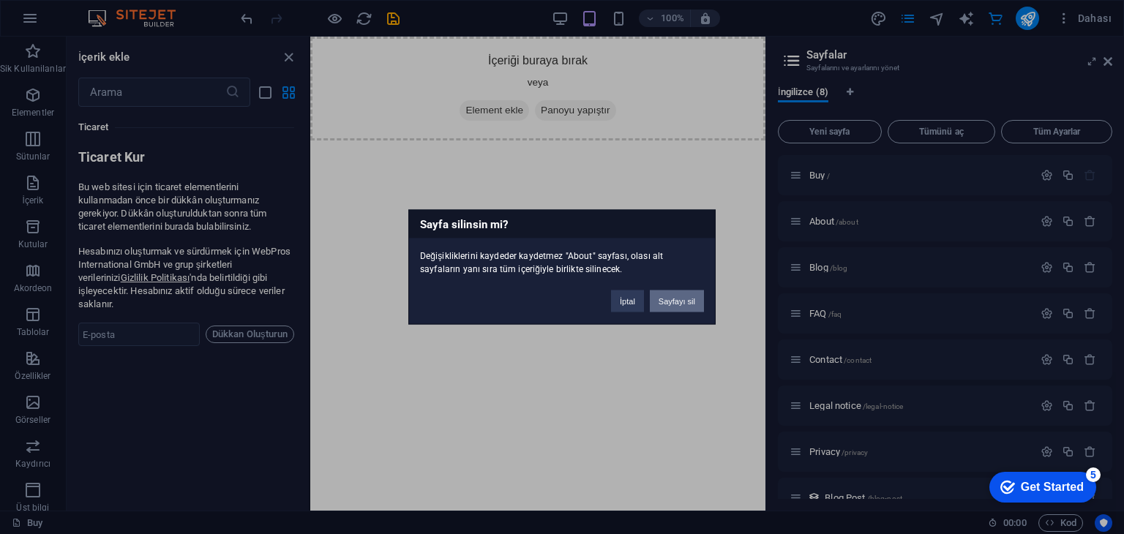
click at [676, 302] on button "Sayfayı sil" at bounding box center [677, 301] width 54 height 22
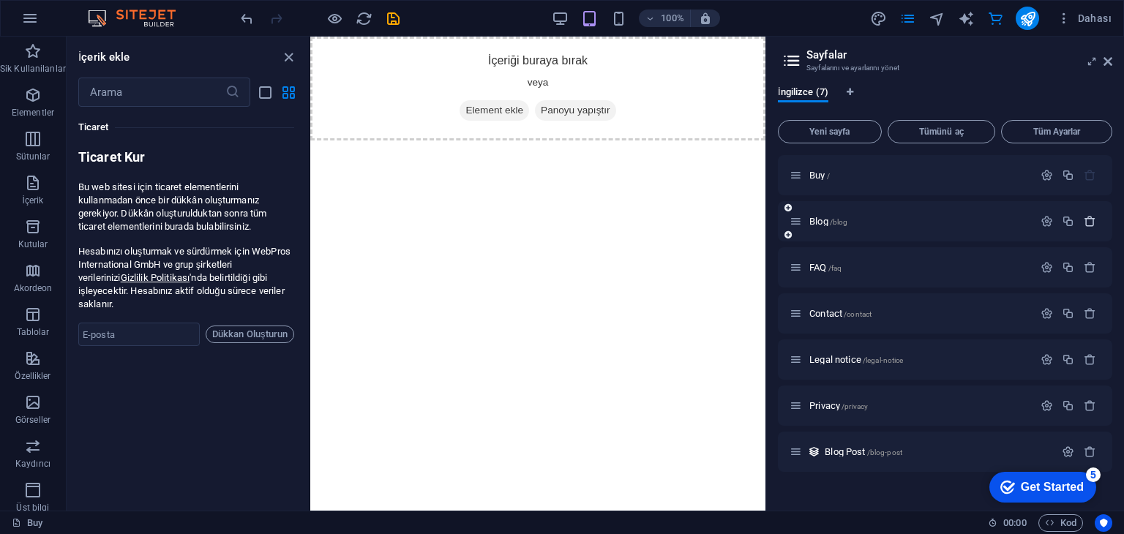
click at [1091, 222] on icon "button" at bounding box center [1089, 221] width 12 height 12
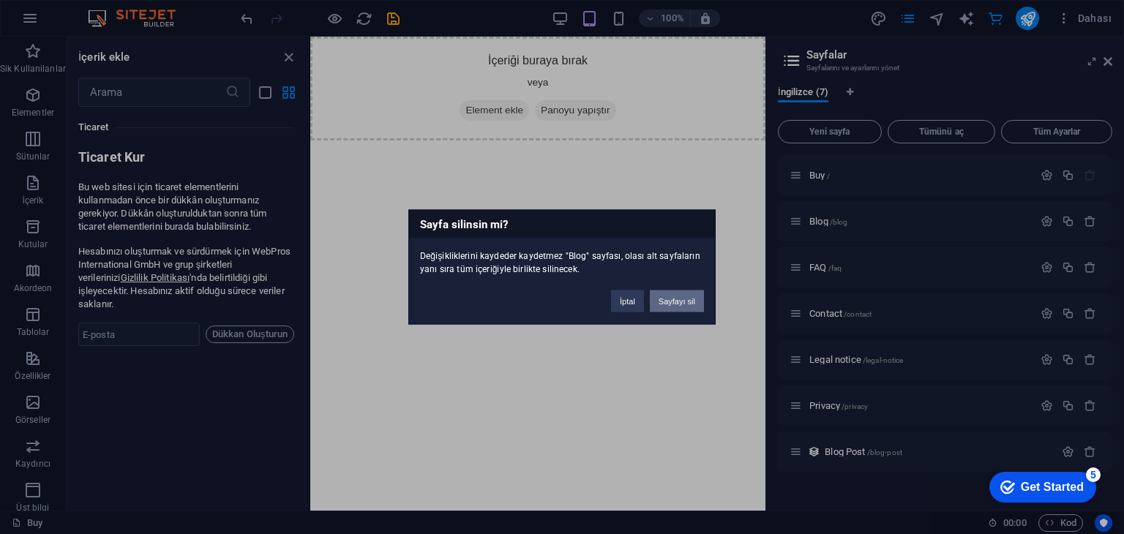
click at [667, 302] on button "Sayfayı sil" at bounding box center [677, 301] width 54 height 22
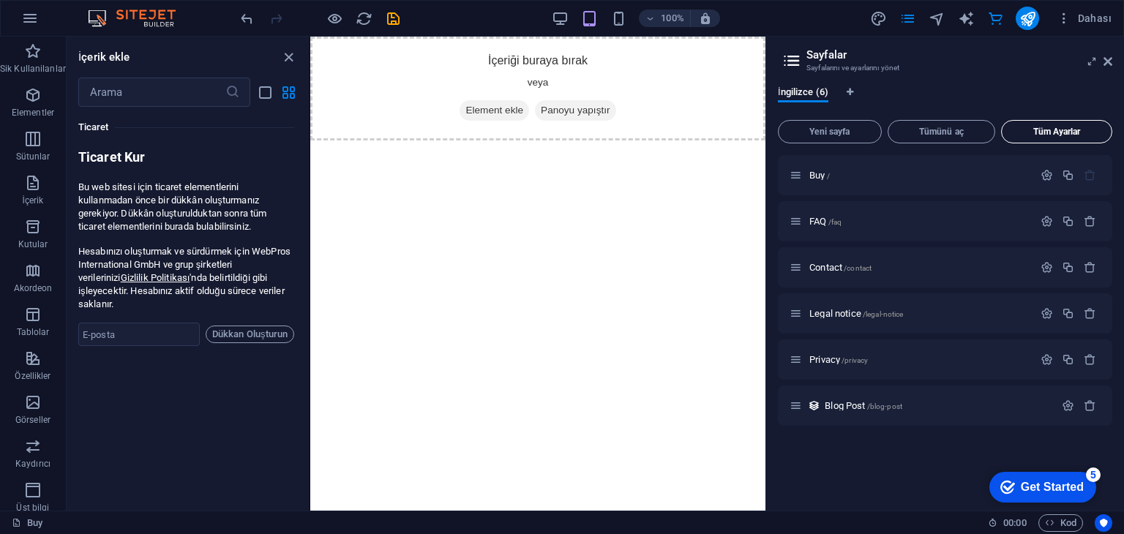
click at [1088, 135] on span "Tüm Ayarlar" at bounding box center [1056, 131] width 98 height 9
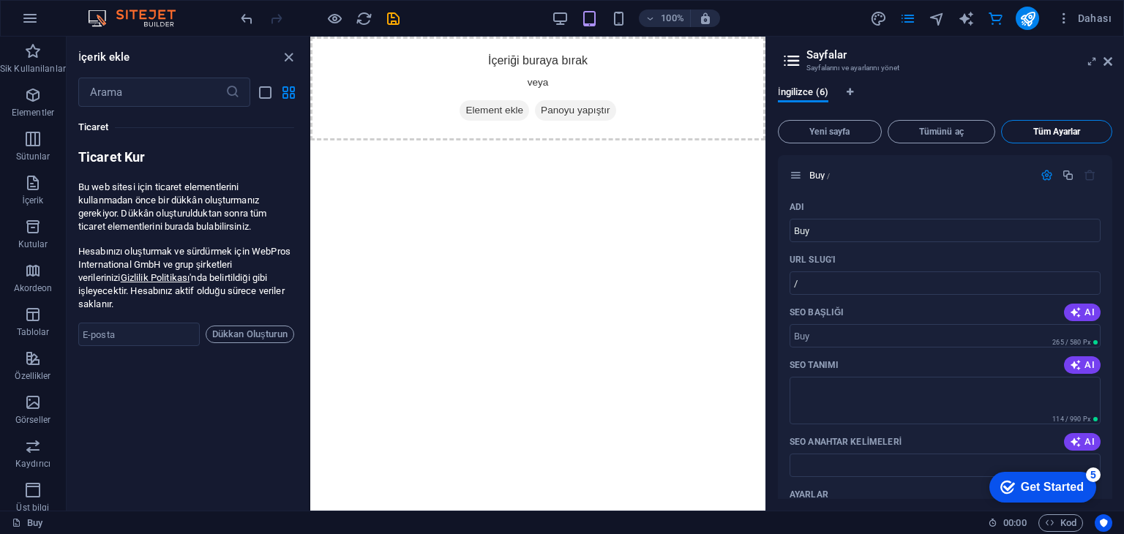
scroll to position [2778, 0]
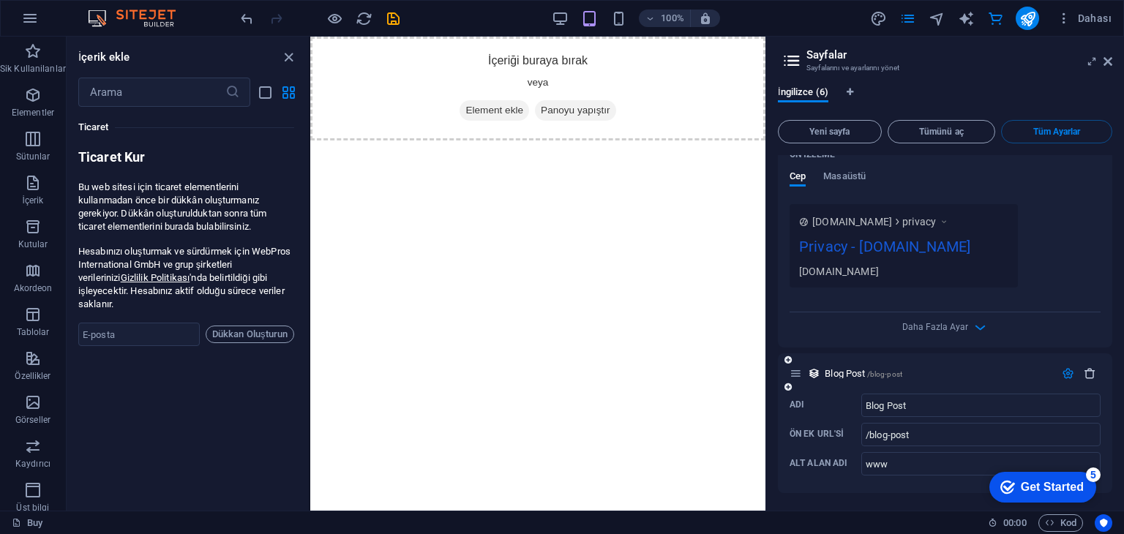
click at [1086, 370] on icon "button" at bounding box center [1089, 373] width 12 height 12
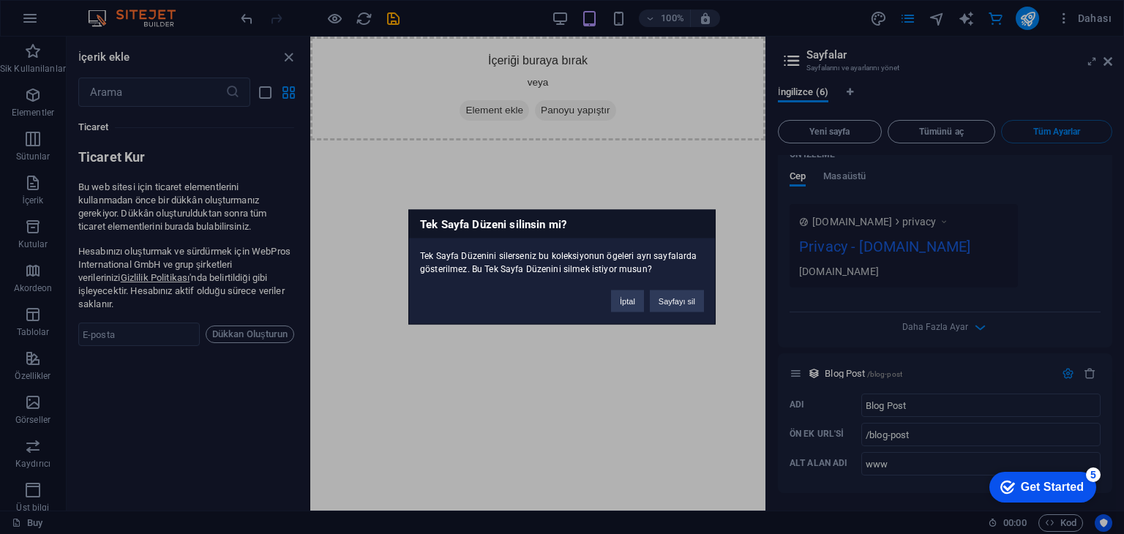
click at [681, 285] on div "İptal Sayfayı sil" at bounding box center [657, 294] width 115 height 37
click at [686, 293] on button "Sayfayı sil" at bounding box center [677, 301] width 54 height 22
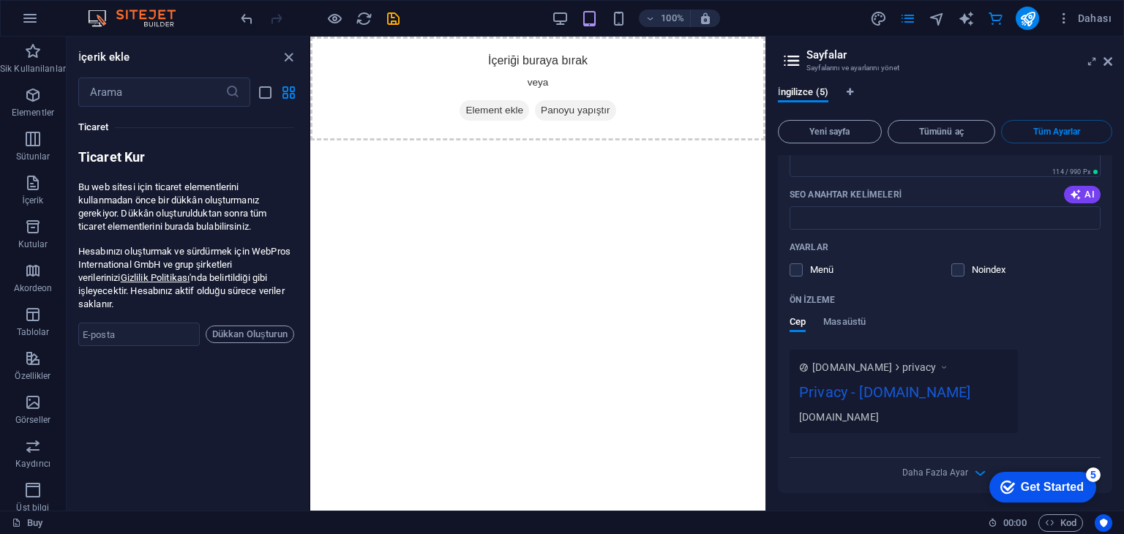
scroll to position [2632, 0]
drag, startPoint x: 696, startPoint y: 299, endPoint x: 986, endPoint y: 285, distance: 290.0
click at [765, 140] on html "Skip to main content İçeriği buraya bırak veya Element ekle Panoyu yapıştır" at bounding box center [537, 89] width 455 height 104
drag, startPoint x: 1116, startPoint y: 469, endPoint x: 1110, endPoint y: 413, distance: 56.0
click at [1112, 436] on div "İngilizce (5) Yeni sayfa Tümünü aç Tüm Ayarlar Buy / Adı Buy ​ URL SLUG'ı / ​ S…" at bounding box center [945, 293] width 358 height 436
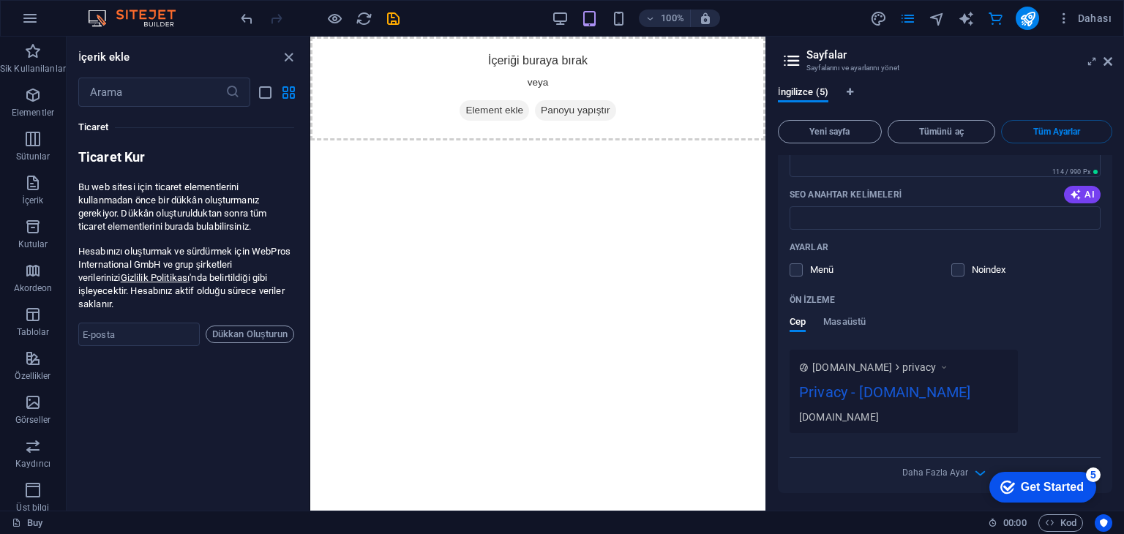
click at [948, 369] on icon at bounding box center [944, 367] width 10 height 15
click at [949, 367] on icon at bounding box center [944, 367] width 10 height 15
drag, startPoint x: 890, startPoint y: 365, endPoint x: 917, endPoint y: 365, distance: 26.3
click at [900, 365] on div "www.example.com privacy" at bounding box center [880, 367] width 137 height 15
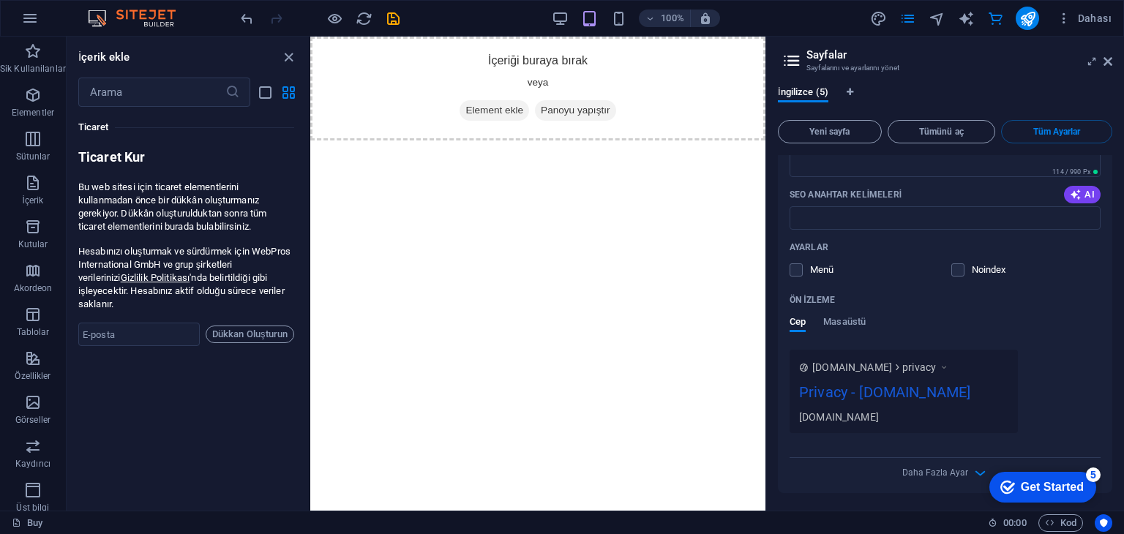
drag, startPoint x: 920, startPoint y: 365, endPoint x: 895, endPoint y: 365, distance: 24.1
click at [912, 365] on span "privacy" at bounding box center [919, 367] width 34 height 15
drag, startPoint x: 867, startPoint y: 364, endPoint x: 871, endPoint y: 394, distance: 30.3
click at [866, 371] on span "www.example.com" at bounding box center [852, 367] width 80 height 15
drag, startPoint x: 872, startPoint y: 404, endPoint x: 876, endPoint y: 412, distance: 8.8
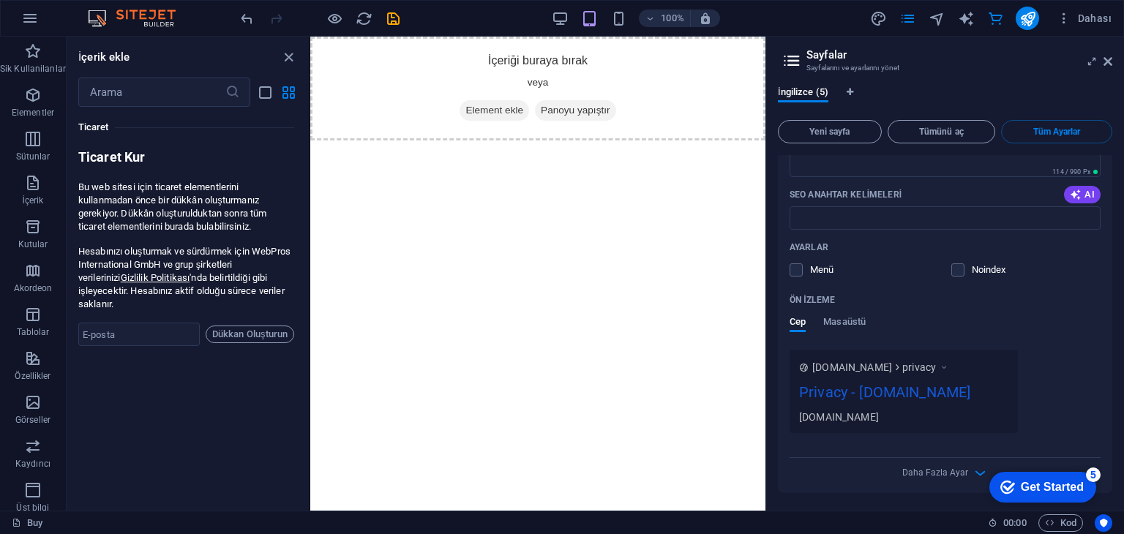
click at [873, 408] on div "www.example.com privacy Privacy - dncmedtex.com.tr dncmedtex.com.tr" at bounding box center [903, 391] width 228 height 83
drag, startPoint x: 876, startPoint y: 417, endPoint x: 1007, endPoint y: 418, distance: 131.0
click at [887, 418] on div "[DOMAIN_NAME]" at bounding box center [903, 416] width 209 height 15
click at [972, 473] on icon "button" at bounding box center [980, 473] width 17 height 17
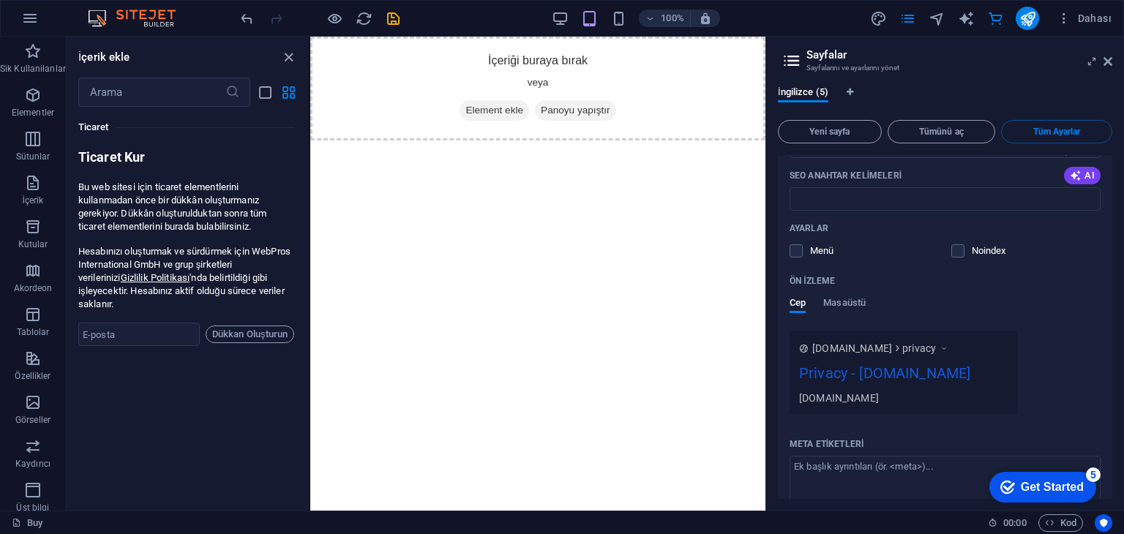
drag, startPoint x: 2089, startPoint y: 916, endPoint x: 1099, endPoint y: 487, distance: 1079.7
click at [1097, 471] on div "5" at bounding box center [1093, 474] width 15 height 15
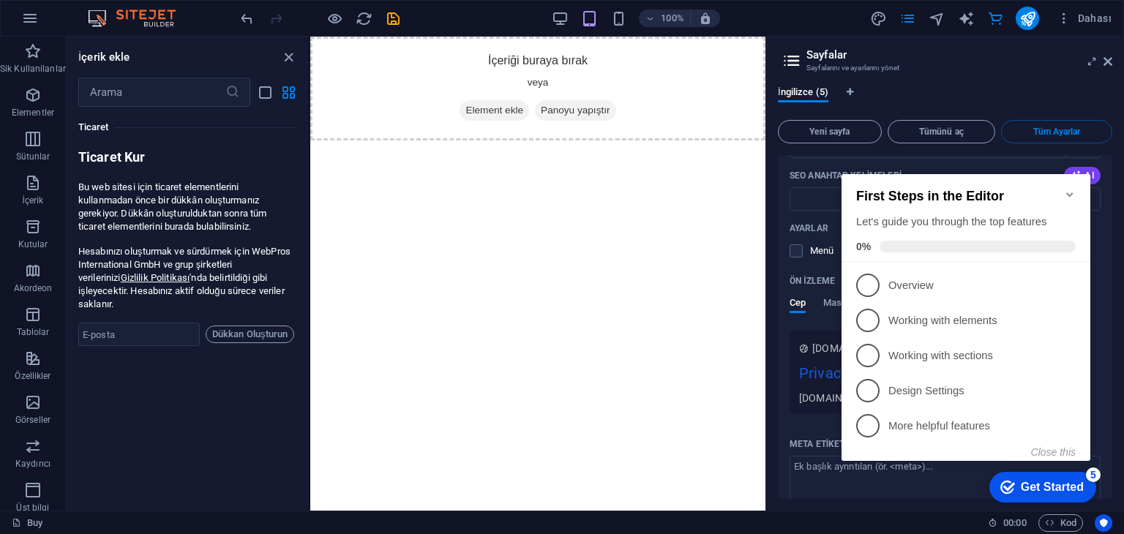
click at [1081, 481] on div "Get Started" at bounding box center [1052, 487] width 63 height 13
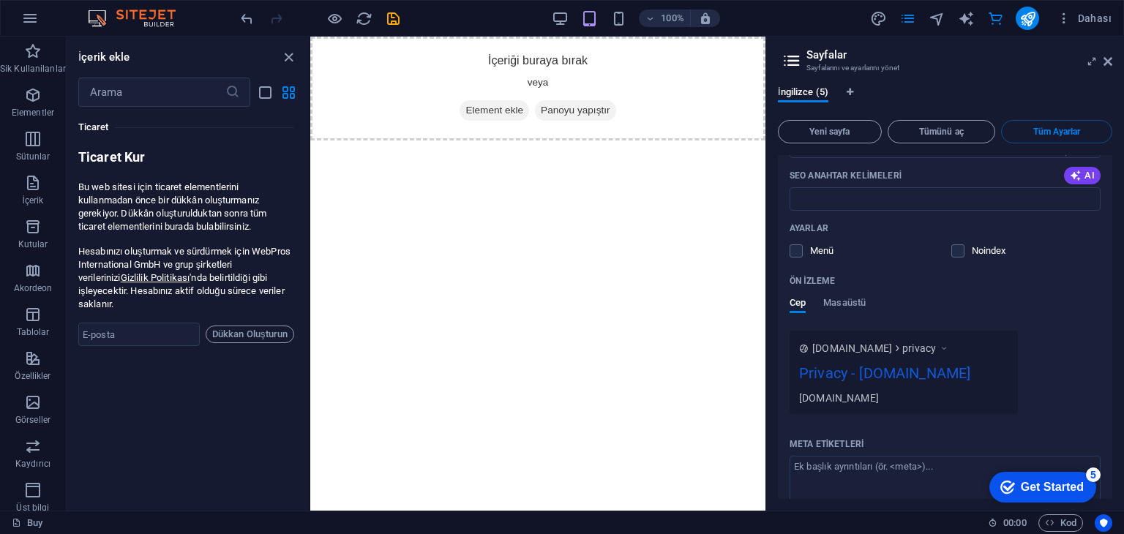
click at [1083, 494] on div "Get Started" at bounding box center [1052, 487] width 63 height 13
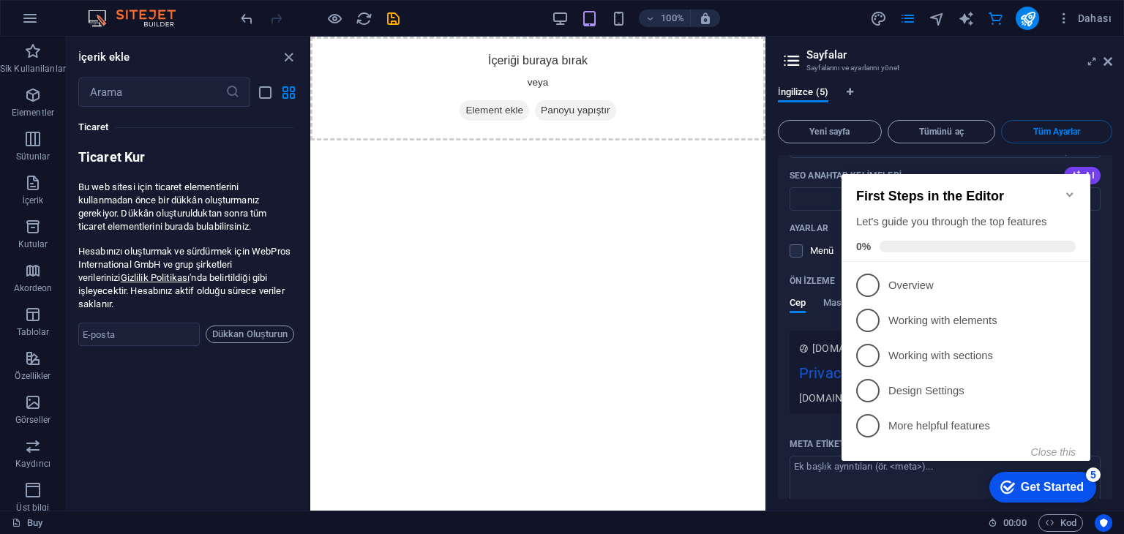
drag, startPoint x: 1939, startPoint y: 622, endPoint x: 1101, endPoint y: 447, distance: 856.4
drag, startPoint x: 1114, startPoint y: 410, endPoint x: 1103, endPoint y: 334, distance: 76.3
click at [1116, 407] on div "İngilizce (5) Yeni sayfa Tümünü aç Tüm Ayarlar Buy / Adı Buy ​ URL SLUG'ı / ​ S…" at bounding box center [945, 293] width 358 height 436
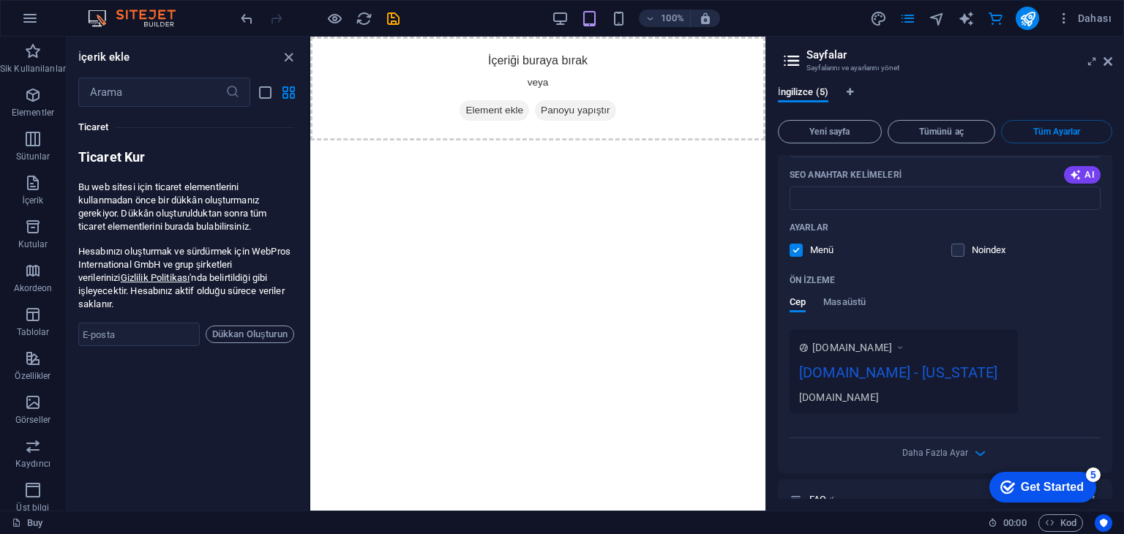
scroll to position [0, 0]
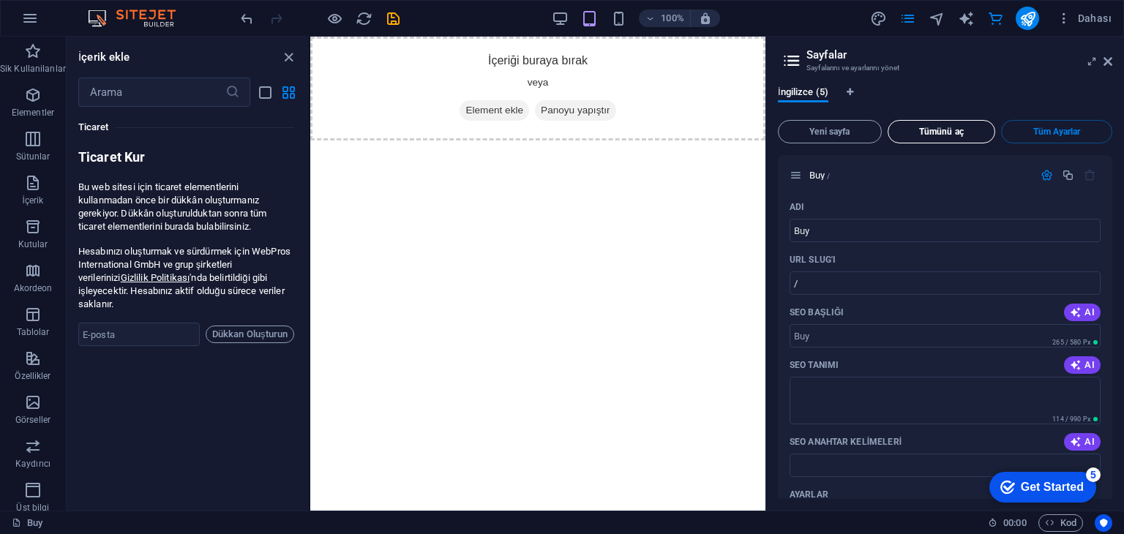
click at [957, 132] on span "Tümünü aç" at bounding box center [941, 131] width 95 height 9
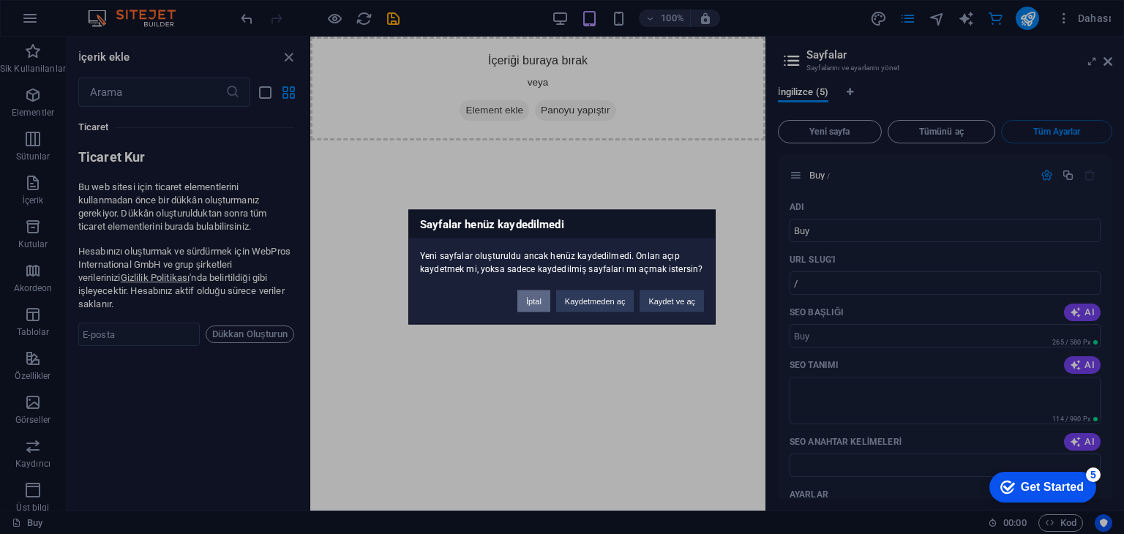
drag, startPoint x: 538, startPoint y: 295, endPoint x: 371, endPoint y: 164, distance: 212.6
click at [538, 295] on button "İptal" at bounding box center [533, 301] width 33 height 22
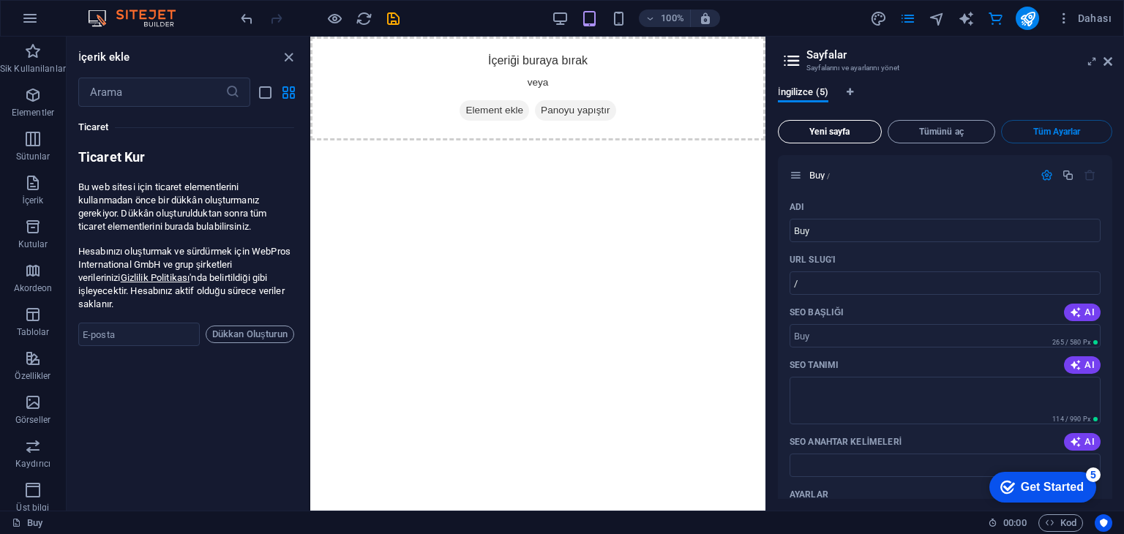
click at [843, 129] on span "Yeni sayfa" at bounding box center [829, 131] width 91 height 9
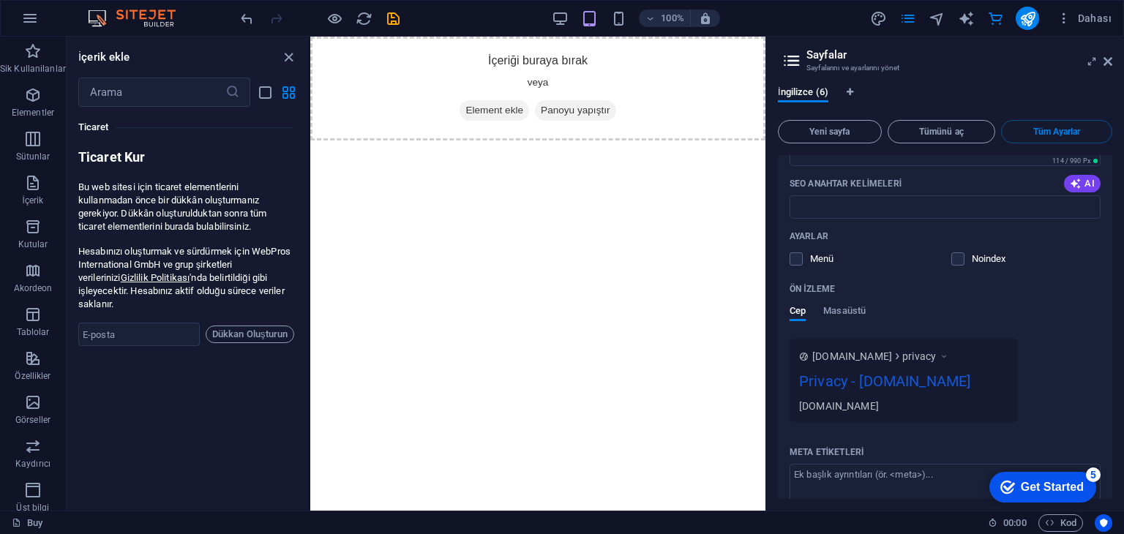
scroll to position [2624, 0]
click at [969, 386] on div "www.example.com privacy Privacy - dncmedtex.com.tr dncmedtex.com.tr" at bounding box center [903, 380] width 228 height 83
drag, startPoint x: 933, startPoint y: 369, endPoint x: 948, endPoint y: 376, distance: 17.0
click at [936, 364] on span "privacy" at bounding box center [919, 356] width 34 height 15
click at [948, 364] on icon at bounding box center [944, 356] width 10 height 15
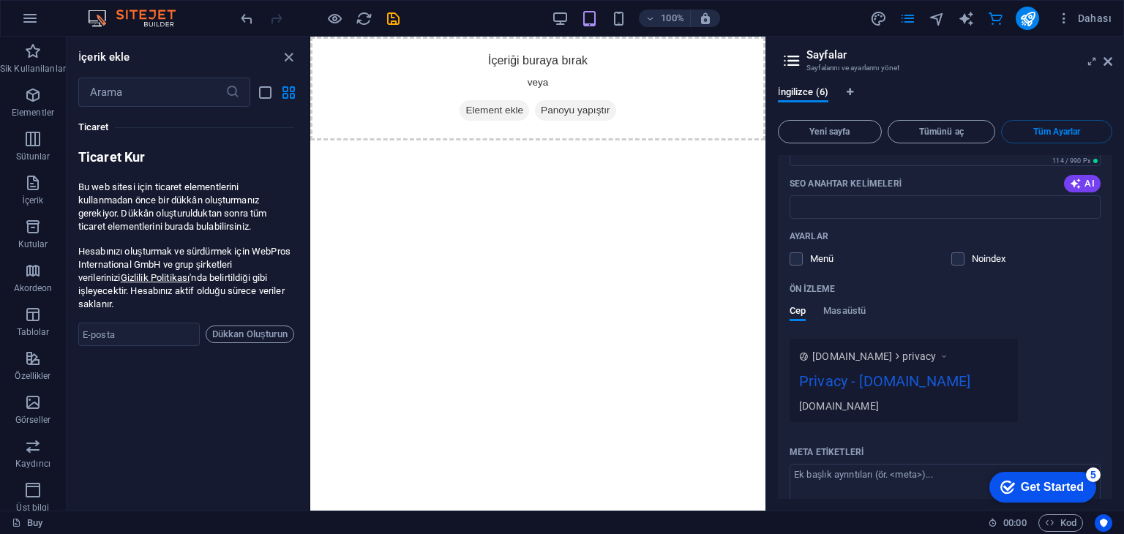
click at [929, 399] on div "Privacy - dncmedtex.com.tr" at bounding box center [903, 384] width 209 height 29
click at [925, 399] on div "Privacy - dncmedtex.com.tr" at bounding box center [903, 384] width 209 height 29
drag, startPoint x: 1118, startPoint y: 410, endPoint x: 1115, endPoint y: 398, distance: 12.8
click at [1118, 394] on div "İngilizce (6) Yeni sayfa Tümünü aç Tüm Ayarlar Buy / Adı Buy ​ URL SLUG'ı / ​ S…" at bounding box center [945, 293] width 358 height 436
drag, startPoint x: 1108, startPoint y: 410, endPoint x: 1106, endPoint y: 383, distance: 27.2
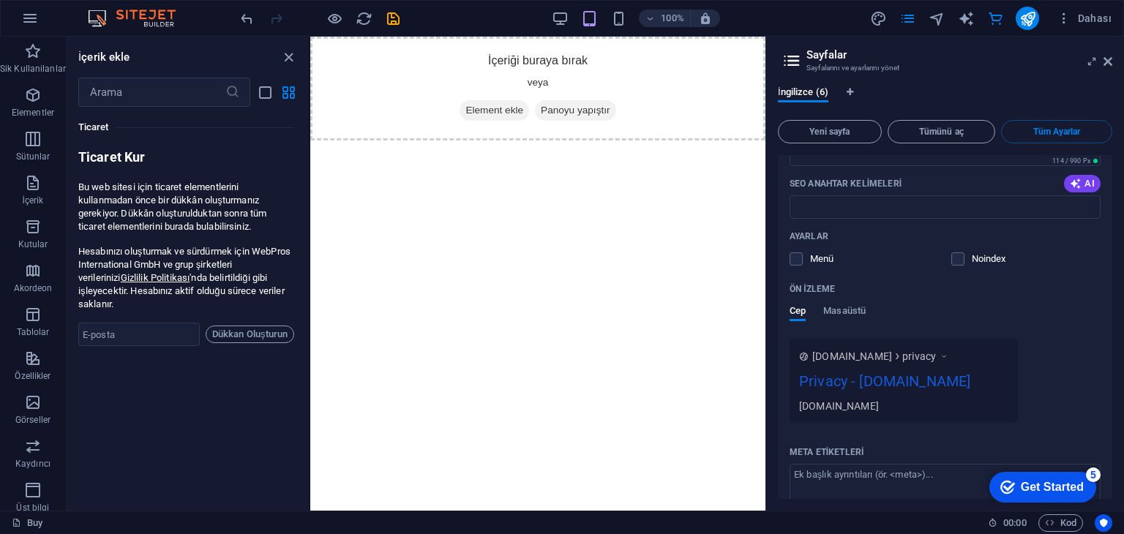
click at [1106, 372] on div "Adı Privacy ​ URL SLUG'ı /privacy ​ SEO Başlığı AI Privacy ​ 246 / 580 Px SEO T…" at bounding box center [945, 321] width 334 height 769
click at [1106, 388] on div "Adı Privacy ​ URL SLUG'ı /privacy ​ SEO Başlığı AI Privacy ​ 246 / 580 Px SEO T…" at bounding box center [945, 321] width 334 height 769
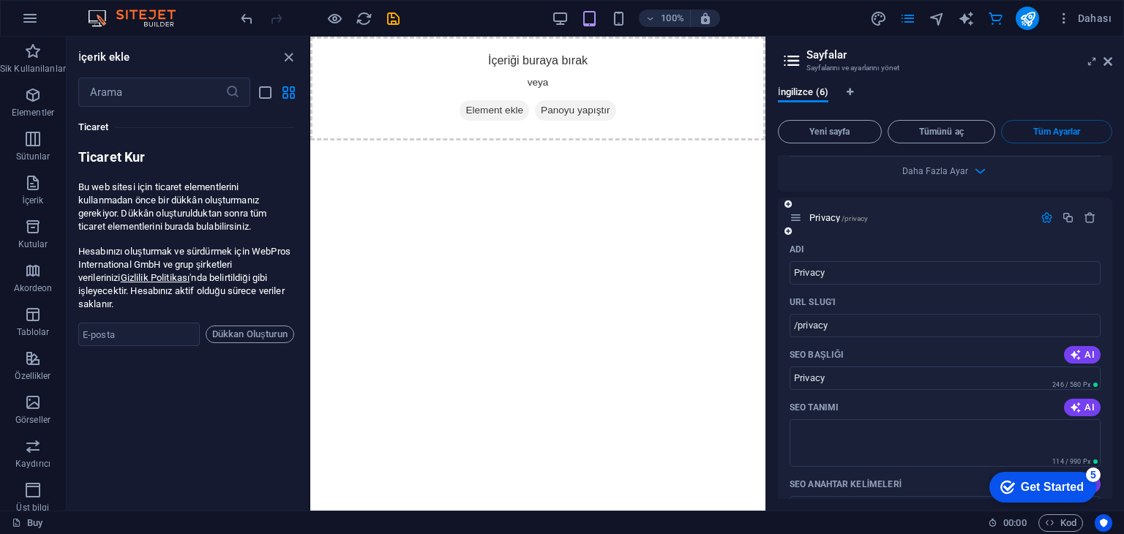
drag, startPoint x: 1106, startPoint y: 381, endPoint x: 1092, endPoint y: 329, distance: 53.8
click at [1086, 224] on icon "button" at bounding box center [1089, 217] width 12 height 12
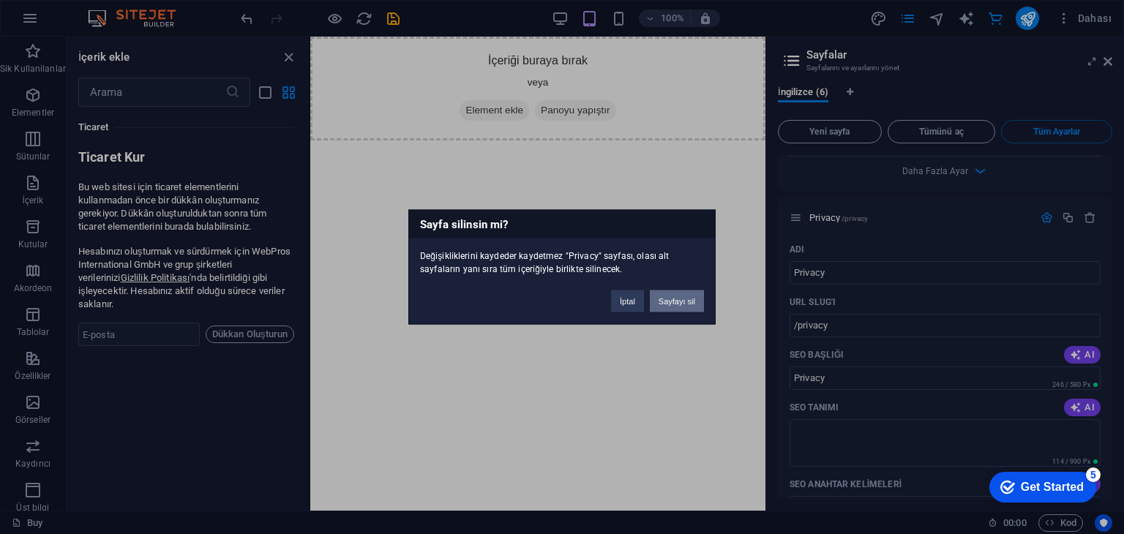
click at [679, 299] on button "Sayfayı sil" at bounding box center [677, 301] width 54 height 22
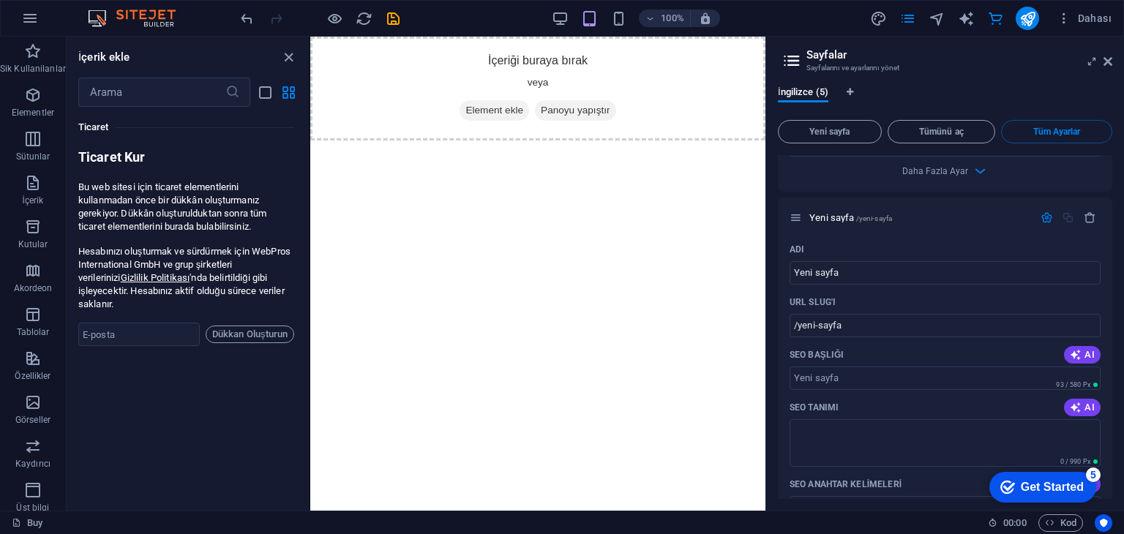
drag, startPoint x: 1089, startPoint y: 236, endPoint x: 769, endPoint y: 311, distance: 328.5
click at [1086, 224] on icon "button" at bounding box center [1089, 217] width 12 height 12
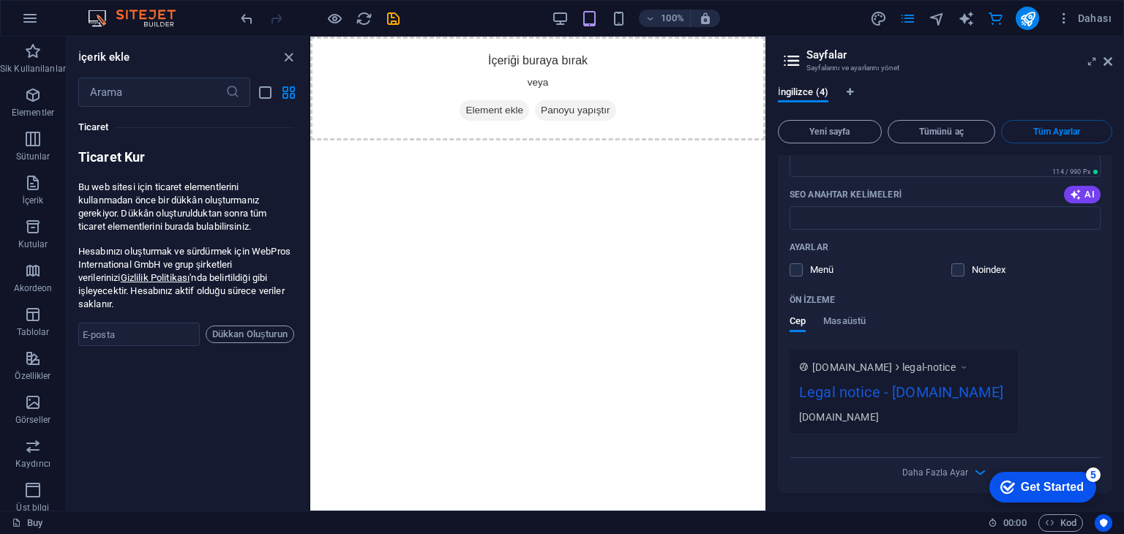
scroll to position [2041, 0]
drag, startPoint x: 1112, startPoint y: 462, endPoint x: 1108, endPoint y: 441, distance: 20.9
click at [1111, 436] on div "İngilizce (4) Yeni sayfa Tümünü aç Tüm Ayarlar Buy / Adı Buy ​ URL SLUG'ı / ​ S…" at bounding box center [945, 293] width 358 height 436
click at [1106, 444] on div "Adı Legal notice ​ URL SLUG'ı /legal-notice ​ SEO Başlığı AI Legal notice ​ 289…" at bounding box center [945, 219] width 334 height 545
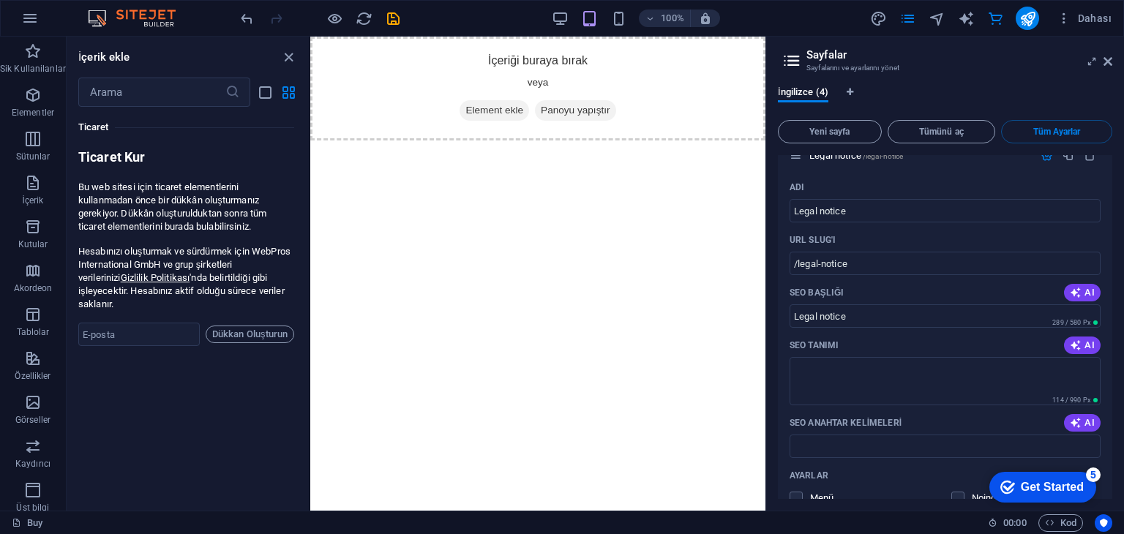
scroll to position [1712, 0]
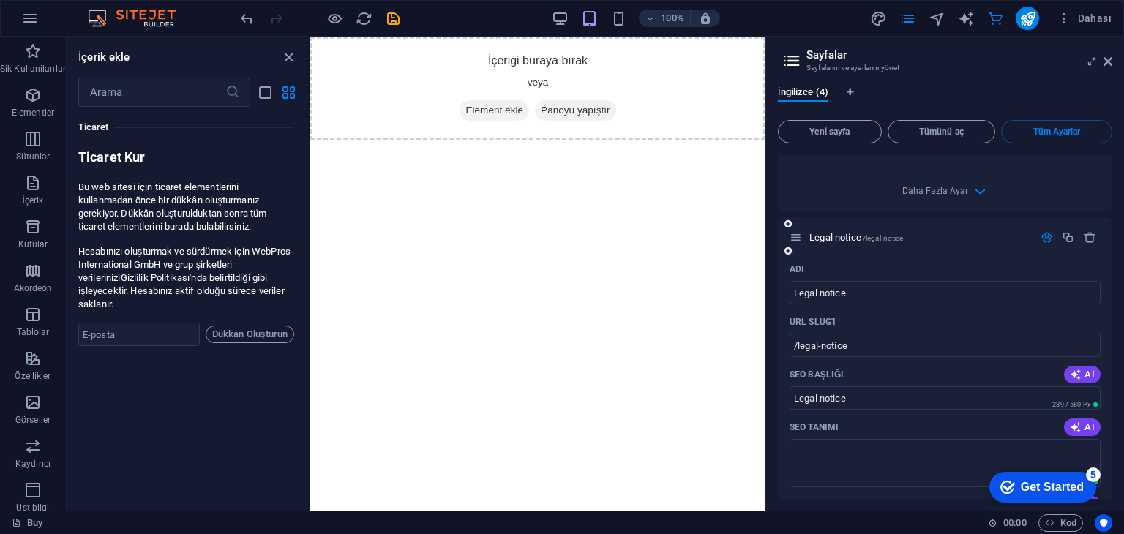
click at [1086, 243] on div at bounding box center [1068, 238] width 64 height 16
click at [1083, 236] on icon "button" at bounding box center [1089, 237] width 12 height 12
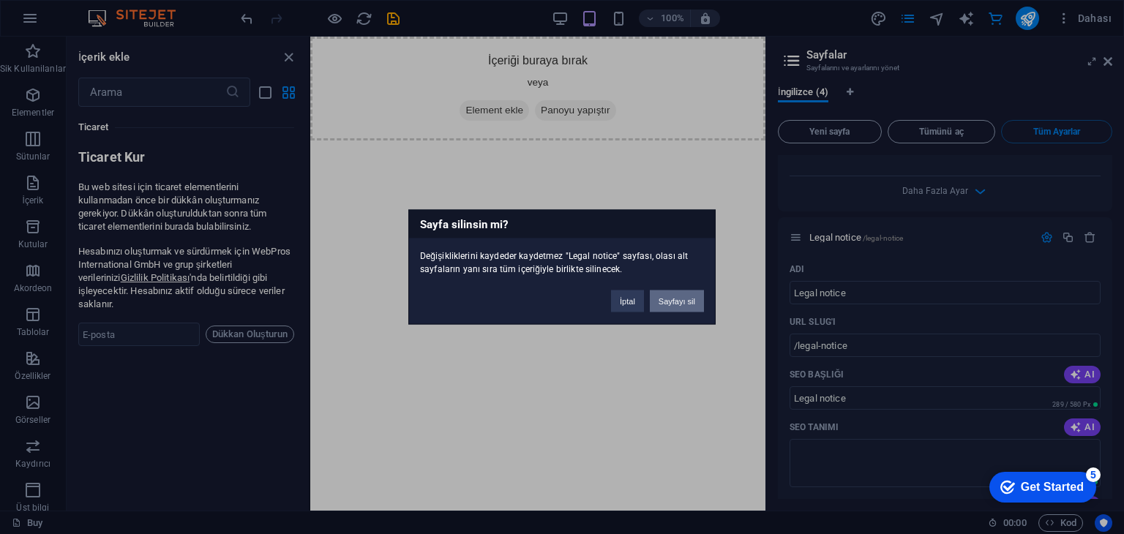
click at [688, 297] on button "Sayfayı sil" at bounding box center [677, 301] width 54 height 22
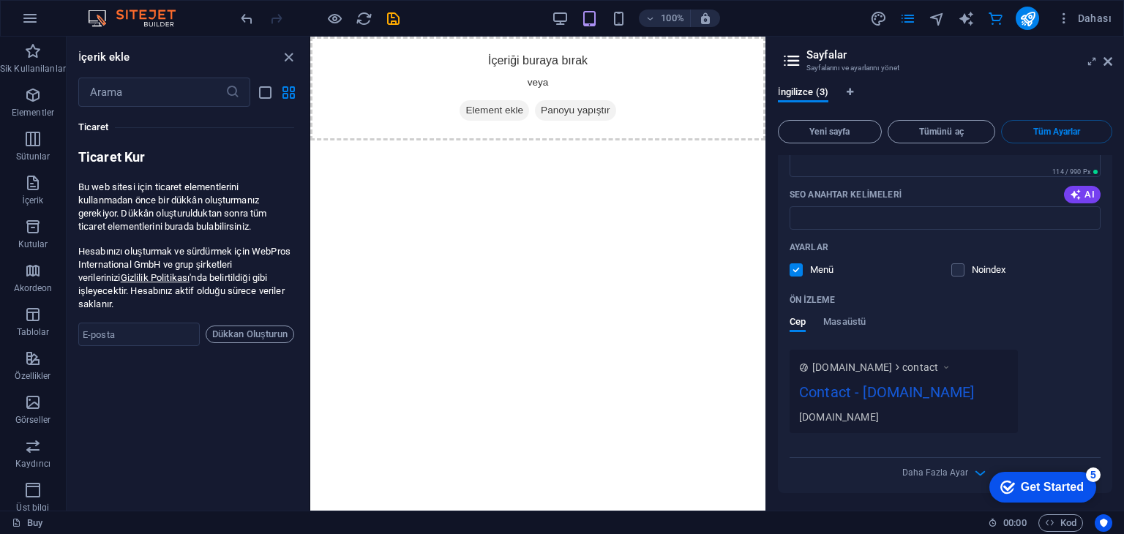
scroll to position [1430, 0]
click at [1108, 285] on div "Adı Contact ​ URL SLUG'ı /contact ​ SEO Başlığı AI Contact ​ 249 / 580 Px SEO T…" at bounding box center [945, 221] width 334 height 545
drag, startPoint x: 1108, startPoint y: 285, endPoint x: 1111, endPoint y: 334, distance: 49.1
click at [1108, 287] on div "Adı Contact ​ URL SLUG'ı /contact ​ SEO Başlığı AI Contact ​ 249 / 580 Px SEO T…" at bounding box center [945, 221] width 334 height 545
click at [1109, 439] on div "İngilizce (3) Yeni sayfa Tümünü aç Tüm Ayarlar Buy / Adı Buy ​ URL SLUG'ı / ​ S…" at bounding box center [945, 293] width 358 height 436
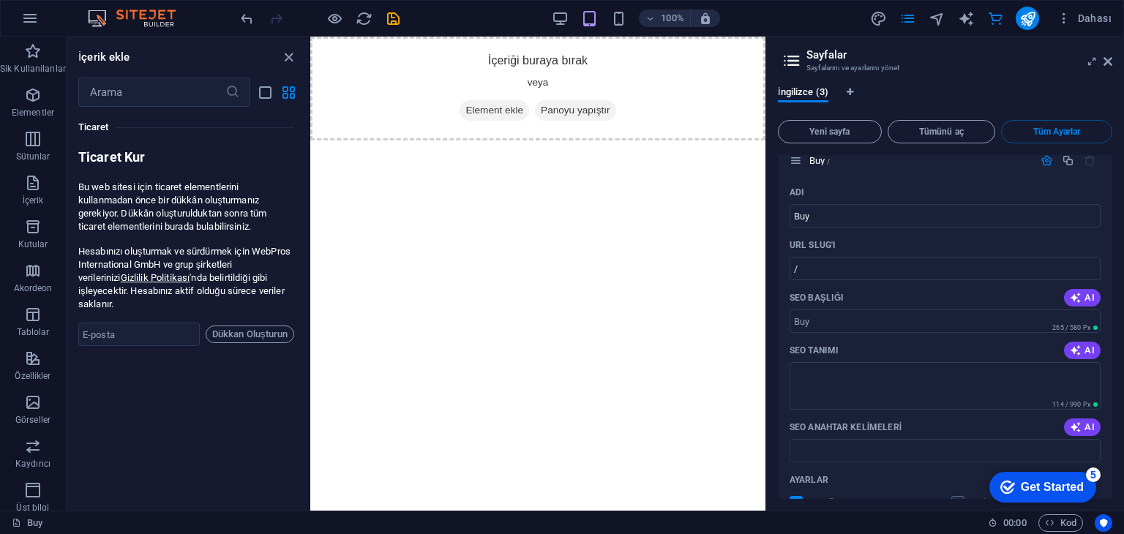
scroll to position [0, 0]
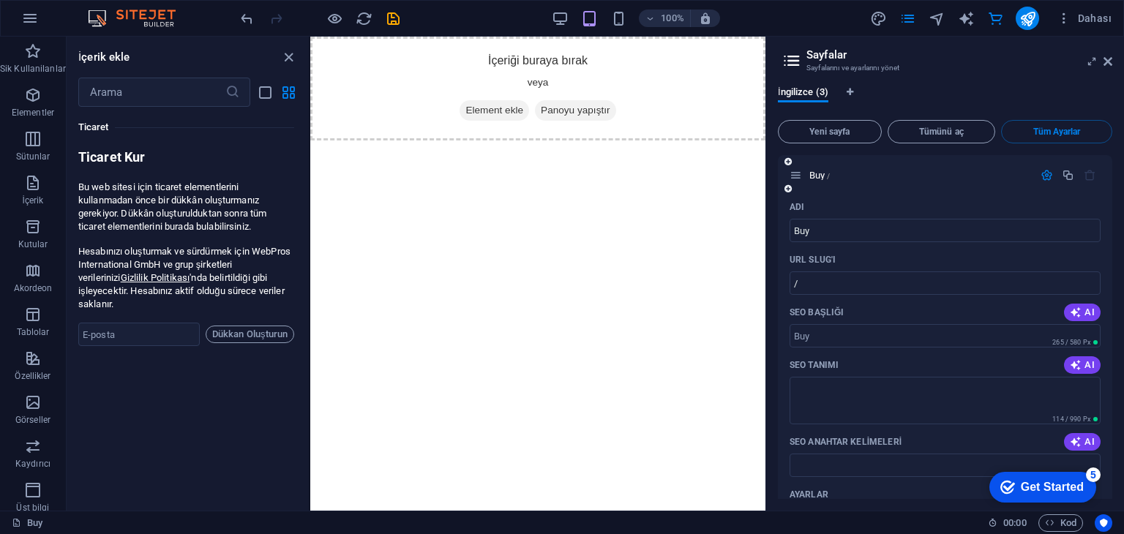
click at [1083, 177] on icon "button" at bounding box center [1089, 175] width 12 height 12
click at [1040, 173] on icon "button" at bounding box center [1046, 175] width 12 height 12
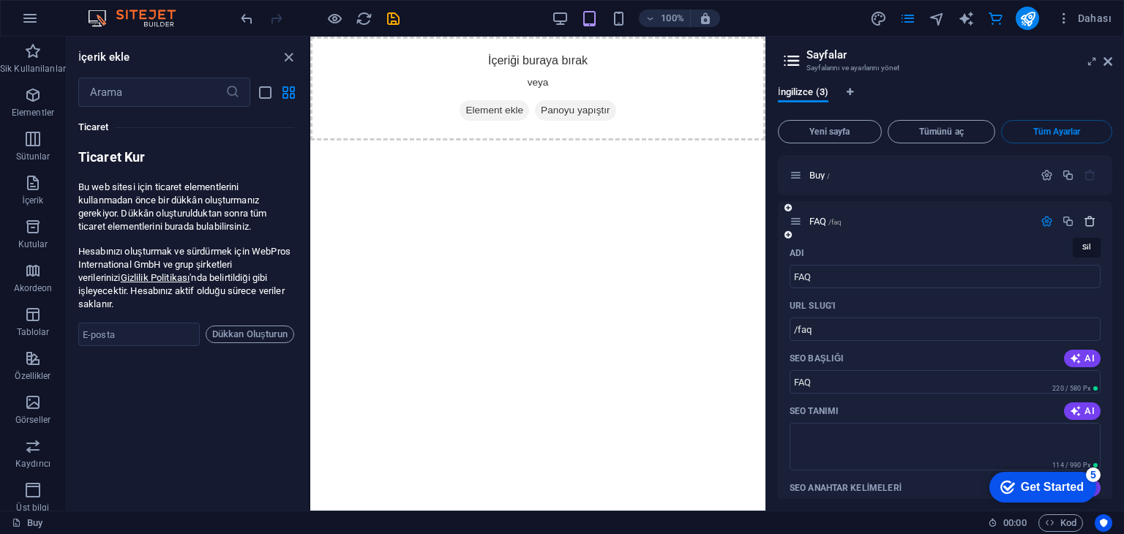
click at [1087, 219] on icon "button" at bounding box center [1089, 221] width 12 height 12
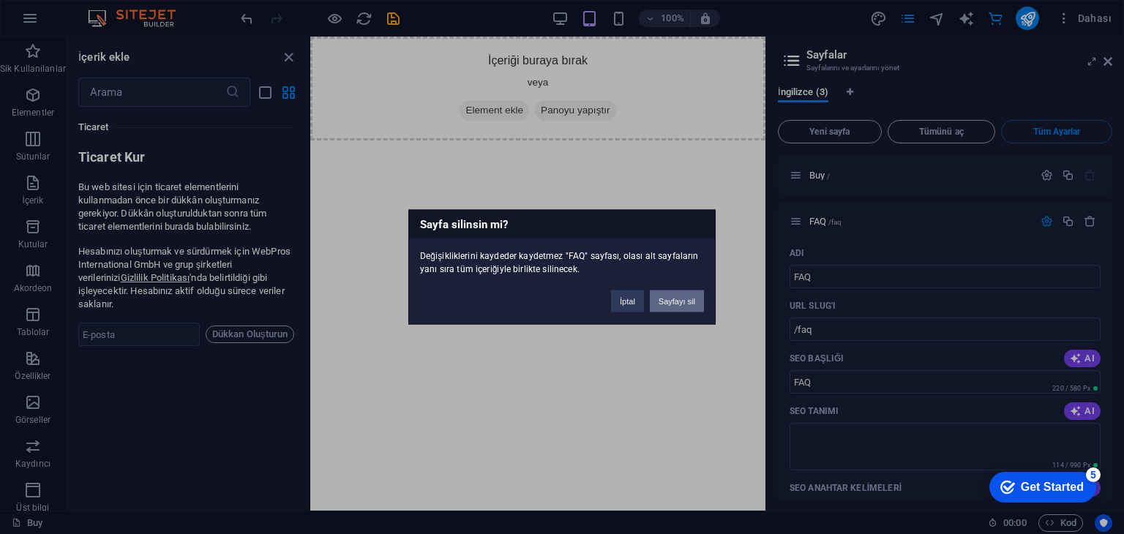
click at [686, 293] on button "Sayfayı sil" at bounding box center [677, 301] width 54 height 22
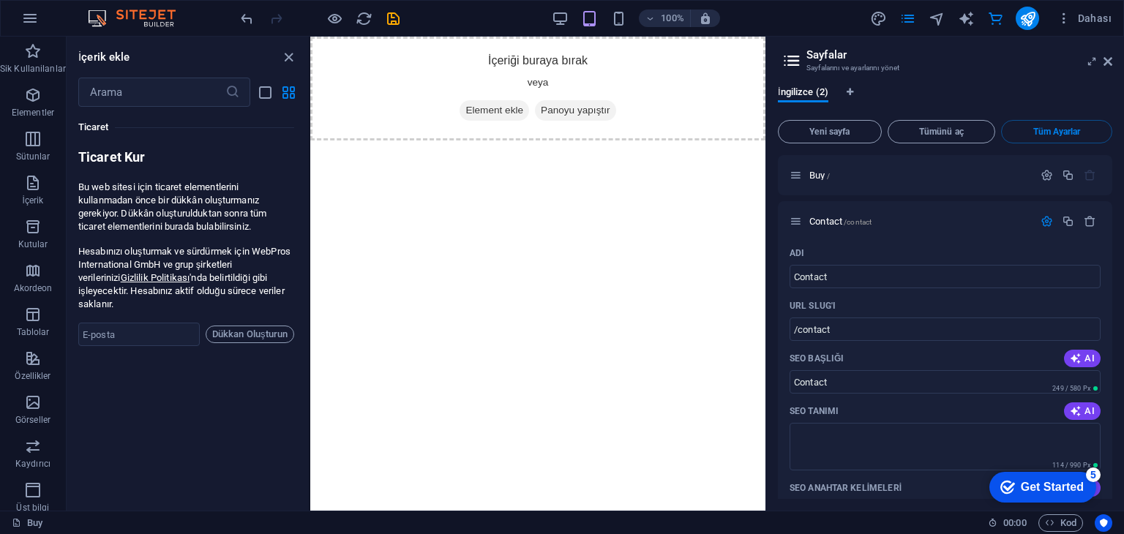
click at [690, 140] on html "Skip to main content İçeriği buraya bırak veya Element ekle Panoyu yapıştır" at bounding box center [537, 89] width 455 height 104
click at [1089, 218] on icon "button" at bounding box center [1089, 221] width 12 height 12
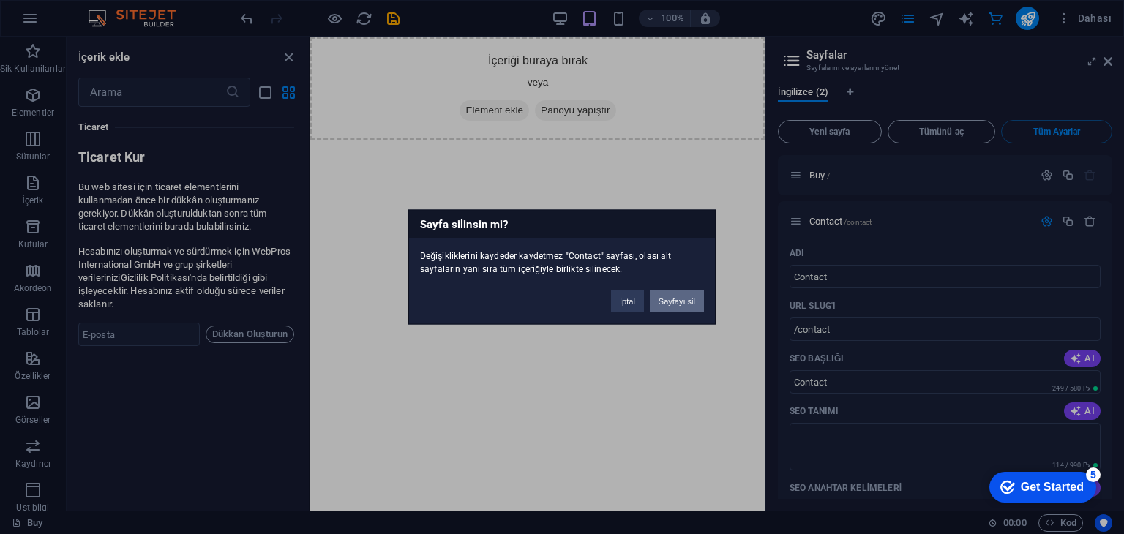
click at [672, 303] on button "Sayfayı sil" at bounding box center [677, 301] width 54 height 22
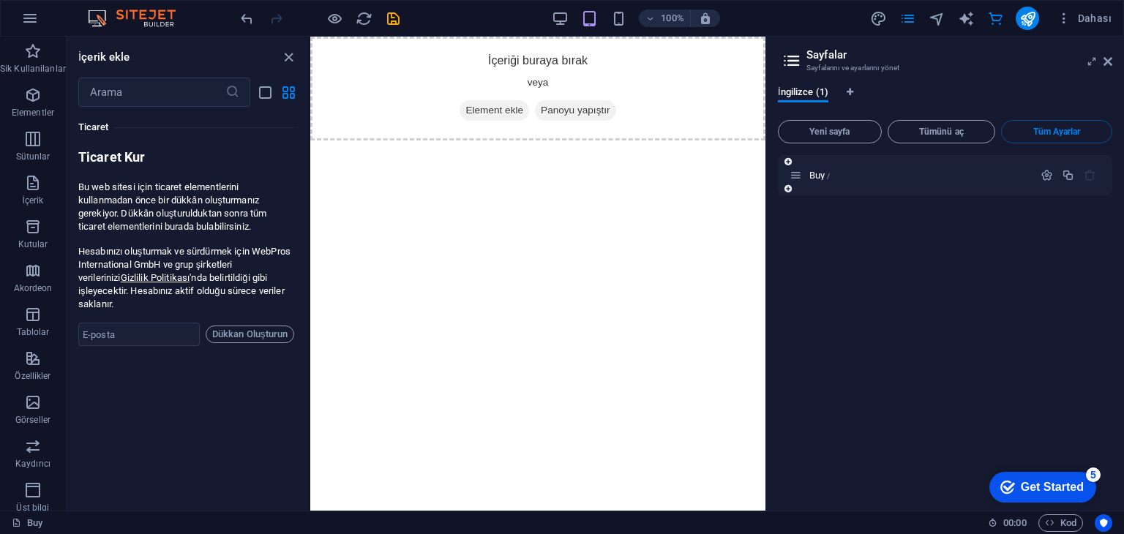
drag, startPoint x: 1084, startPoint y: 173, endPoint x: 1079, endPoint y: 183, distance: 10.8
click at [1082, 182] on div at bounding box center [1068, 176] width 64 height 16
click at [788, 161] on icon at bounding box center [787, 161] width 7 height 9
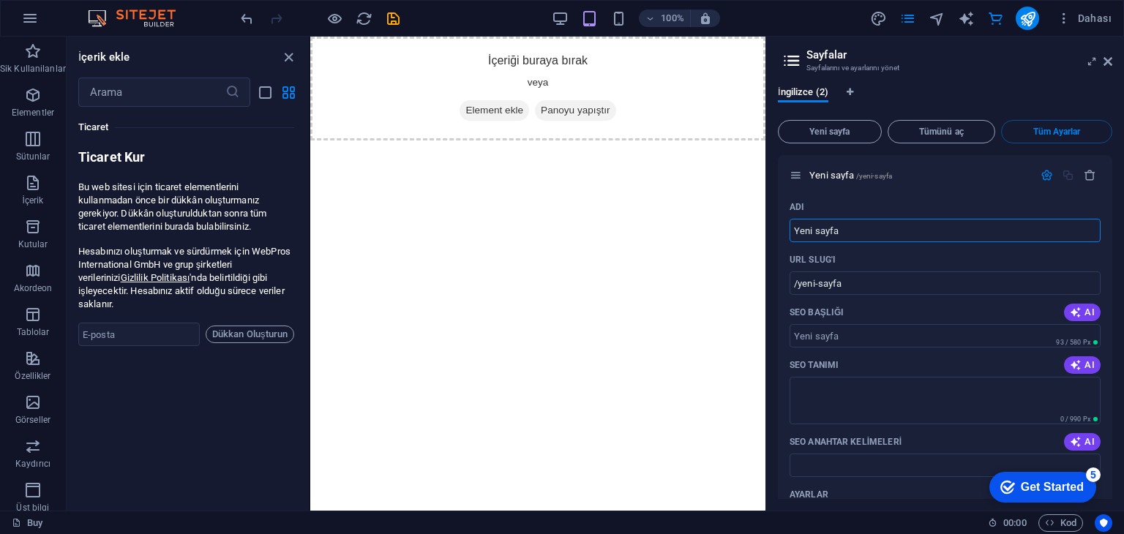
drag, startPoint x: 1083, startPoint y: 173, endPoint x: 1004, endPoint y: 235, distance: 100.1
click at [1083, 175] on icon "button" at bounding box center [1089, 175] width 12 height 12
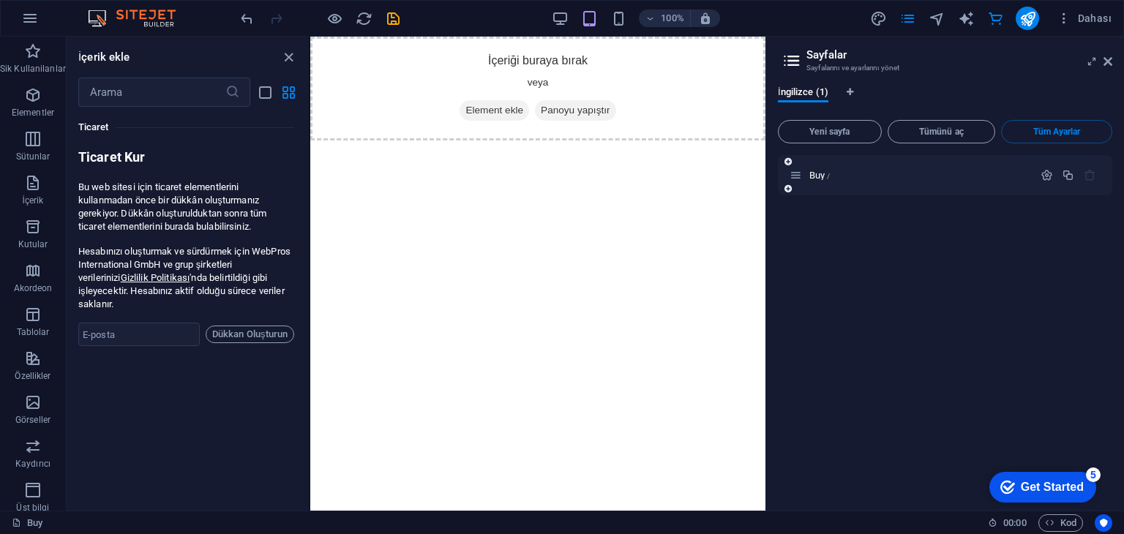
click at [800, 179] on icon at bounding box center [795, 175] width 12 height 12
click at [1047, 179] on icon "button" at bounding box center [1046, 175] width 12 height 12
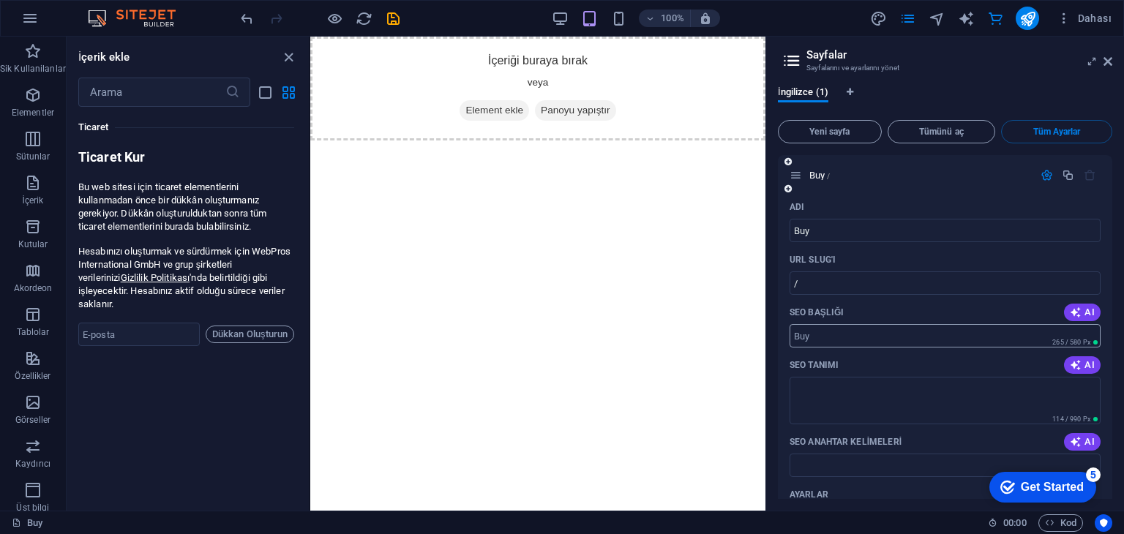
drag, startPoint x: 1108, startPoint y: 218, endPoint x: 1092, endPoint y: 331, distance: 114.6
click at [1092, 331] on div "Adı Buy ​ URL SLUG'ı / ​ SEO Başlığı AI ​ 265 / 580 Px SEO Tanımı AI ​ 114 / 99…" at bounding box center [945, 467] width 334 height 545
click at [1086, 181] on icon "button" at bounding box center [1089, 175] width 12 height 12
click at [1110, 59] on icon at bounding box center [1107, 62] width 9 height 12
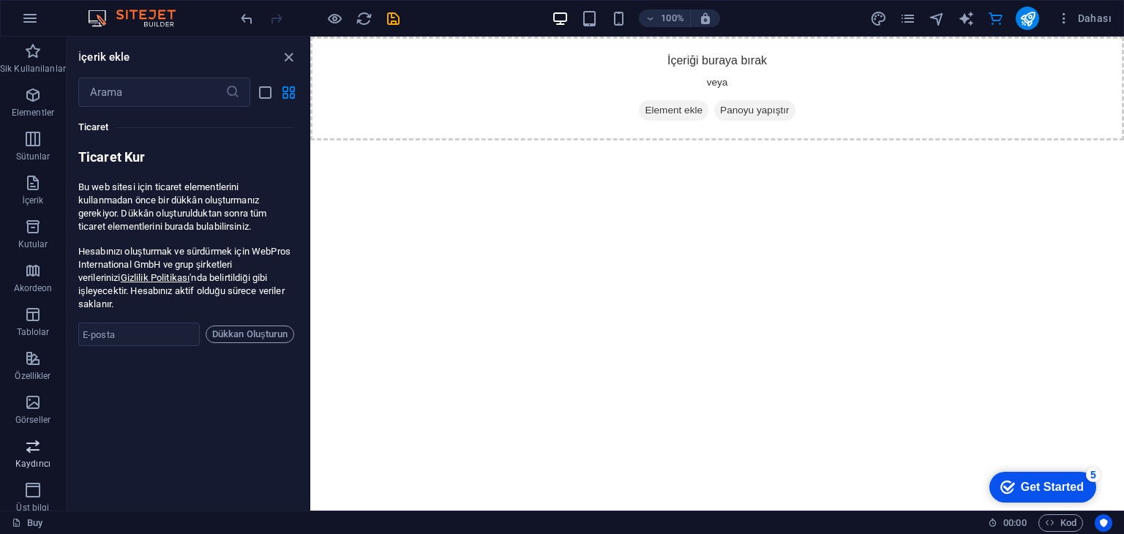
click at [29, 451] on icon "button" at bounding box center [33, 446] width 18 height 18
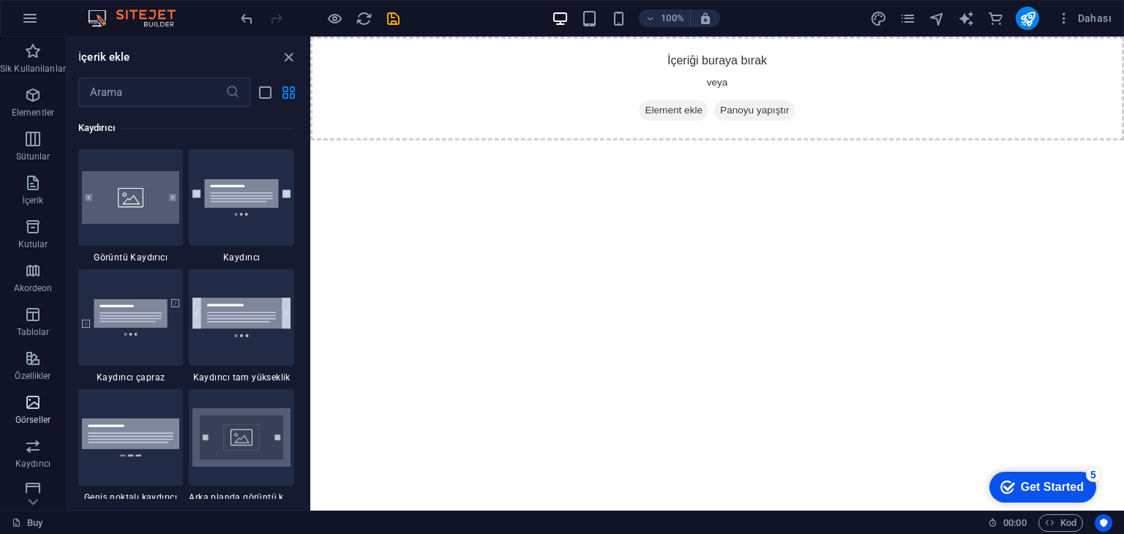
click at [31, 418] on p "Görseller" at bounding box center [32, 420] width 35 height 12
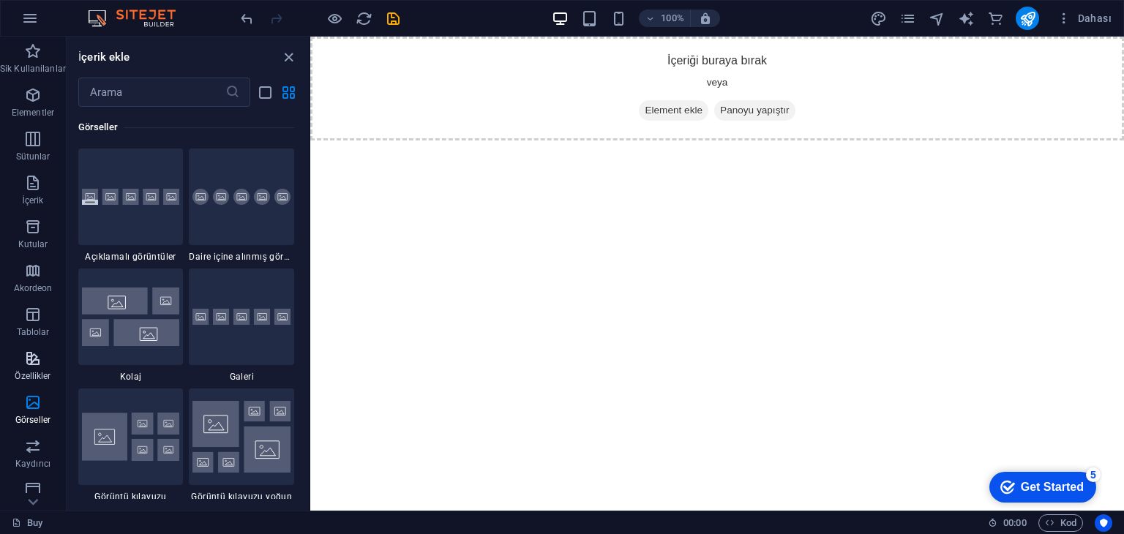
click at [34, 360] on icon "button" at bounding box center [33, 359] width 18 height 18
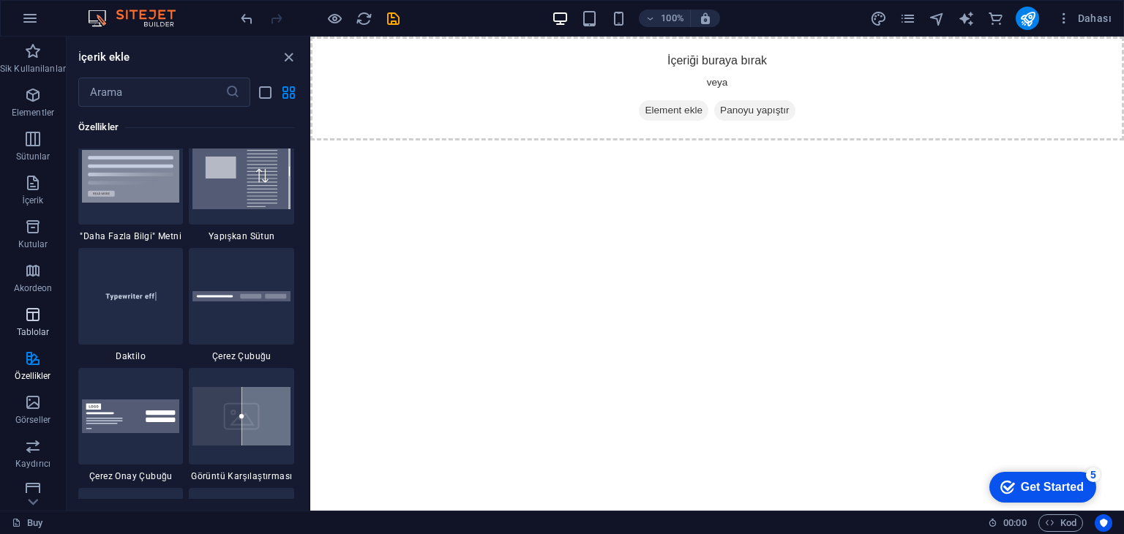
click at [32, 312] on icon "button" at bounding box center [33, 315] width 18 height 18
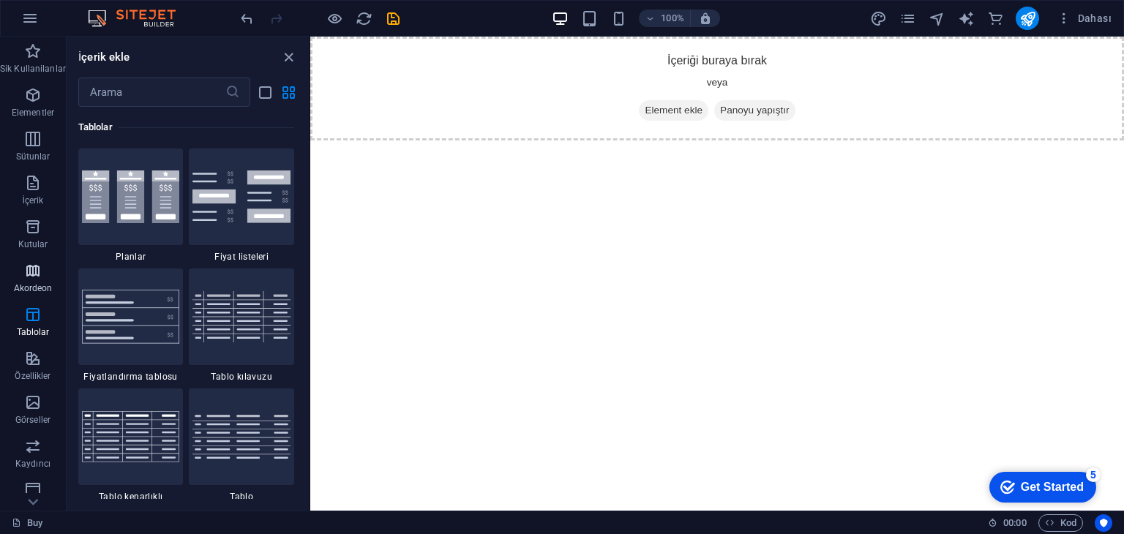
click at [24, 273] on icon "button" at bounding box center [33, 271] width 18 height 18
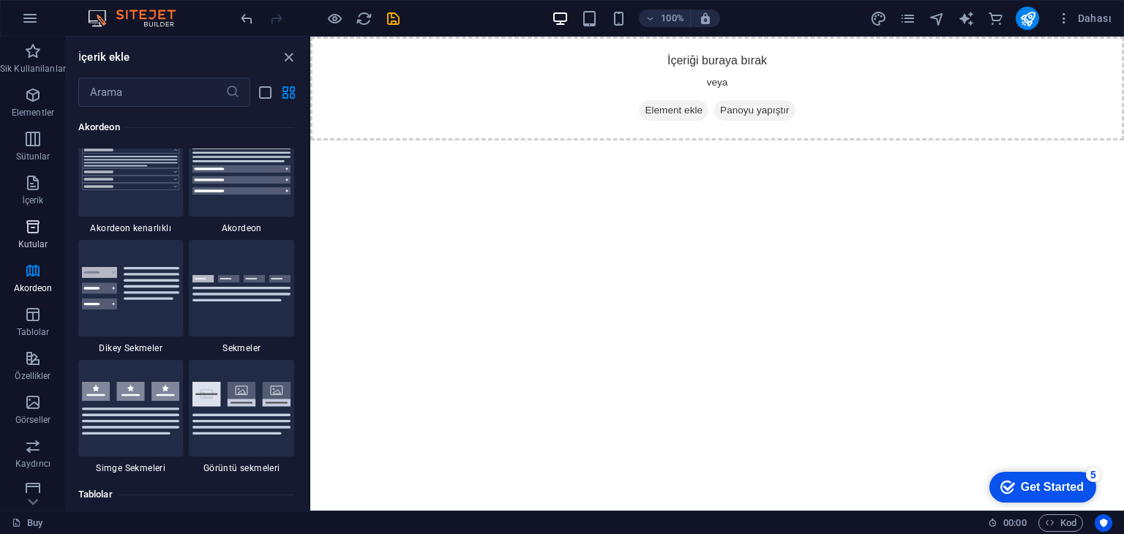
click at [38, 225] on icon "button" at bounding box center [33, 227] width 18 height 18
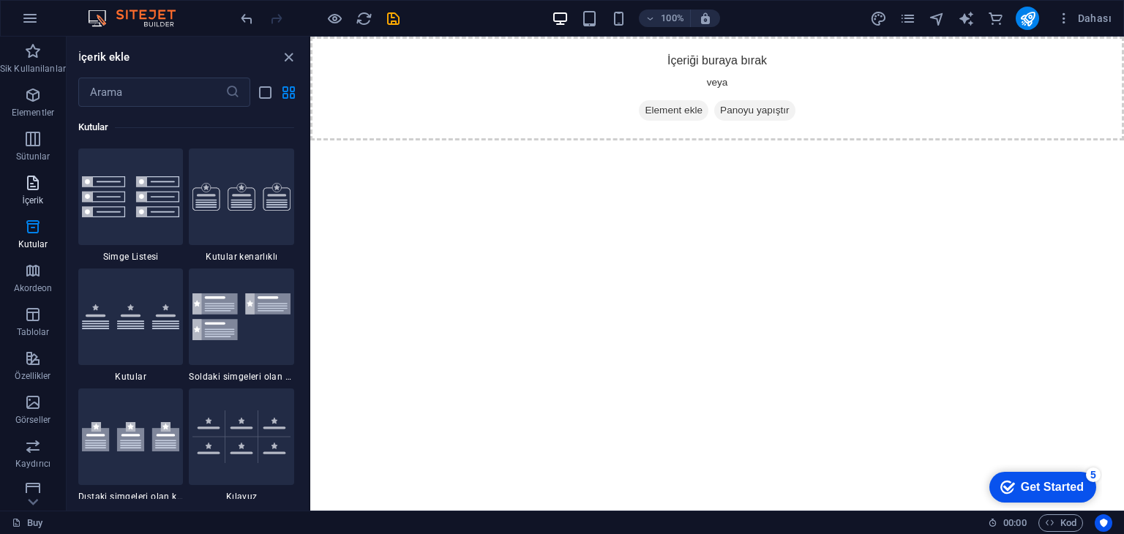
scroll to position [4035, 0]
click at [138, 13] on img at bounding box center [139, 19] width 110 height 18
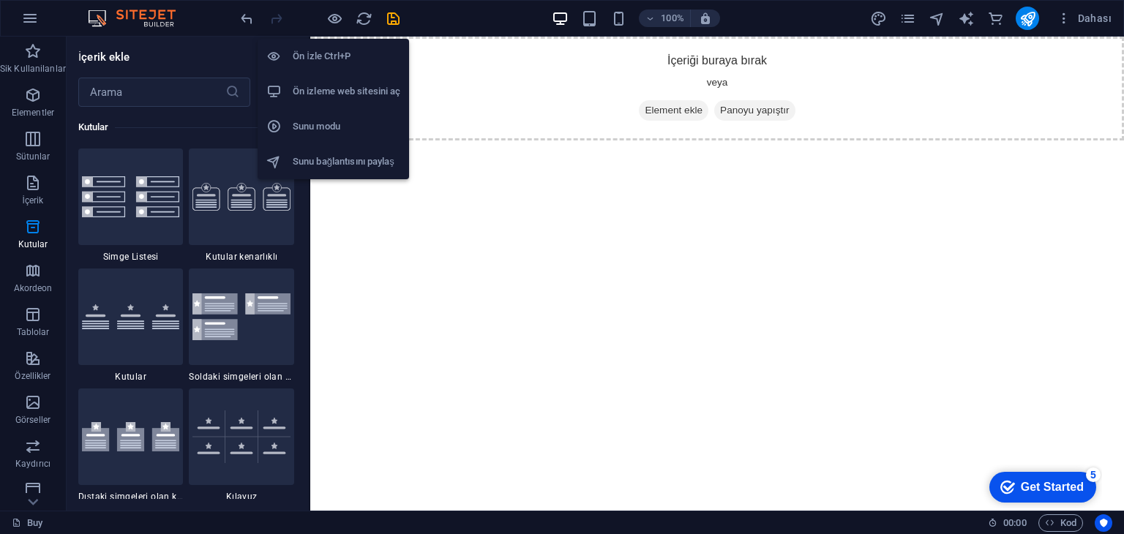
click at [342, 52] on h6 "Ön İzle Ctrl+P" at bounding box center [347, 57] width 108 height 18
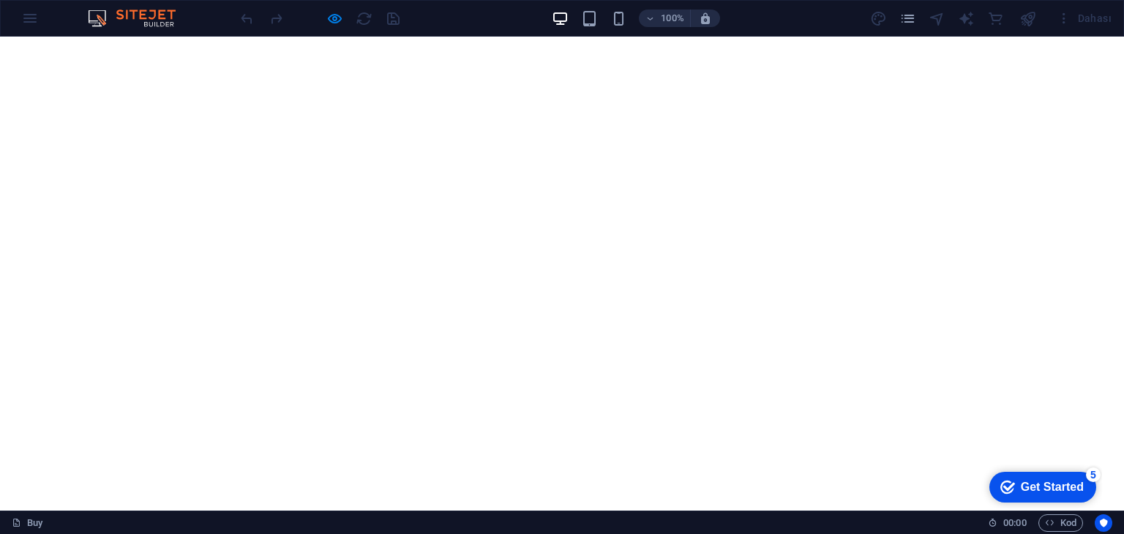
drag, startPoint x: 1122, startPoint y: 116, endPoint x: 1112, endPoint y: 213, distance: 97.1
click at [1112, 37] on html "Skip to main content İçeriği buraya bırak veya Element ekle Panoyu yapıştır" at bounding box center [562, 37] width 1124 height 0
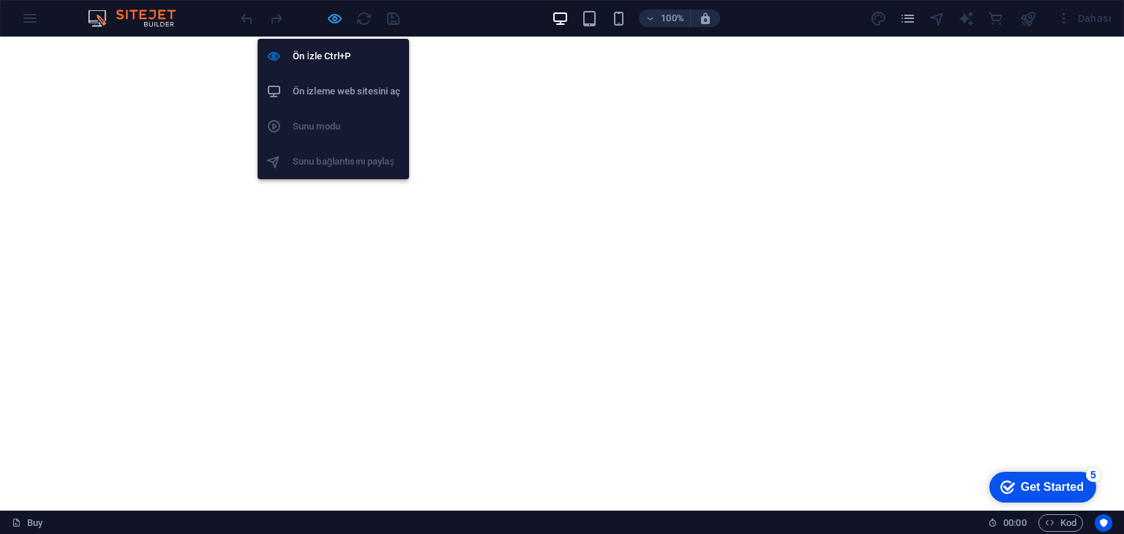
click at [334, 16] on icon "button" at bounding box center [334, 18] width 17 height 17
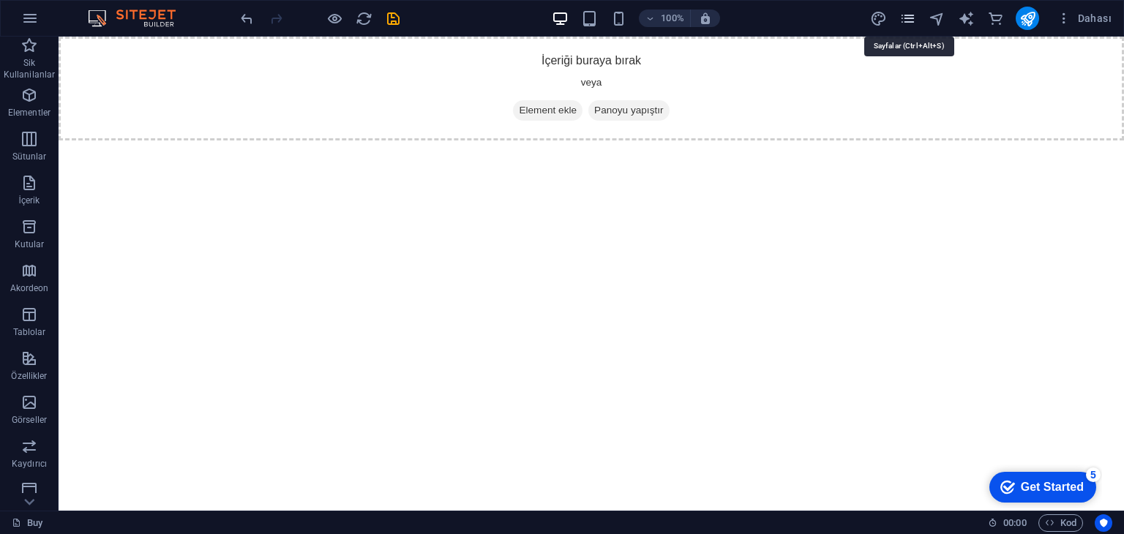
click at [914, 17] on icon "pages" at bounding box center [907, 18] width 17 height 17
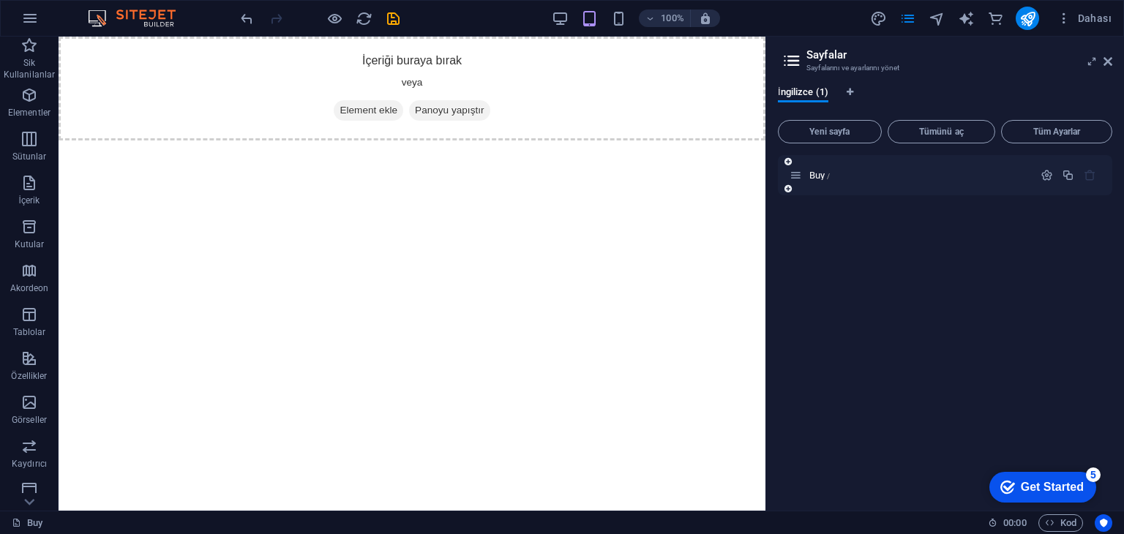
click at [1096, 173] on button "button" at bounding box center [1089, 175] width 21 height 12
click at [1110, 61] on icon at bounding box center [1107, 62] width 9 height 12
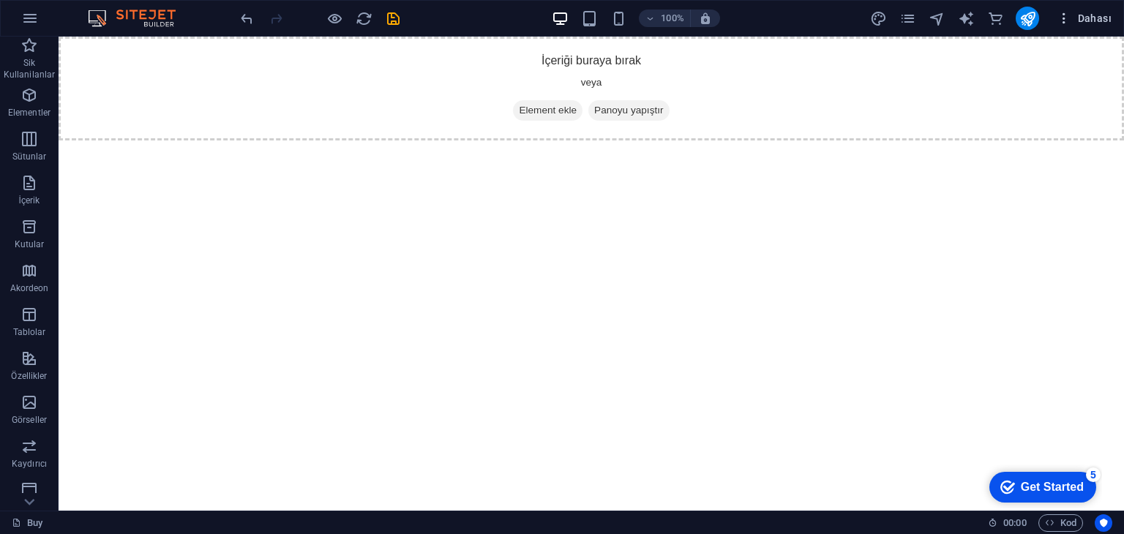
click at [1091, 18] on span "Dahası" at bounding box center [1083, 18] width 55 height 15
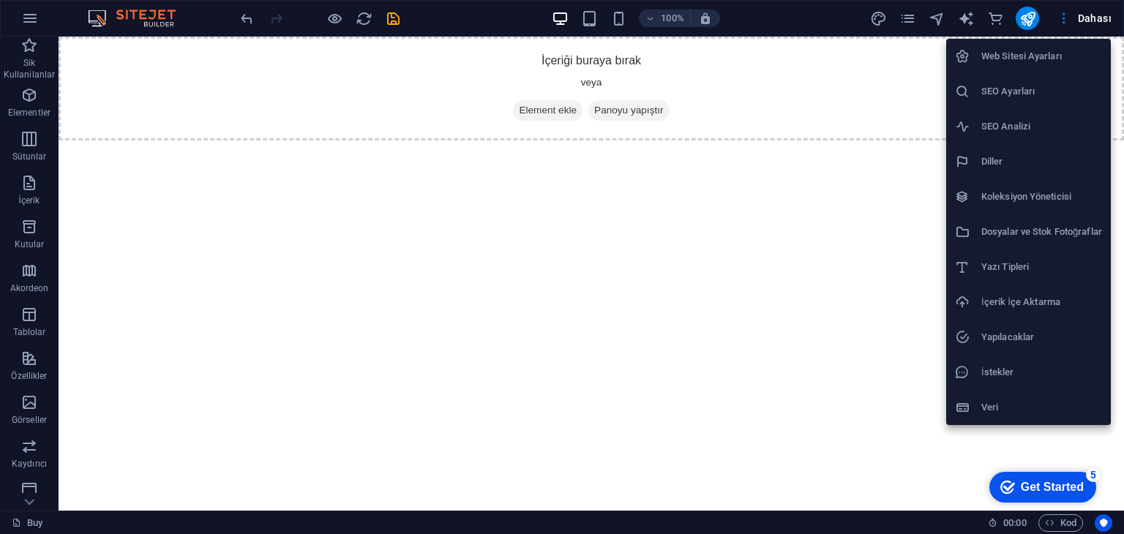
click at [1041, 80] on li "SEO Ayarları" at bounding box center [1028, 91] width 165 height 35
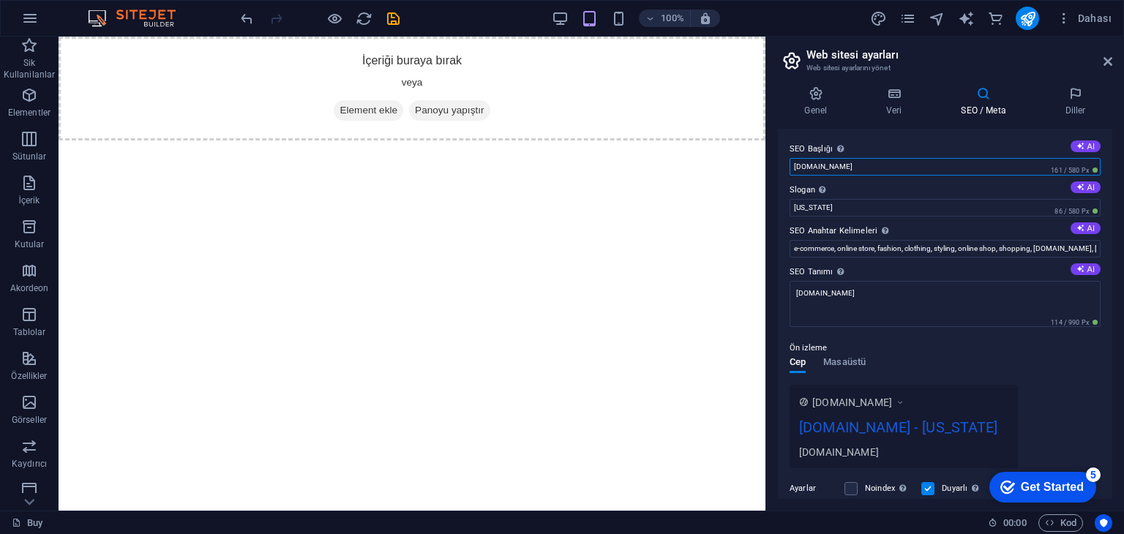
drag, startPoint x: 1029, startPoint y: 173, endPoint x: 789, endPoint y: 173, distance: 240.0
click at [789, 173] on input "[DOMAIN_NAME]" at bounding box center [944, 167] width 311 height 18
drag, startPoint x: 842, startPoint y: 206, endPoint x: 796, endPoint y: 211, distance: 46.4
click at [796, 211] on input "Slogan Web sitenin sloganı. AI" at bounding box center [944, 208] width 311 height 18
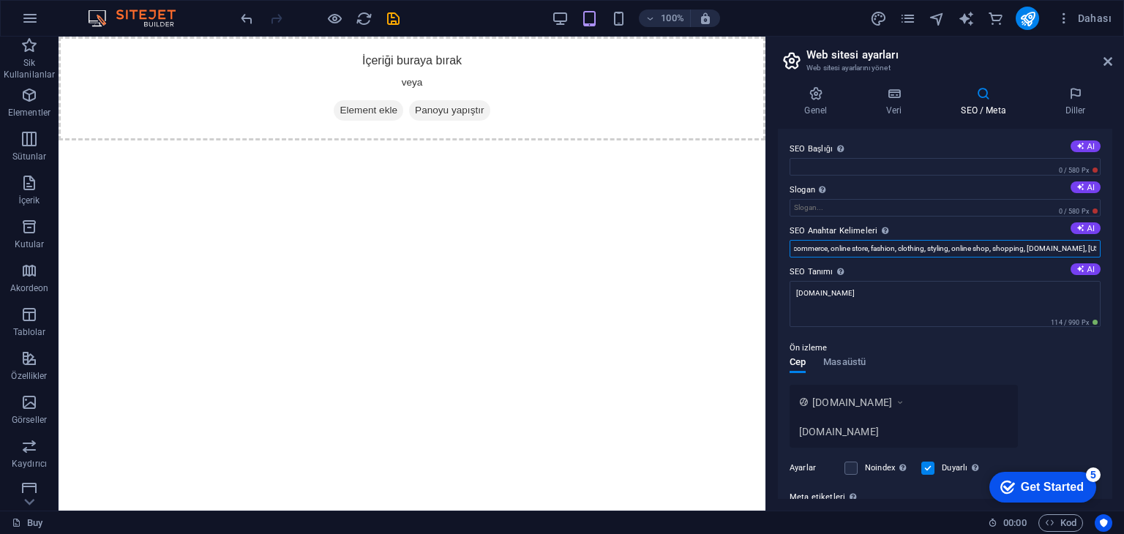
scroll to position [0, 0]
drag, startPoint x: 1149, startPoint y: 283, endPoint x: 734, endPoint y: 249, distance: 416.9
type input "r, New York"
drag, startPoint x: 910, startPoint y: 285, endPoint x: 764, endPoint y: 261, distance: 148.3
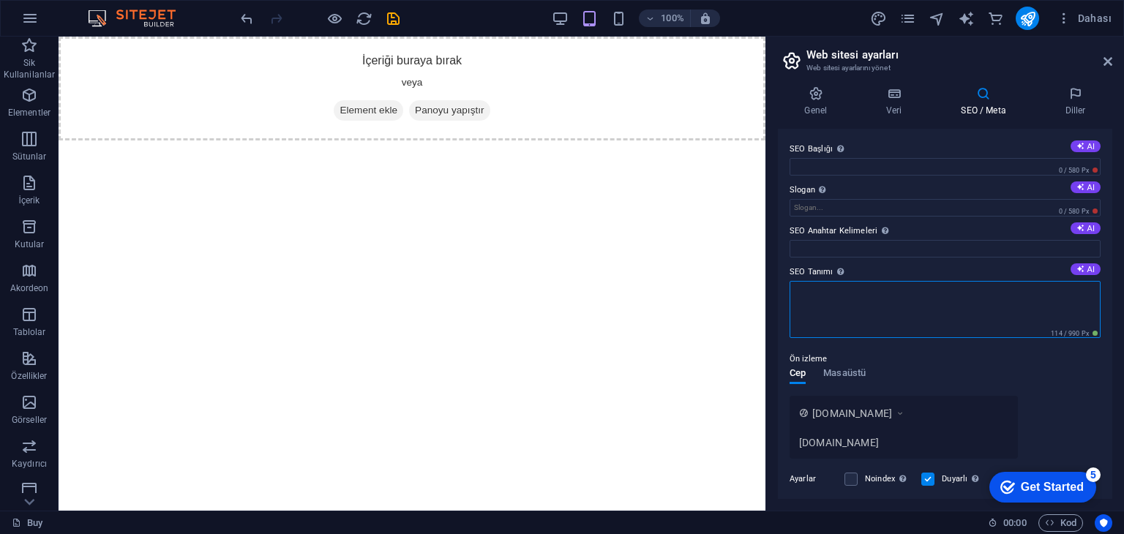
drag, startPoint x: 835, startPoint y: 290, endPoint x: 772, endPoint y: 290, distance: 62.9
click at [772, 290] on div "Genel Veri SEO / Meta Diller Web Sitesi Adı dncmedtex.com.tr Logo Dosyaları bur…" at bounding box center [945, 293] width 358 height 436
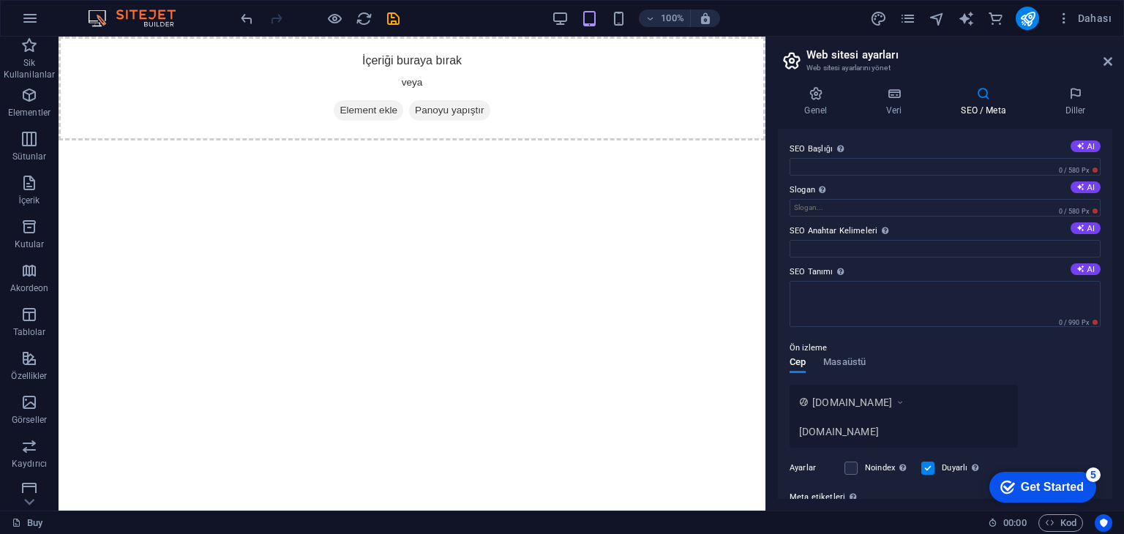
drag, startPoint x: 1111, startPoint y: 305, endPoint x: 1100, endPoint y: 349, distance: 45.2
click at [1100, 349] on div "Genel Veri SEO / Meta Diller Web Sitesi Adı dncmedtex.com.tr Logo Dosyaları bur…" at bounding box center [945, 293] width 358 height 436
drag, startPoint x: 984, startPoint y: 396, endPoint x: 857, endPoint y: 401, distance: 126.7
click at [857, 401] on div "www.example.com" at bounding box center [903, 401] width 209 height 15
click at [1065, 94] on icon at bounding box center [1075, 93] width 74 height 15
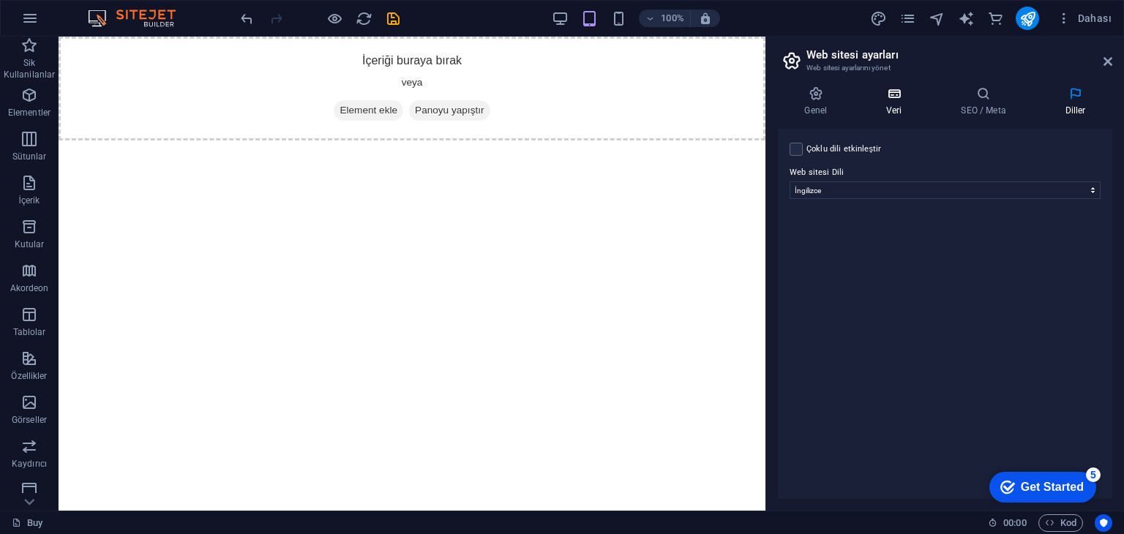
click at [891, 105] on h4 "Veri" at bounding box center [897, 101] width 75 height 31
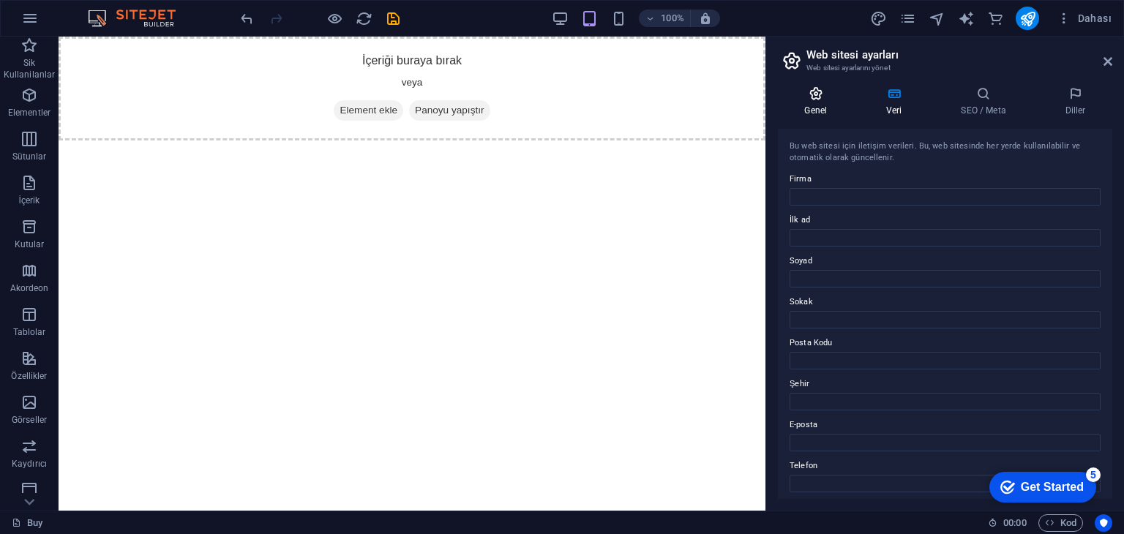
click at [823, 108] on h4 "Genel" at bounding box center [819, 101] width 82 height 31
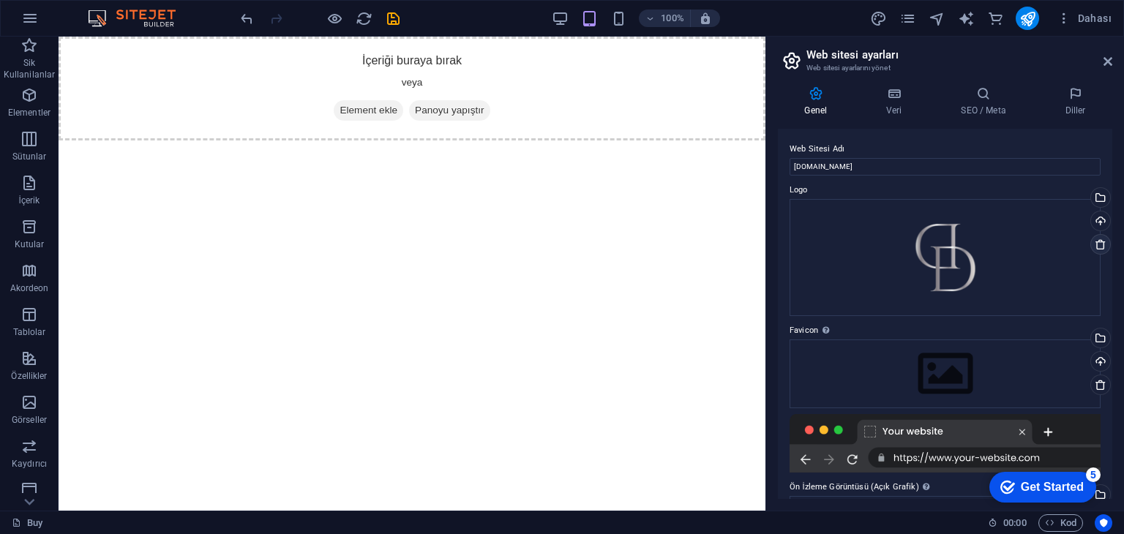
click at [1100, 245] on icon at bounding box center [1100, 244] width 12 height 12
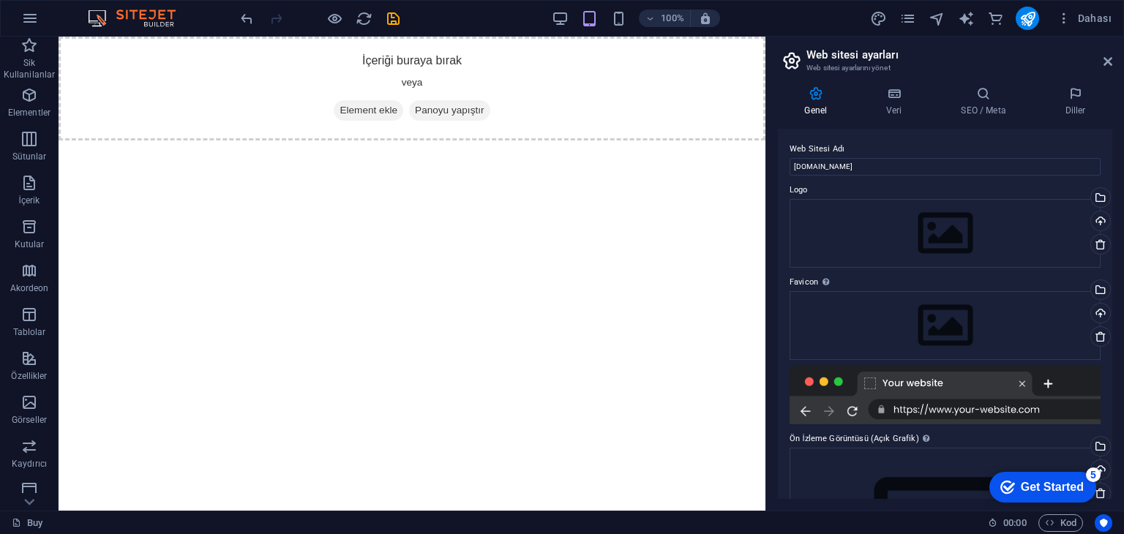
drag, startPoint x: 1111, startPoint y: 250, endPoint x: 1110, endPoint y: 235, distance: 15.4
click at [1111, 226] on div "Web Sitesi Adı dncmedtex.com.tr Logo Dosyaları buraya sürükleyin, dosyaları seç…" at bounding box center [945, 314] width 334 height 370
click at [1098, 340] on icon at bounding box center [1100, 337] width 12 height 12
click at [1096, 340] on icon at bounding box center [1100, 337] width 12 height 12
click at [1100, 339] on icon at bounding box center [1100, 337] width 12 height 12
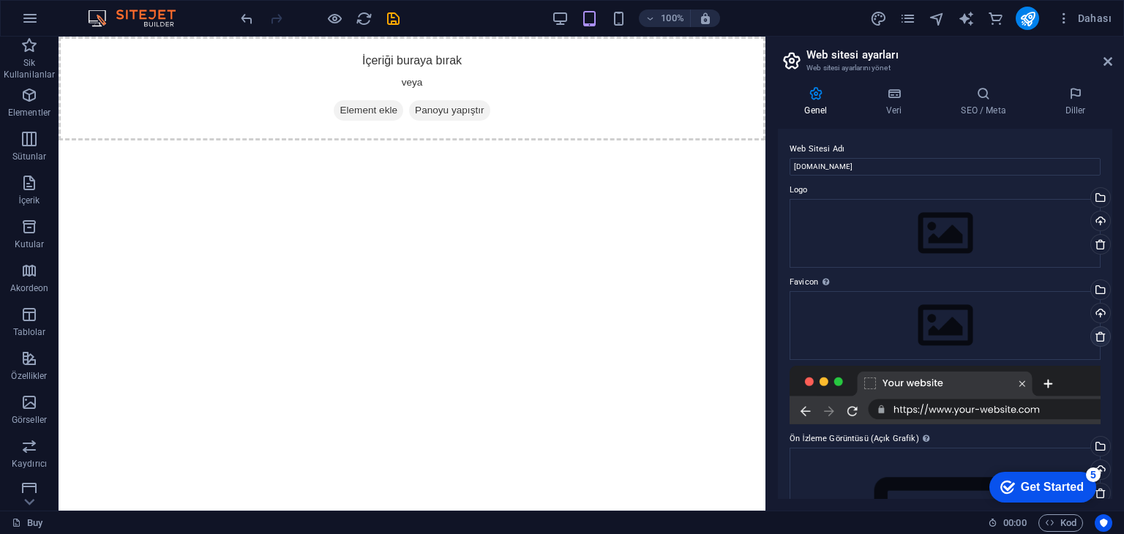
click at [1100, 339] on icon at bounding box center [1100, 337] width 12 height 12
click at [1095, 243] on icon at bounding box center [1100, 244] width 12 height 12
drag, startPoint x: 1111, startPoint y: 255, endPoint x: 1103, endPoint y: 335, distance: 80.9
click at [1103, 335] on div "Web Sitesi Adı dncmedtex.com.tr Logo Dosyaları buraya sürükleyin, dosyaları seç…" at bounding box center [945, 314] width 334 height 370
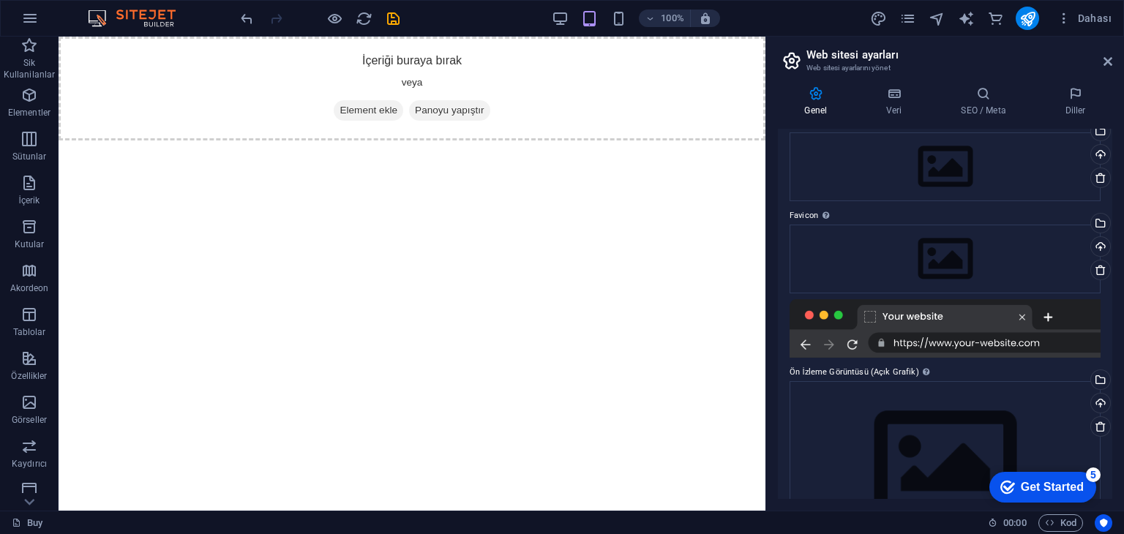
scroll to position [129, 0]
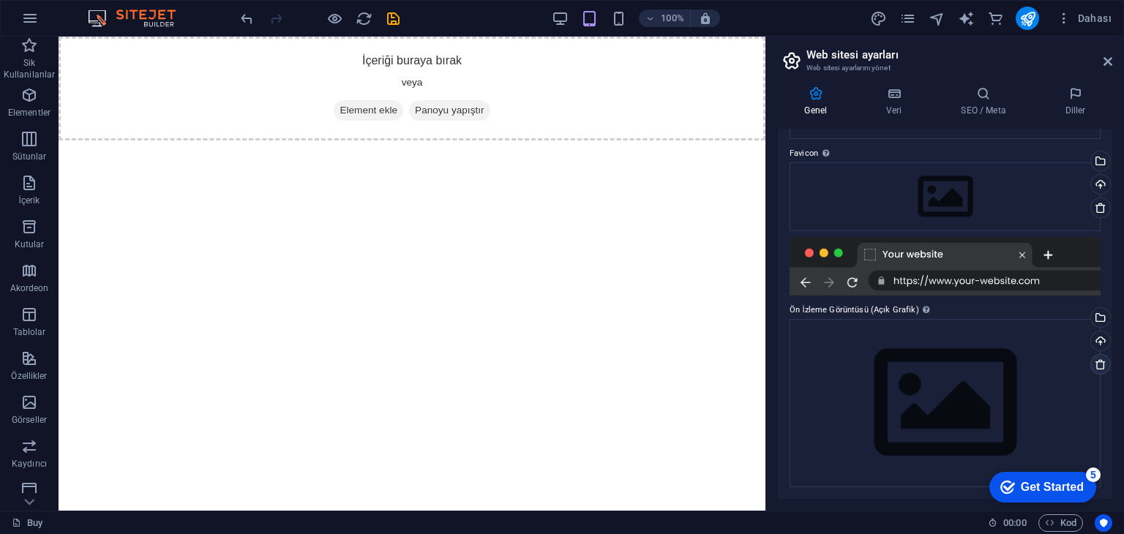
click at [1097, 367] on icon at bounding box center [1100, 364] width 12 height 12
click at [1108, 61] on icon at bounding box center [1107, 62] width 9 height 12
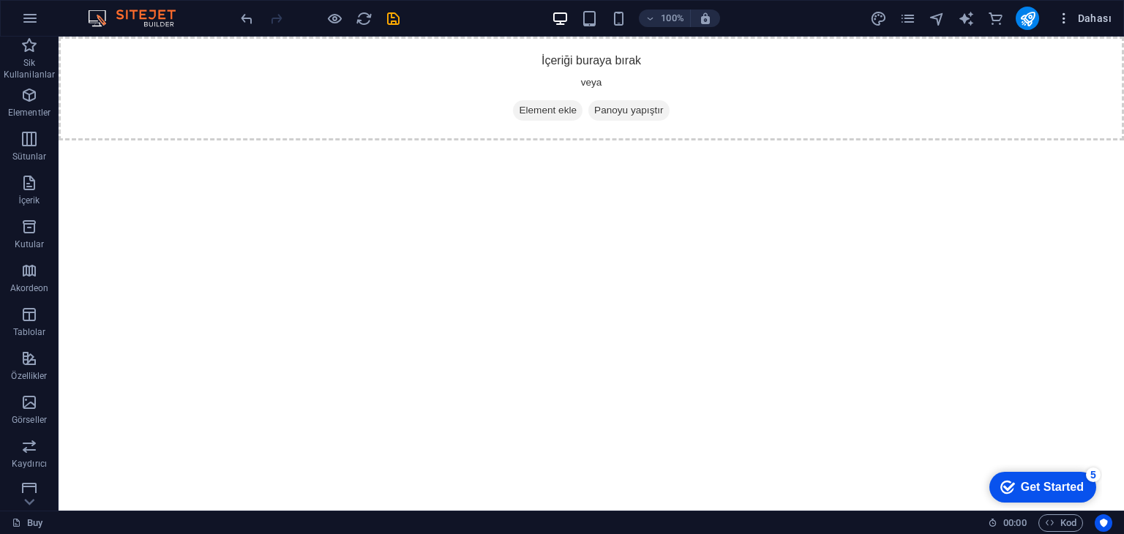
click at [1086, 15] on span "Dahası" at bounding box center [1083, 18] width 55 height 15
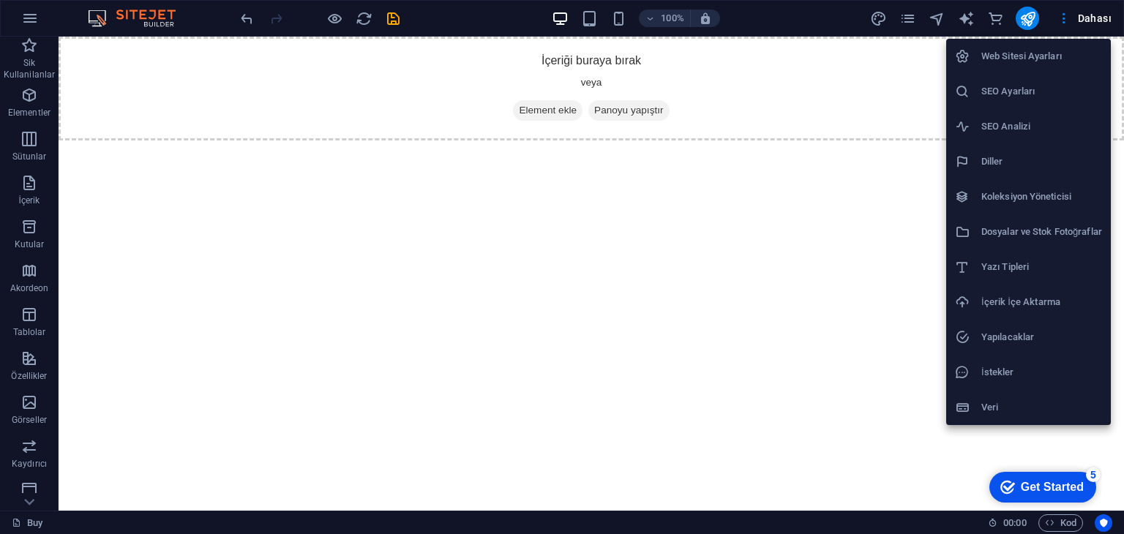
click at [34, 11] on div at bounding box center [562, 267] width 1124 height 534
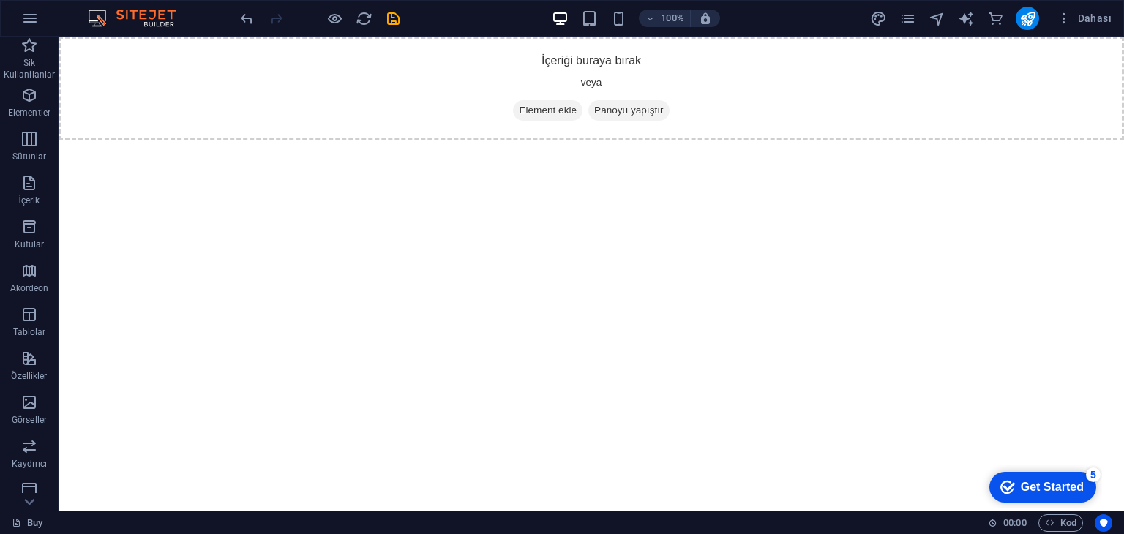
click at [34, 15] on icon "button" at bounding box center [30, 19] width 18 height 18
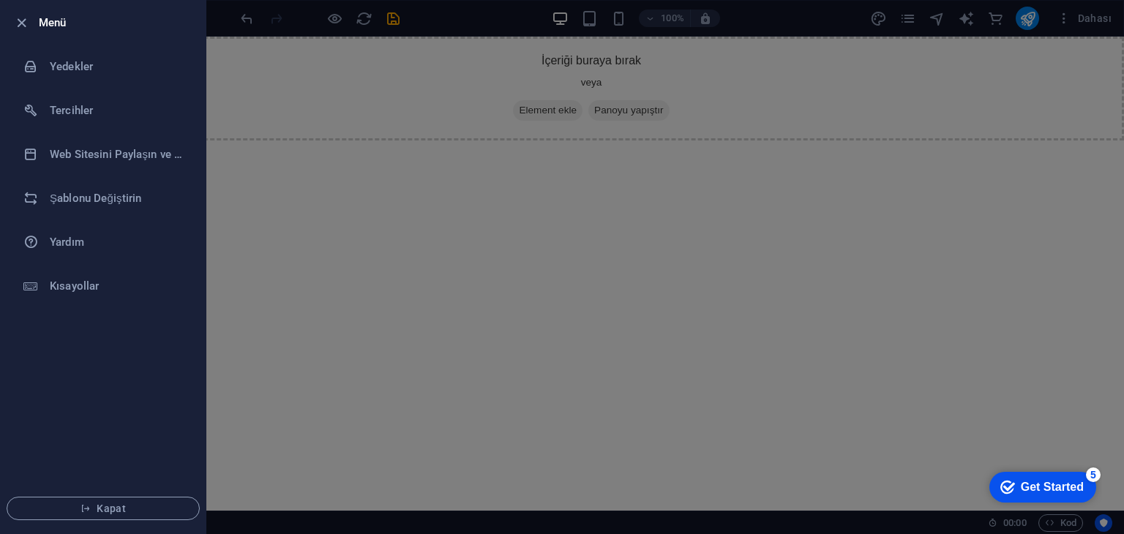
click at [398, 18] on div at bounding box center [562, 267] width 1124 height 534
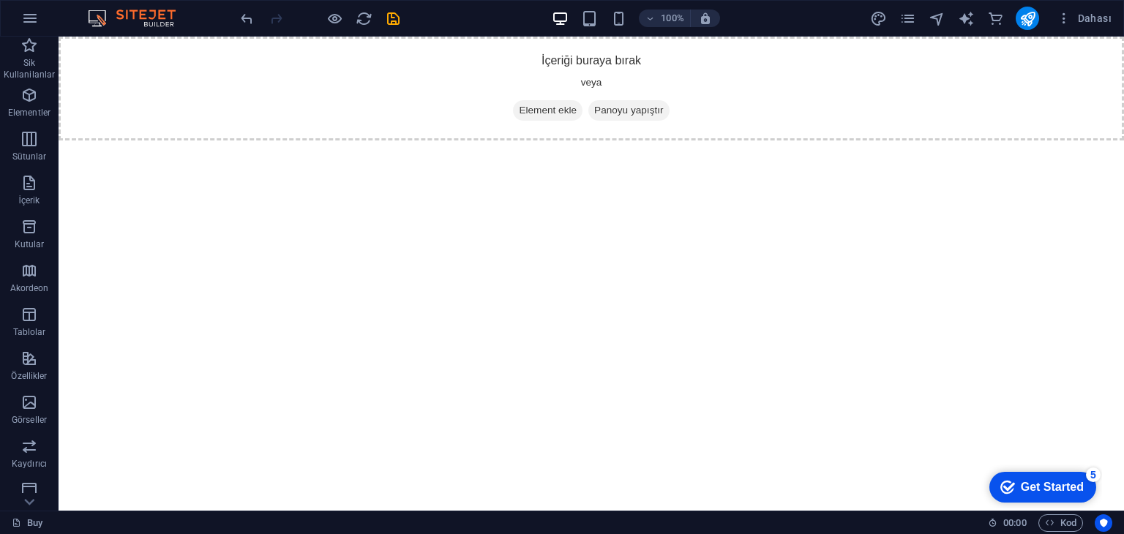
click at [396, 18] on icon "save" at bounding box center [393, 18] width 17 height 17
click at [36, 18] on icon "button" at bounding box center [30, 19] width 18 height 18
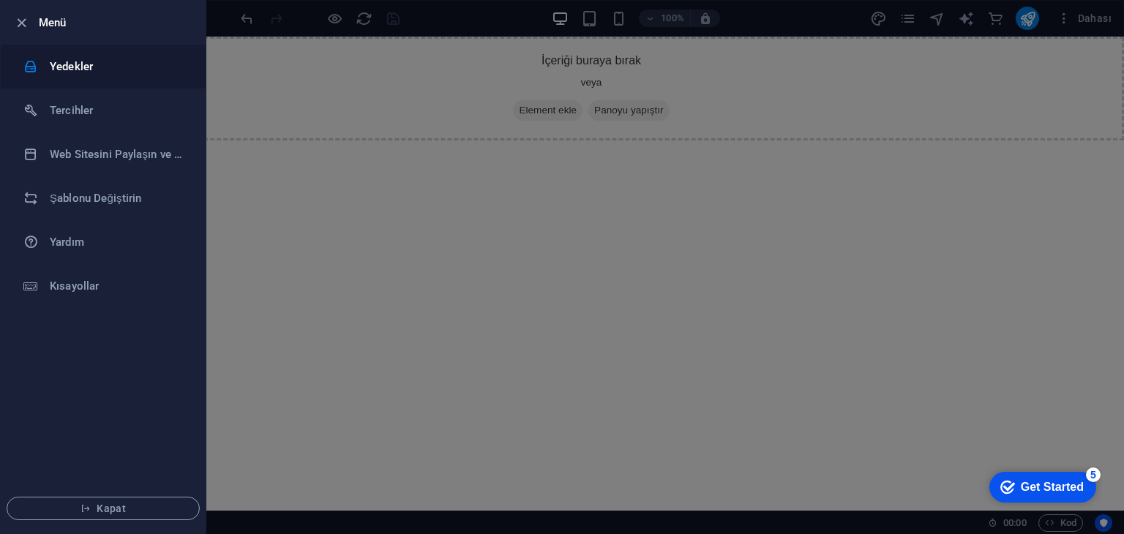
click at [129, 72] on h6 "Yedekler" at bounding box center [117, 67] width 135 height 18
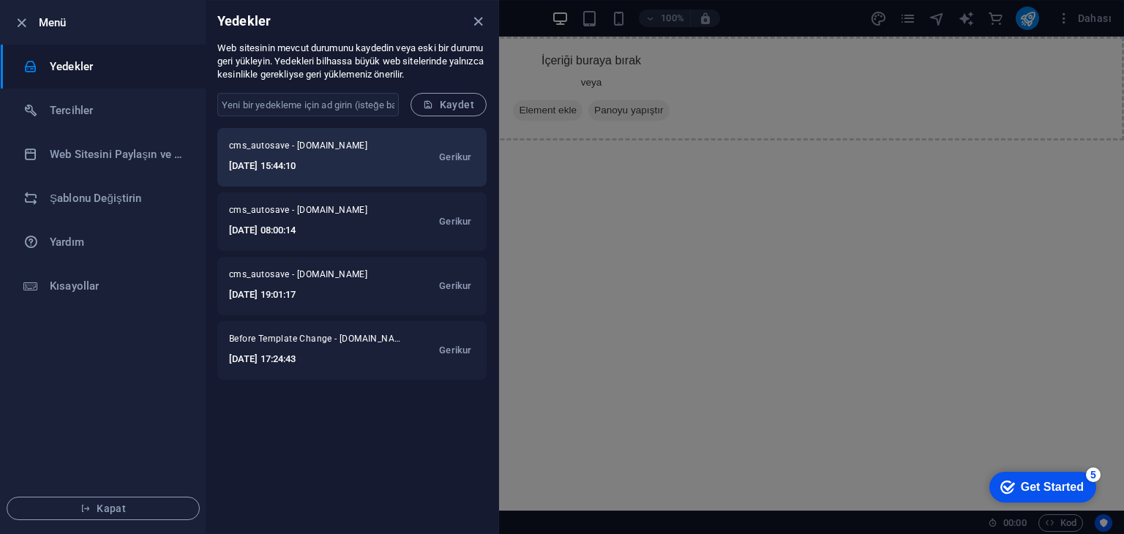
drag, startPoint x: 348, startPoint y: 159, endPoint x: 266, endPoint y: 166, distance: 82.3
click at [266, 166] on h6 "2025-09-06 15:44:10" at bounding box center [308, 166] width 158 height 18
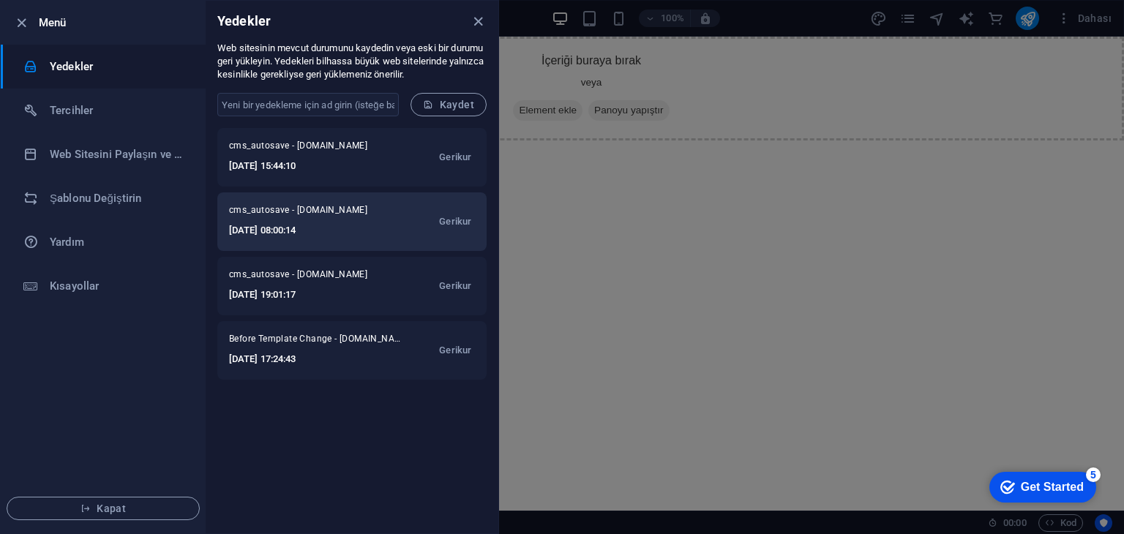
drag, startPoint x: 290, startPoint y: 151, endPoint x: 260, endPoint y: 201, distance: 58.7
click at [260, 201] on div "cms_autosave - dncmedtex.com.tr 2025-08-30 08:00:14 Gerikur" at bounding box center [351, 221] width 269 height 59
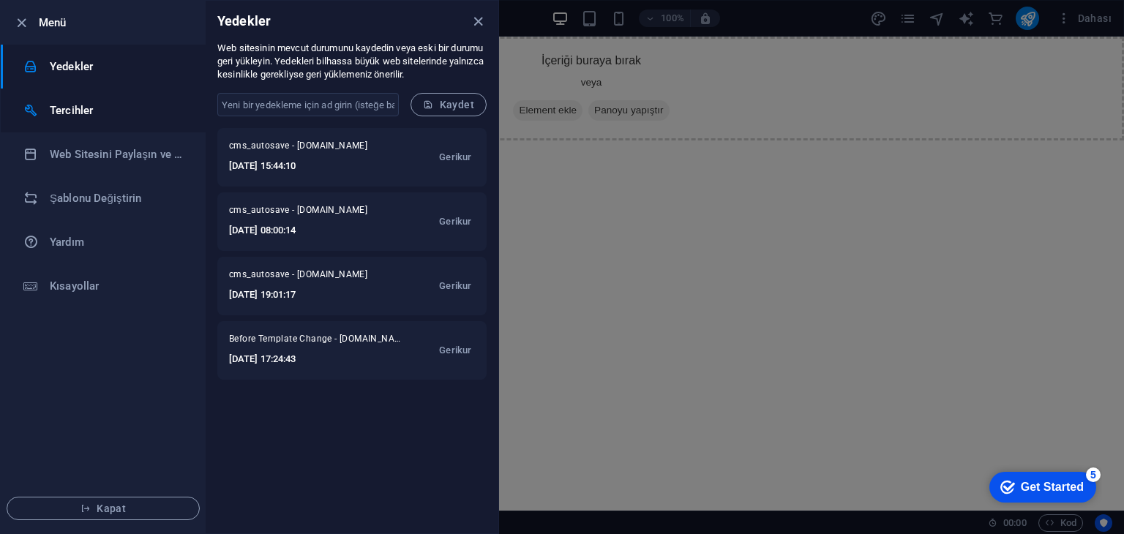
click at [123, 120] on li "Tercihler" at bounding box center [103, 111] width 205 height 44
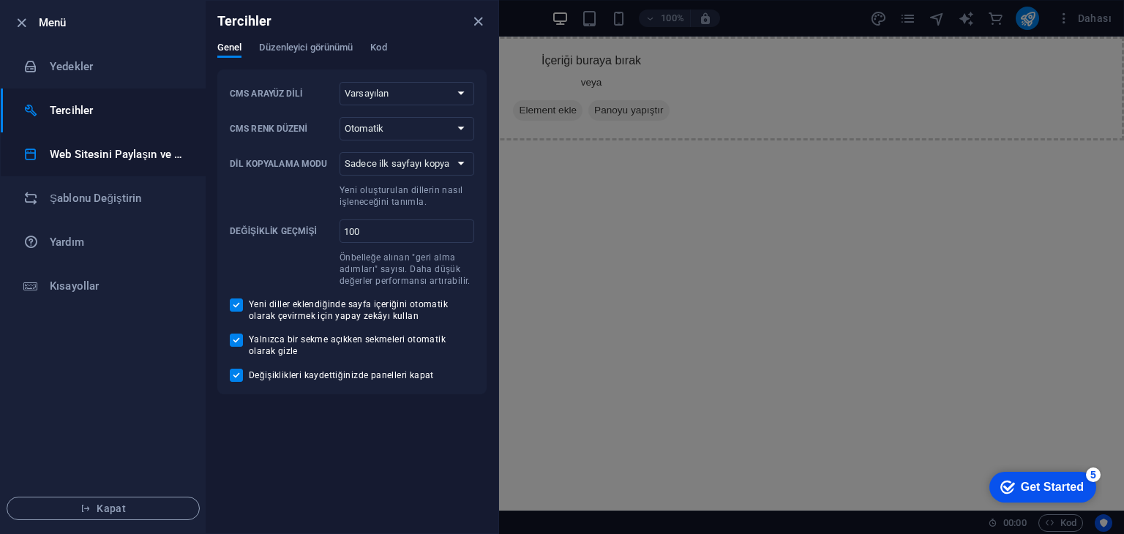
click at [120, 143] on li "Web Sitesini Paylaşın ve [GEOGRAPHIC_DATA]" at bounding box center [103, 154] width 205 height 44
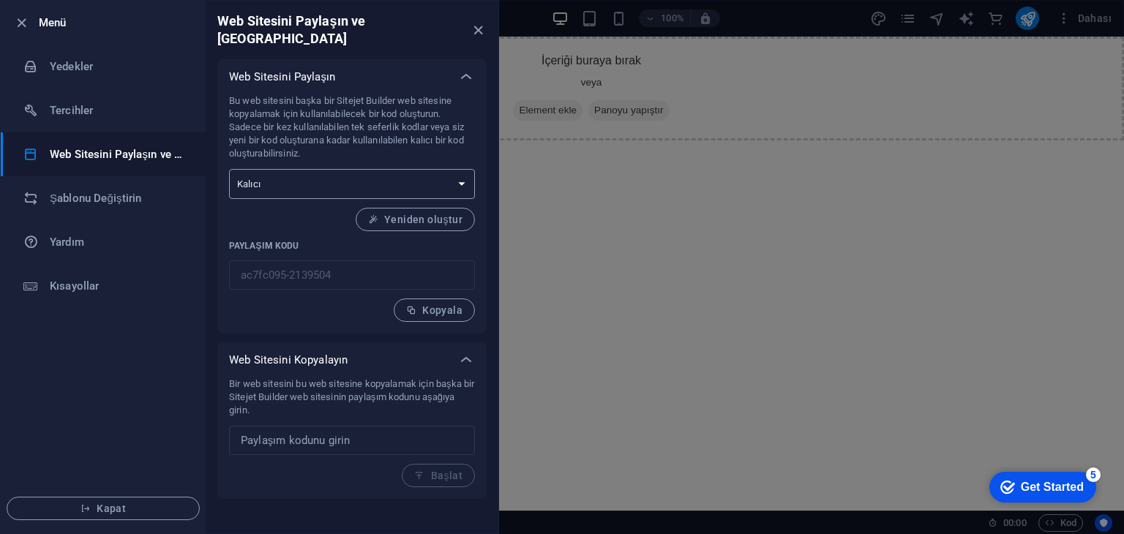
click at [350, 169] on select "Tek seferlik Kalıcı" at bounding box center [352, 184] width 246 height 30
click at [229, 169] on select "Tek seferlik Kalıcı" at bounding box center [352, 184] width 246 height 30
click at [121, 192] on h6 "Şablonu Değiştirin" at bounding box center [117, 198] width 135 height 18
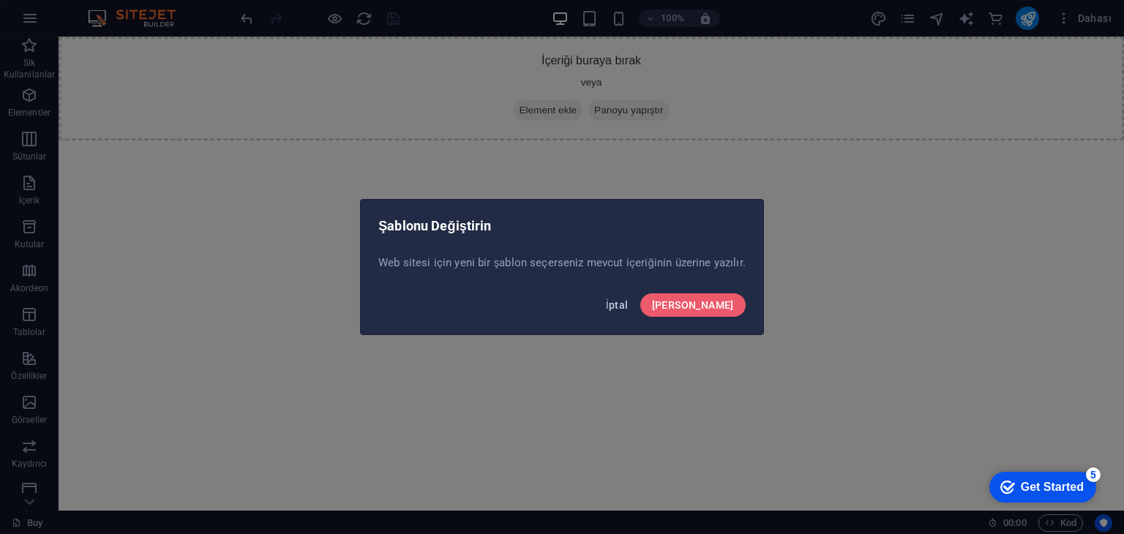
click at [628, 307] on span "İptal" at bounding box center [617, 305] width 23 height 12
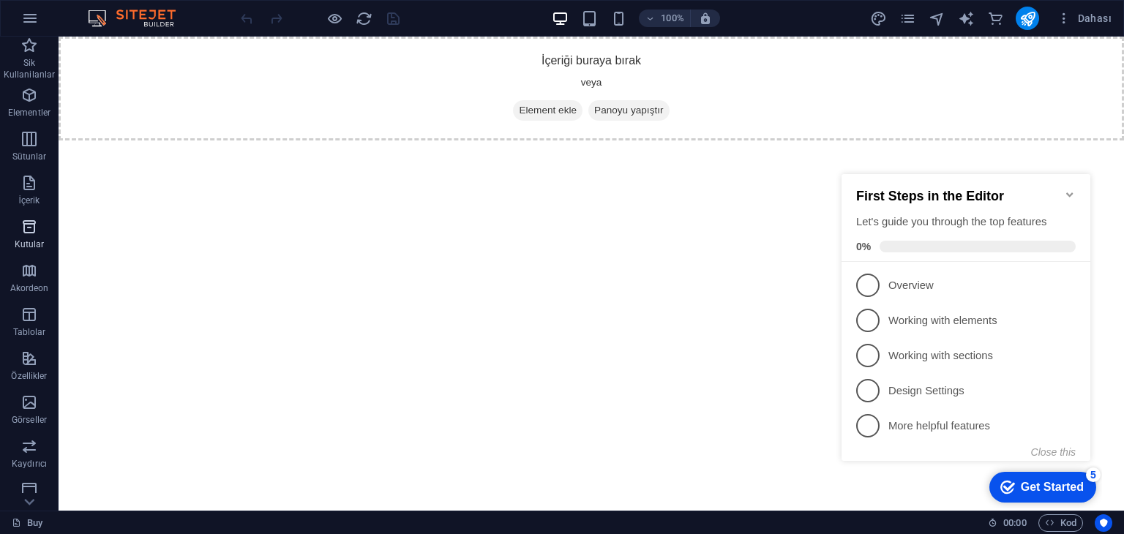
click at [34, 229] on icon "button" at bounding box center [29, 227] width 18 height 18
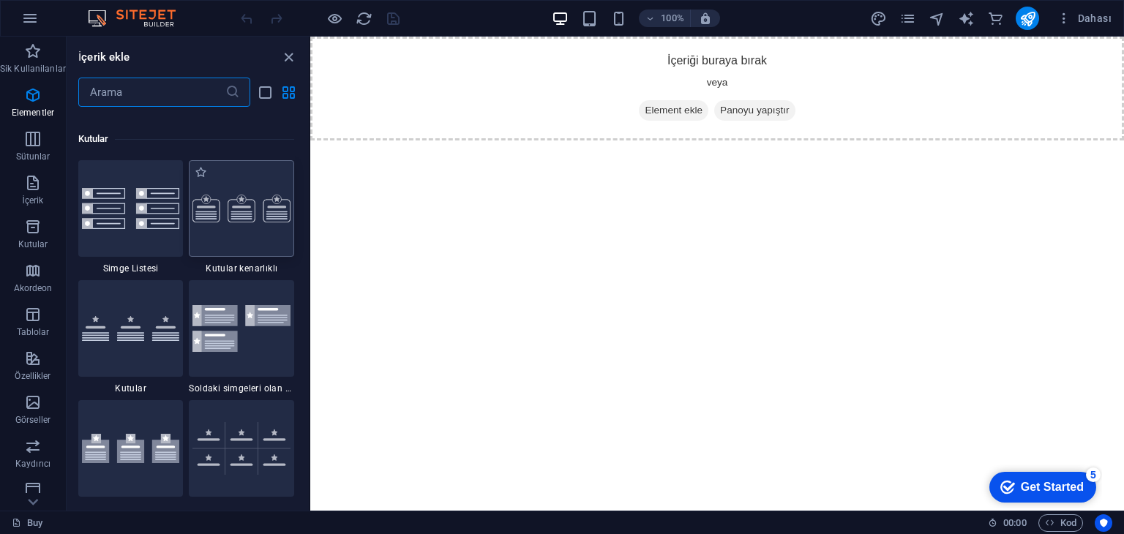
scroll to position [4035, 0]
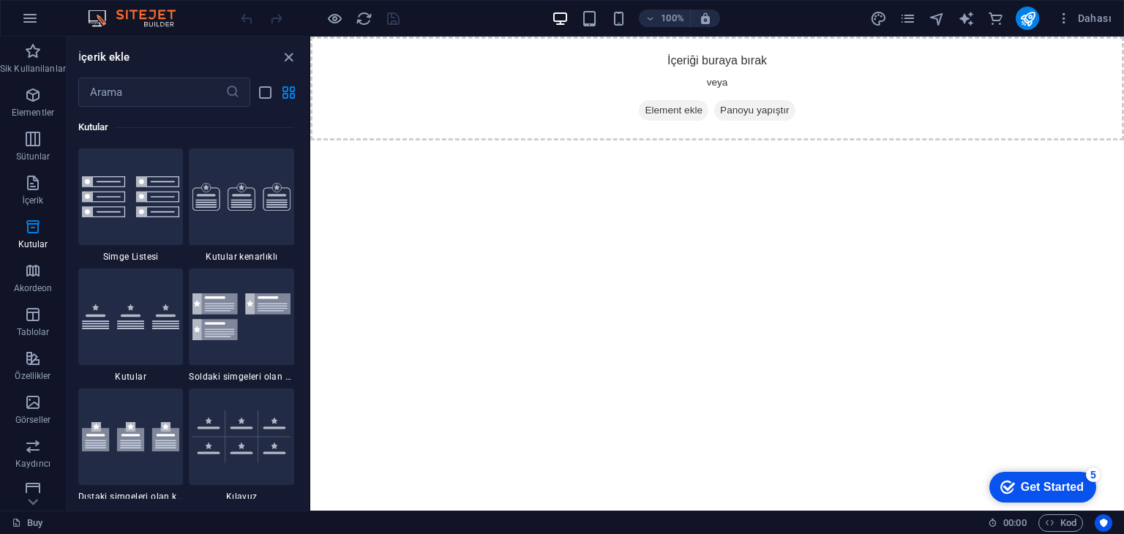
click at [950, 140] on html "Skip to main content İçeriği buraya bırak veya Element ekle Panoyu yapıştır" at bounding box center [717, 89] width 814 height 104
drag, startPoint x: 861, startPoint y: 198, endPoint x: 525, endPoint y: 170, distance: 336.9
click at [857, 140] on html "Skip to main content İçeriği buraya bırak veya Element ekle Panoyu yapıştır" at bounding box center [717, 89] width 814 height 104
click at [193, 98] on input "text" at bounding box center [151, 92] width 147 height 29
click at [286, 53] on icon "close panel" at bounding box center [288, 57] width 17 height 17
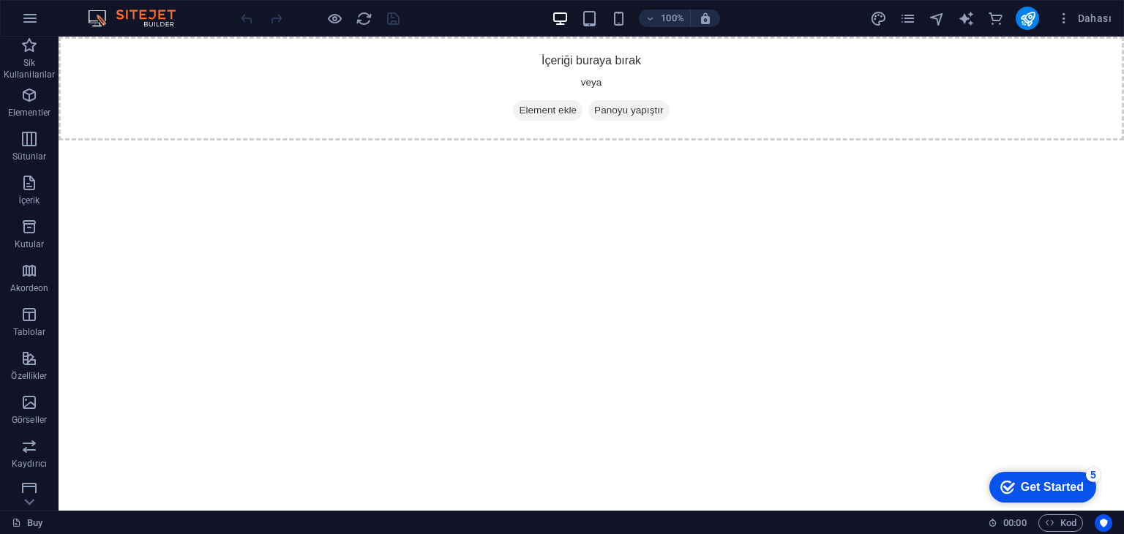
drag, startPoint x: 1123, startPoint y: 157, endPoint x: 1123, endPoint y: 100, distance: 56.3
click at [1123, 100] on html "Skip to main content İçeriği buraya bırak veya Element ekle Panoyu yapıştır" at bounding box center [591, 89] width 1065 height 104
click at [45, 104] on span "Elementler" at bounding box center [29, 103] width 59 height 35
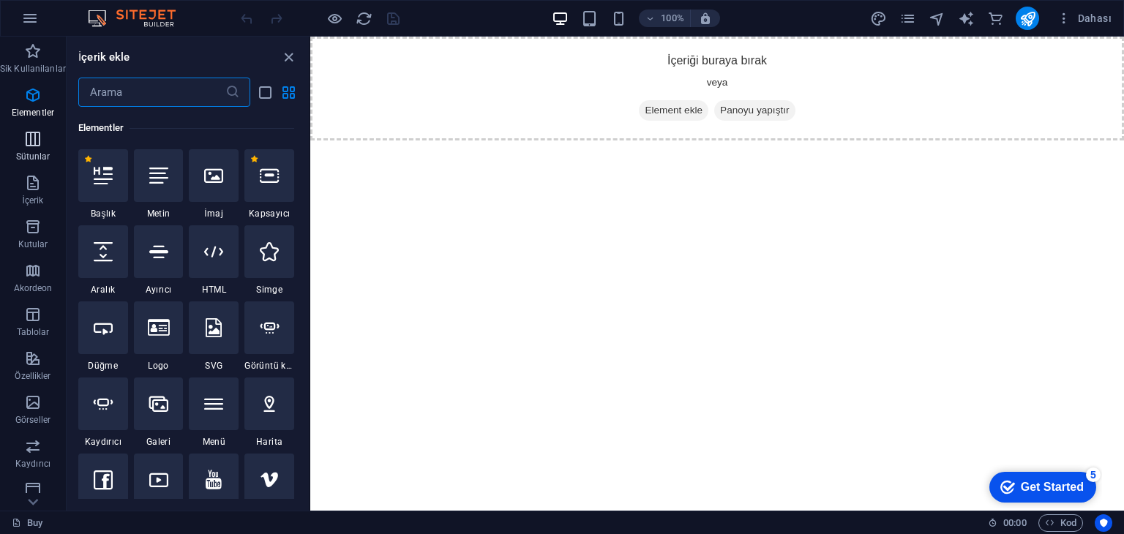
click at [13, 141] on span "Sütunlar" at bounding box center [33, 147] width 66 height 35
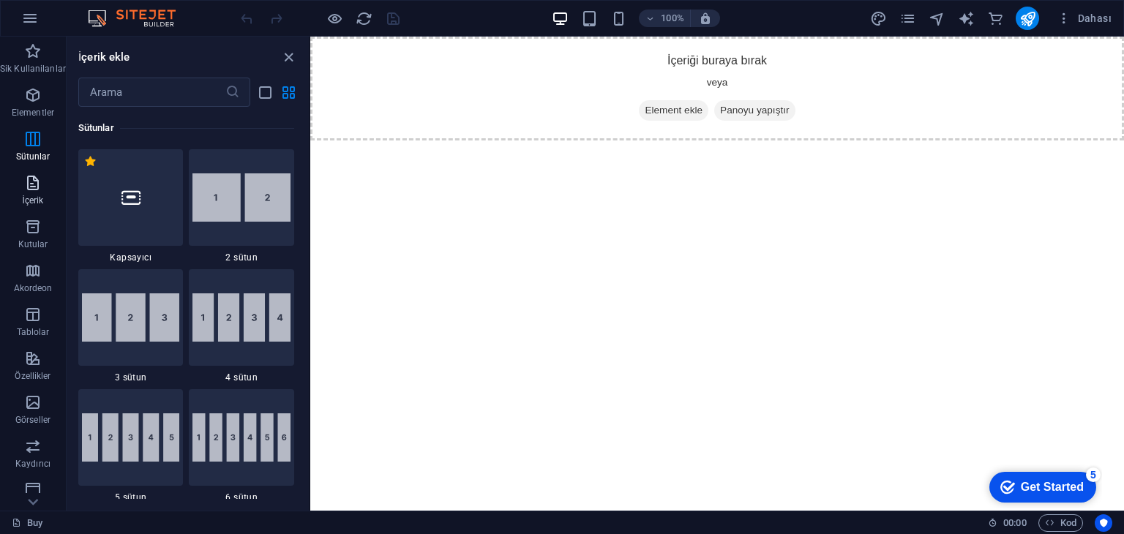
click at [31, 188] on icon "button" at bounding box center [33, 183] width 18 height 18
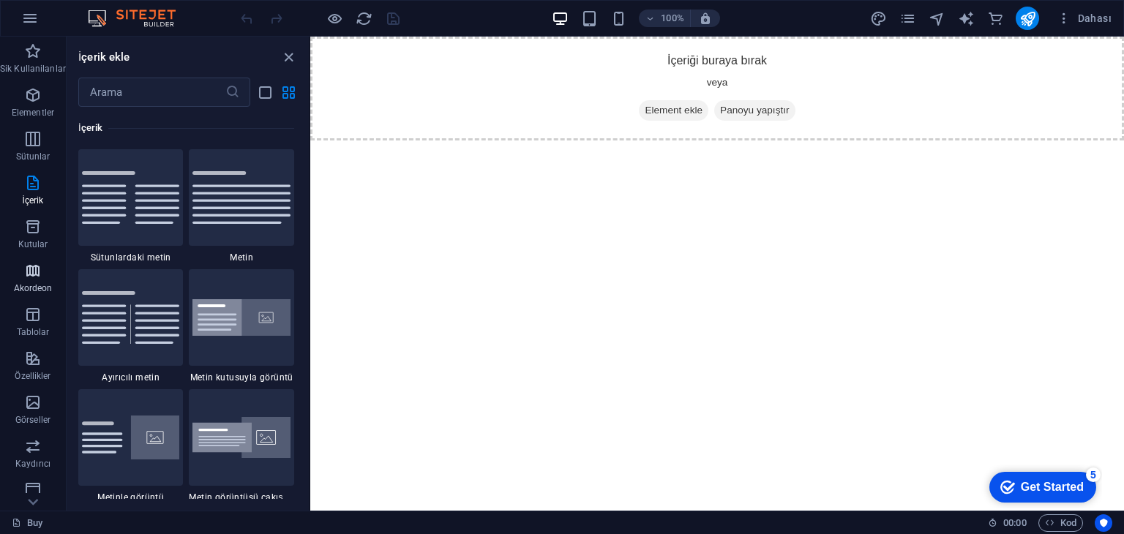
drag, startPoint x: 27, startPoint y: 247, endPoint x: 37, endPoint y: 286, distance: 40.1
click at [27, 249] on p "Kutular" at bounding box center [33, 244] width 30 height 12
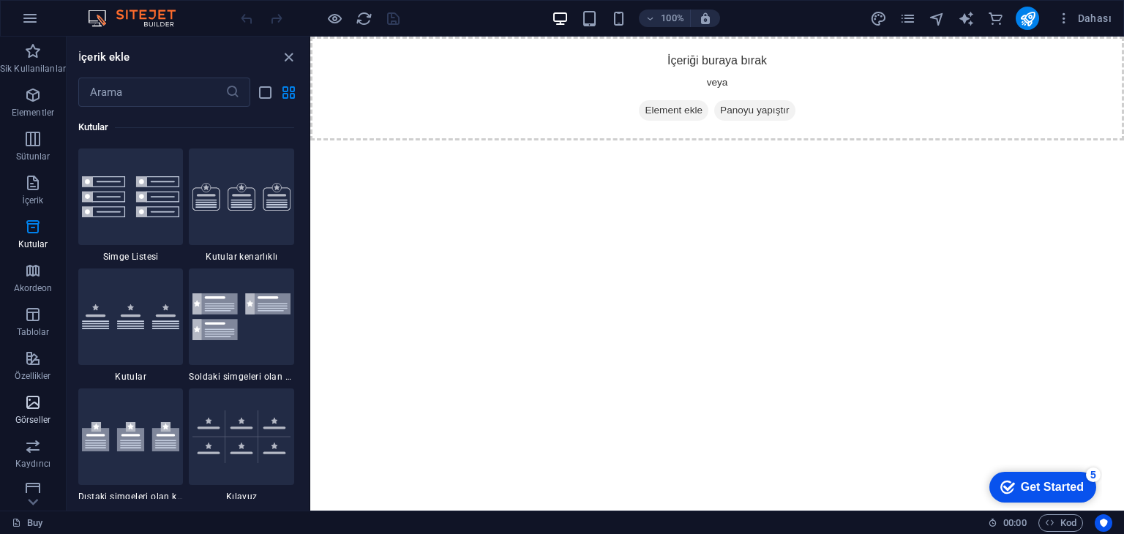
click at [29, 405] on icon "button" at bounding box center [33, 403] width 18 height 18
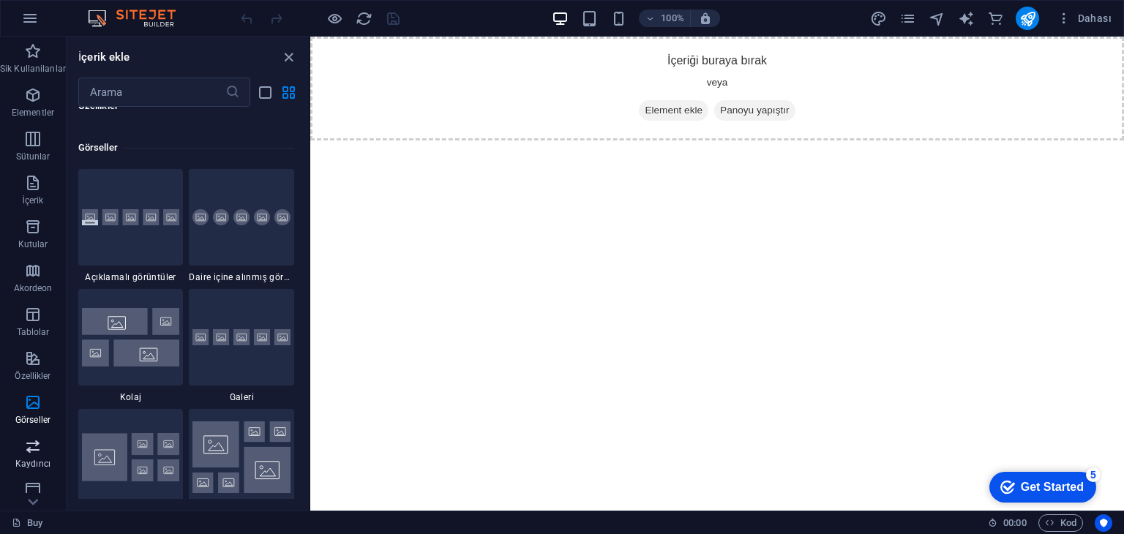
scroll to position [7418, 0]
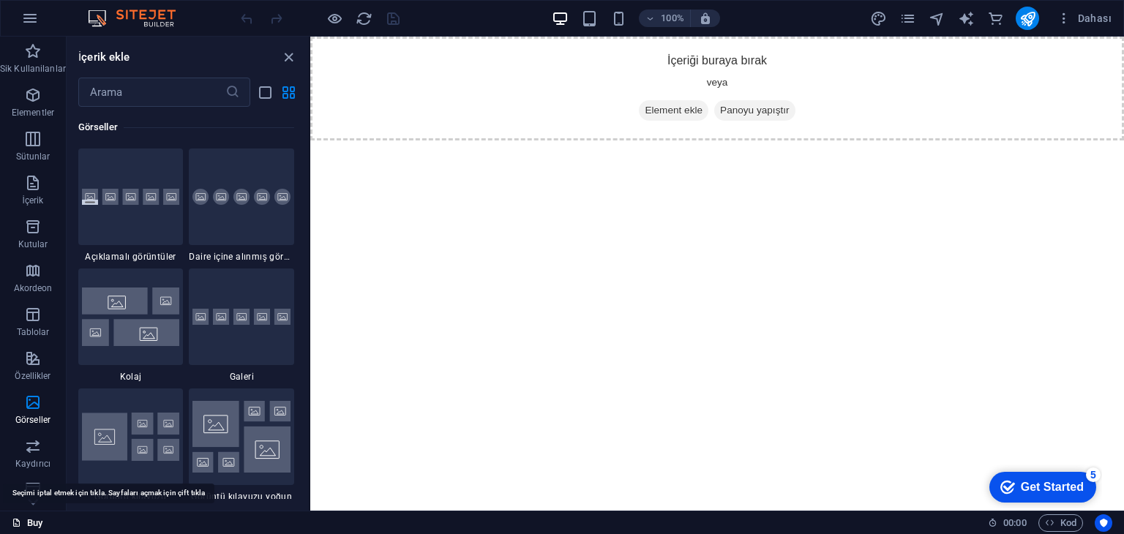
click at [26, 522] on link "Buy" at bounding box center [27, 523] width 31 height 18
click at [12, 521] on icon at bounding box center [17, 523] width 10 height 10
click at [112, 5] on div "100% Dahası" at bounding box center [562, 18] width 1122 height 35
click at [29, 15] on icon "button" at bounding box center [30, 19] width 18 height 18
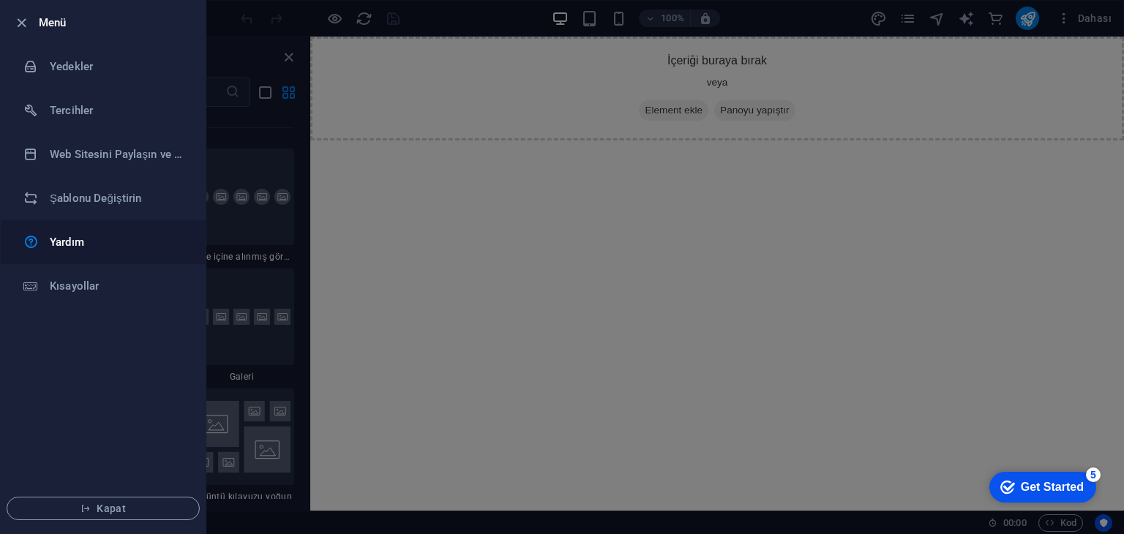
click at [98, 249] on h6 "Yardım" at bounding box center [117, 242] width 135 height 18
click at [175, 151] on h6 "Web Sitesini Paylaşın ve [GEOGRAPHIC_DATA]" at bounding box center [117, 155] width 135 height 18
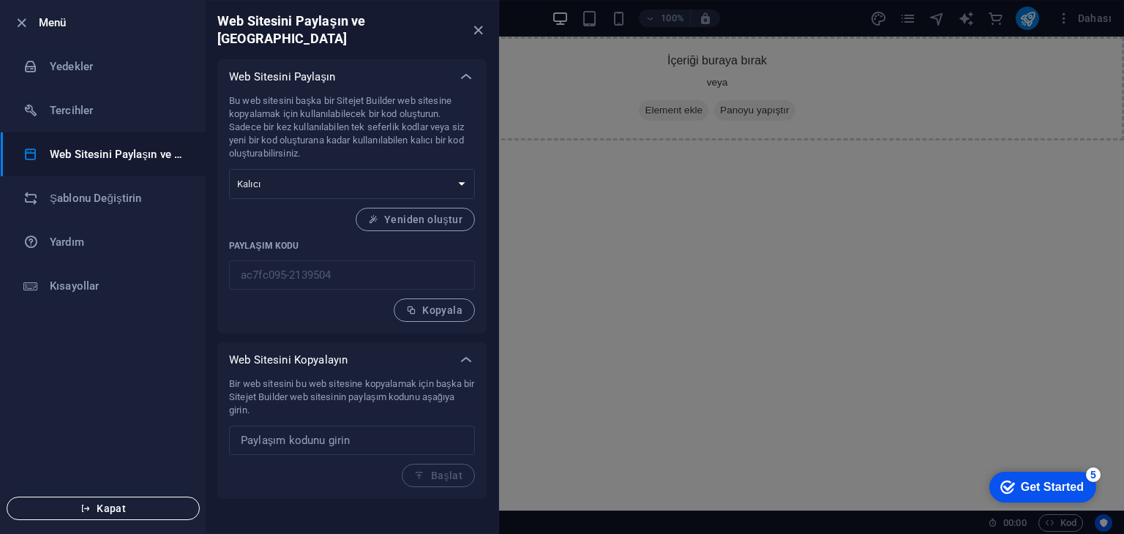
click at [99, 501] on button "Kapat" at bounding box center [103, 508] width 193 height 23
